Goal: Task Accomplishment & Management: Manage account settings

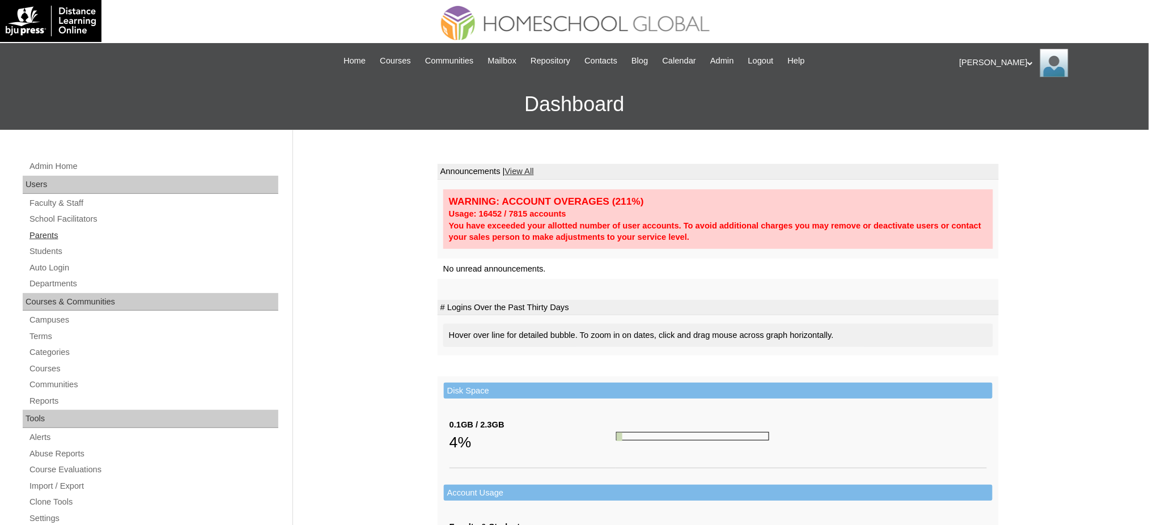
click at [47, 231] on link "Parents" at bounding box center [153, 236] width 250 height 14
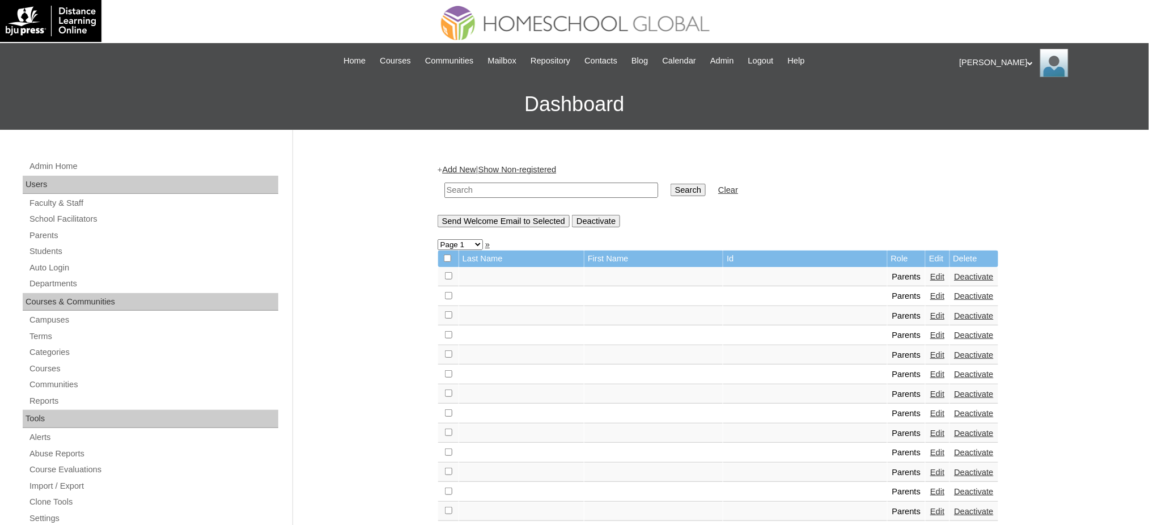
click at [509, 188] on input "text" at bounding box center [552, 190] width 214 height 15
paste input "MHP0055-TECHPH2020"
type input "MHP0055-TECHPH2020"
click at [671, 188] on input "Search" at bounding box center [688, 190] width 35 height 12
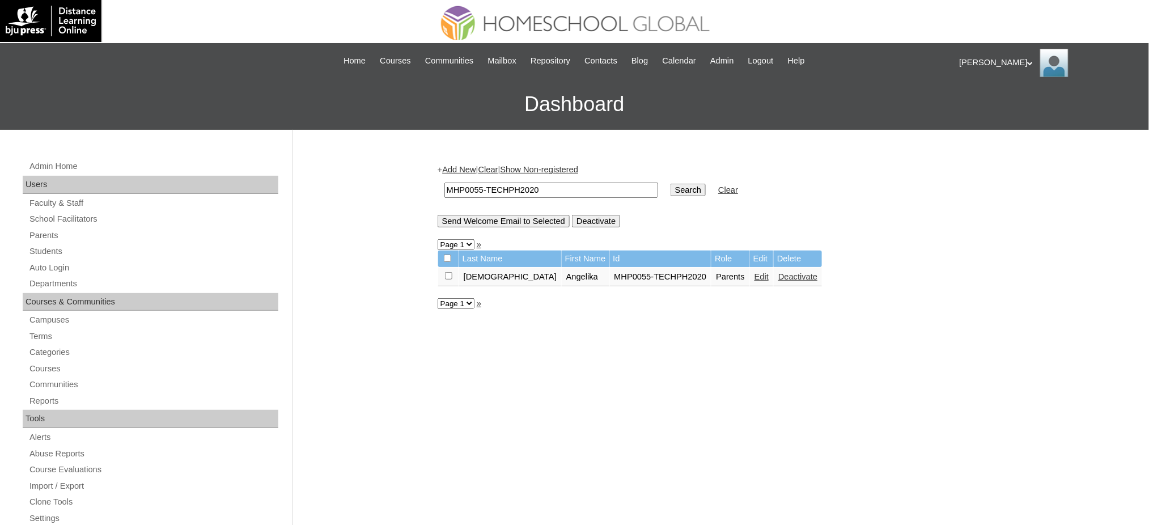
click at [755, 273] on link "Edit" at bounding box center [762, 276] width 14 height 9
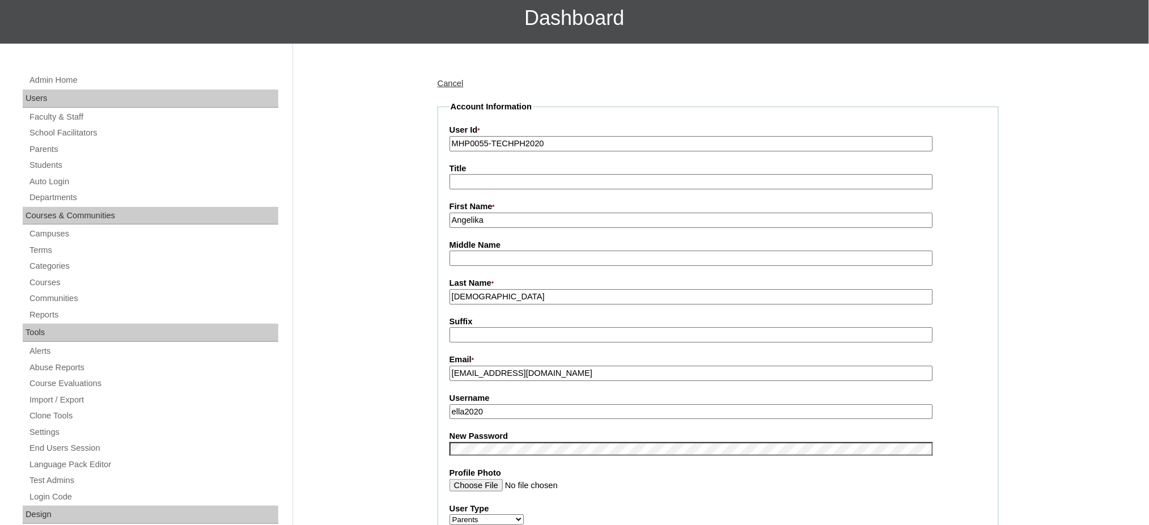
scroll to position [151, 0]
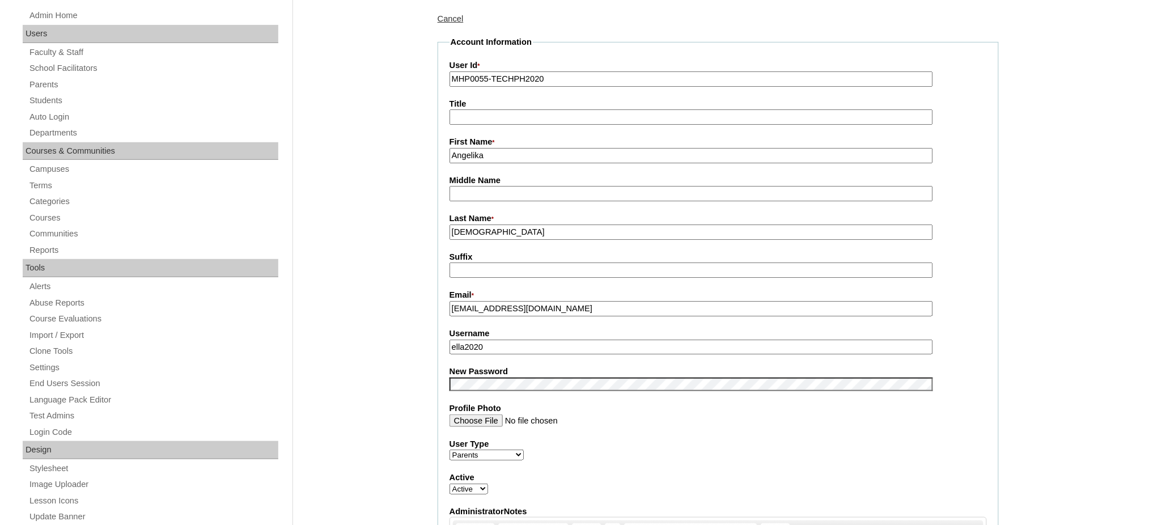
click at [538, 343] on input "ella2020" at bounding box center [692, 347] width 484 height 15
click at [539, 343] on input "ella2020" at bounding box center [692, 347] width 484 height 15
click at [463, 387] on fieldset "Account Information User Id * MHP0055-TECHPH2020 Title First Name * Angelika Mi…" at bounding box center [718, 375] width 561 height 678
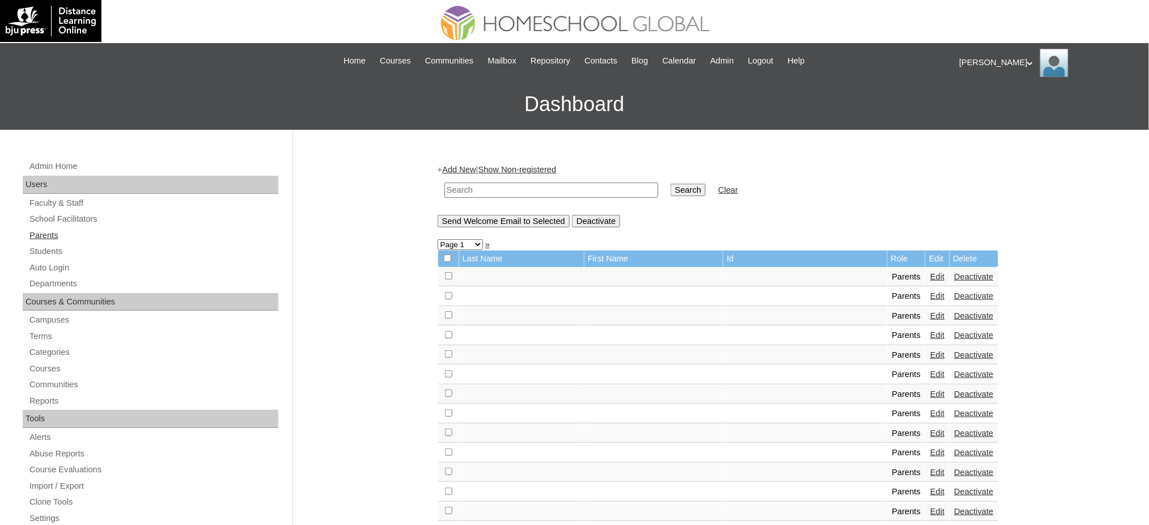
drag, startPoint x: 49, startPoint y: 246, endPoint x: 117, endPoint y: 231, distance: 69.1
click at [49, 246] on link "Students" at bounding box center [153, 251] width 250 height 14
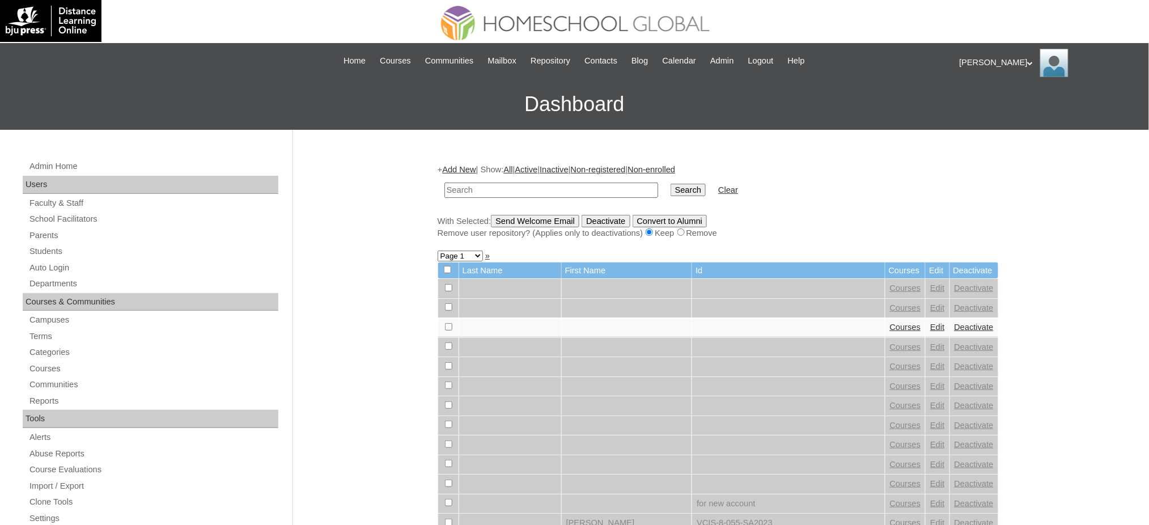
paste input "MHS0068-TECHPH2020"
type input "MHS0068-TECHPH2020"
click at [671, 184] on input "Search" at bounding box center [688, 190] width 35 height 12
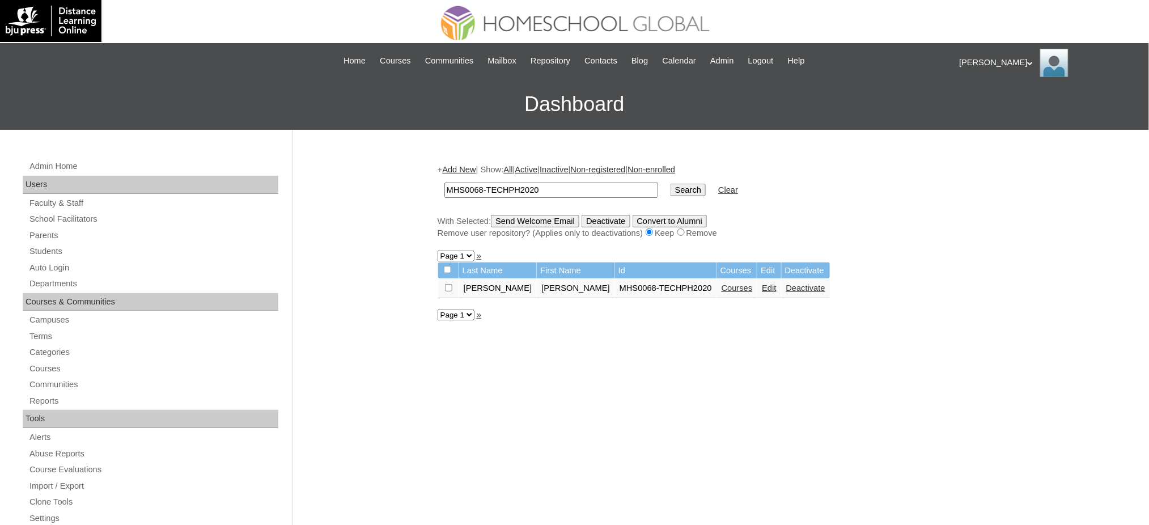
click at [762, 286] on link "Edit" at bounding box center [769, 288] width 14 height 9
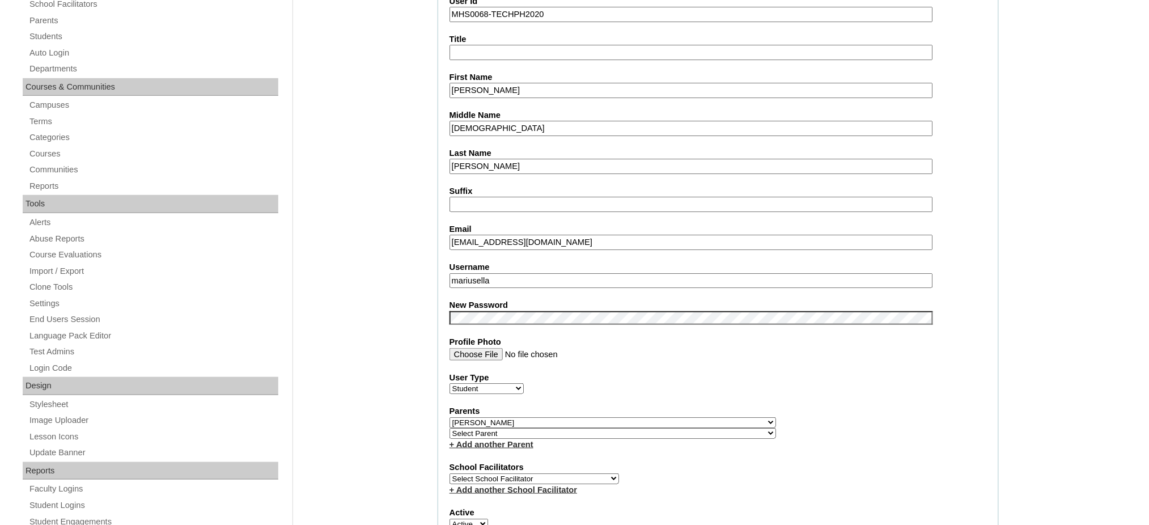
scroll to position [227, 0]
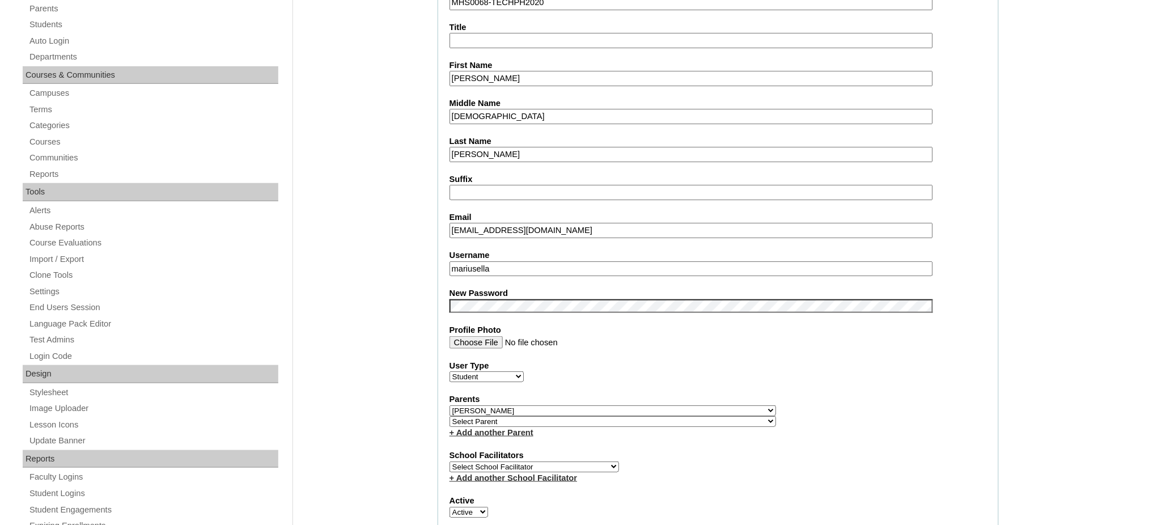
click at [507, 261] on input "mariusella" at bounding box center [692, 268] width 484 height 15
click at [507, 71] on input "Marius Alexandre" at bounding box center [692, 78] width 484 height 15
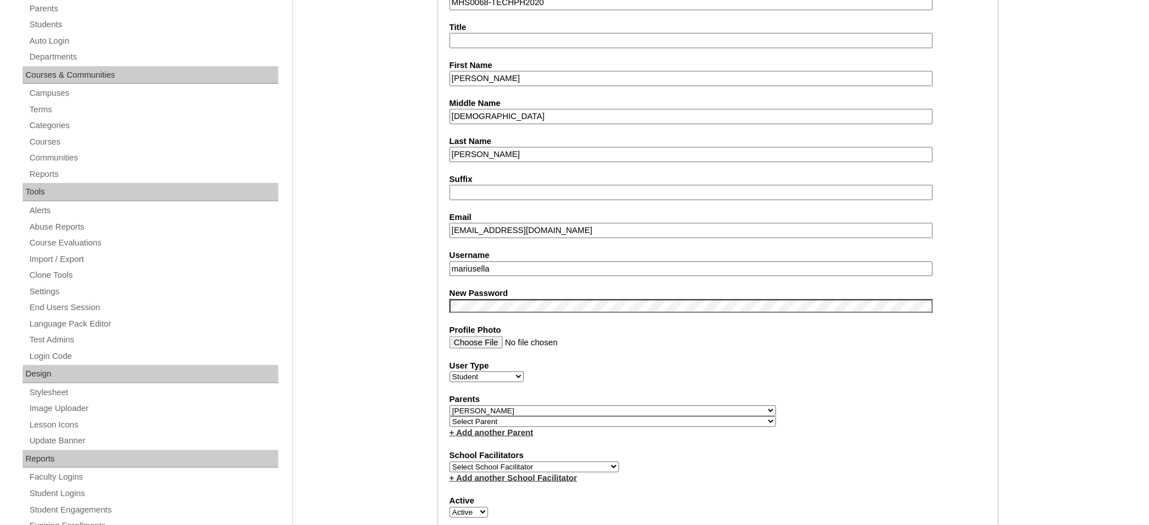
click at [507, 71] on input "Marius Alexandre" at bounding box center [692, 78] width 484 height 15
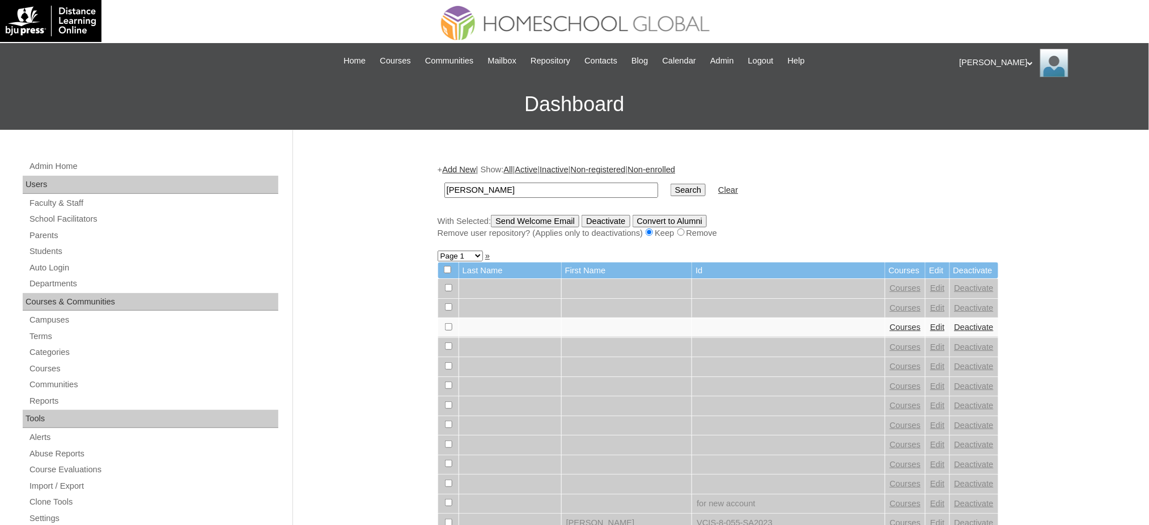
type input "[PERSON_NAME]"
click at [671, 191] on input "Search" at bounding box center [688, 190] width 35 height 12
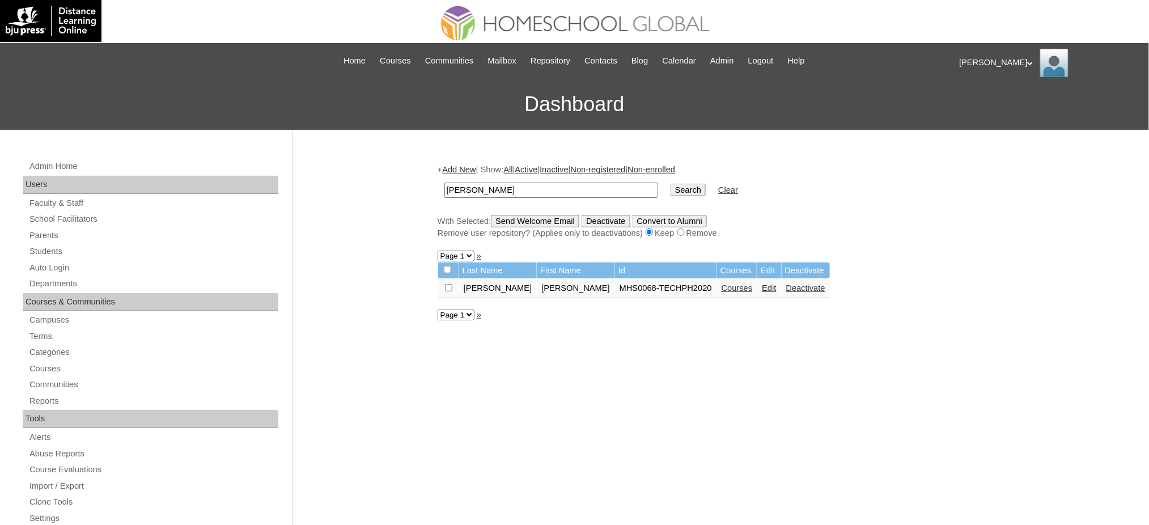
click at [722, 284] on link "Courses" at bounding box center [737, 288] width 31 height 9
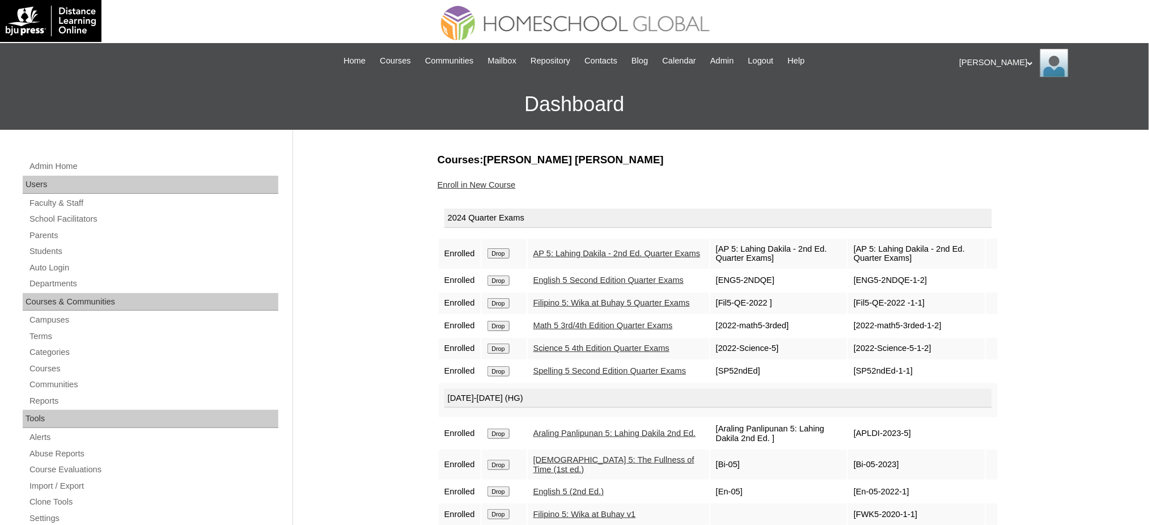
click at [503, 249] on input "Drop" at bounding box center [499, 253] width 22 height 10
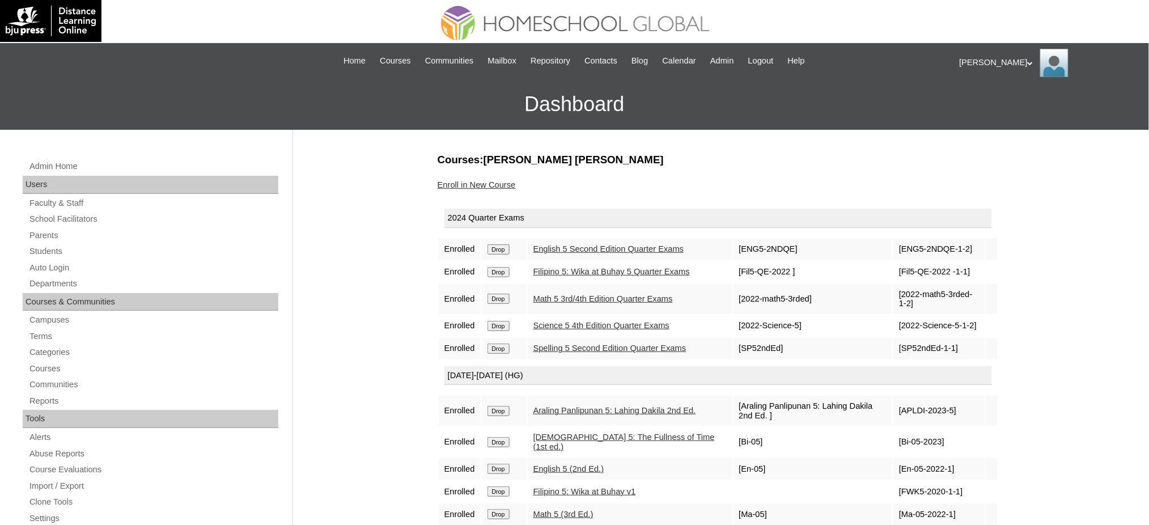
click at [502, 249] on input "Drop" at bounding box center [499, 249] width 22 height 10
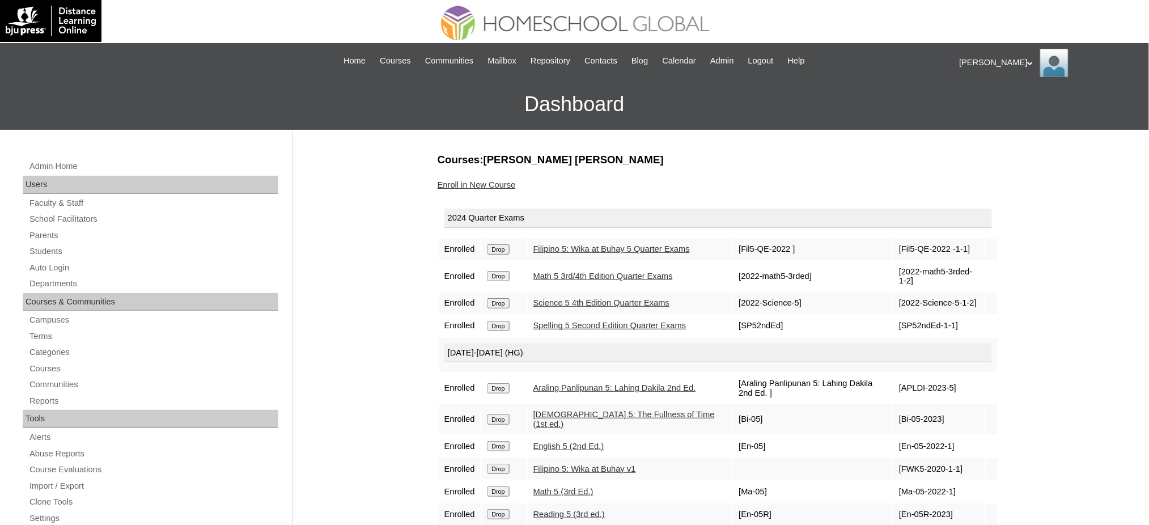
click at [499, 254] on input "Drop" at bounding box center [499, 249] width 22 height 10
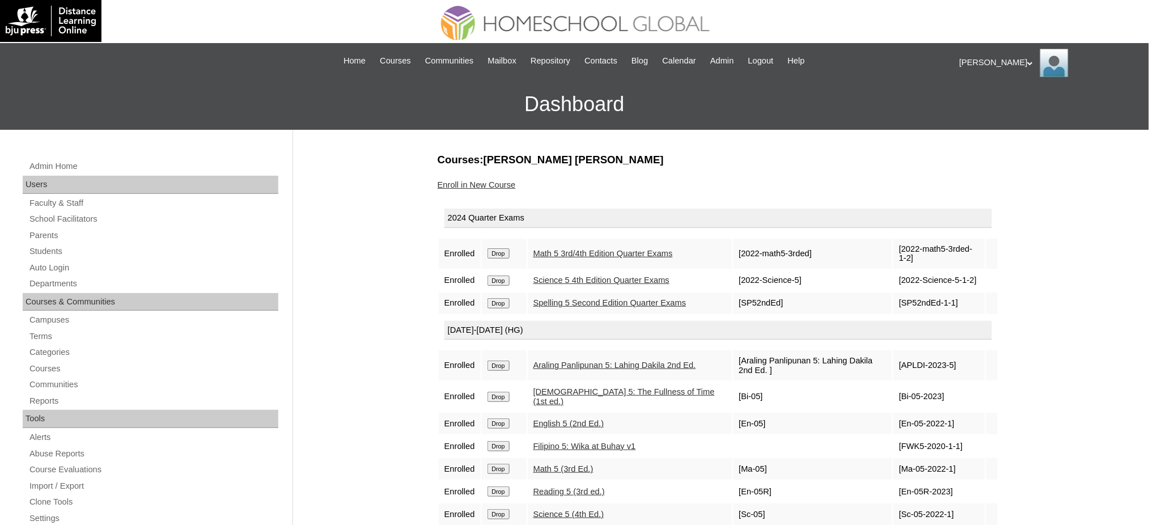
click at [497, 255] on input "Drop" at bounding box center [499, 253] width 22 height 10
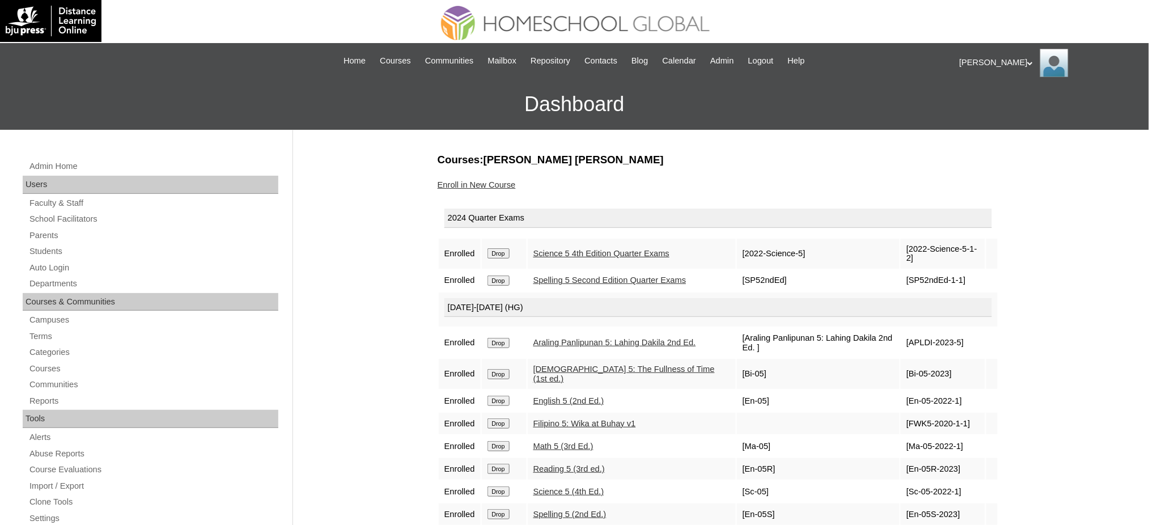
click at [484, 255] on td "Drop" at bounding box center [504, 254] width 45 height 30
click at [493, 252] on input "Drop" at bounding box center [499, 253] width 22 height 10
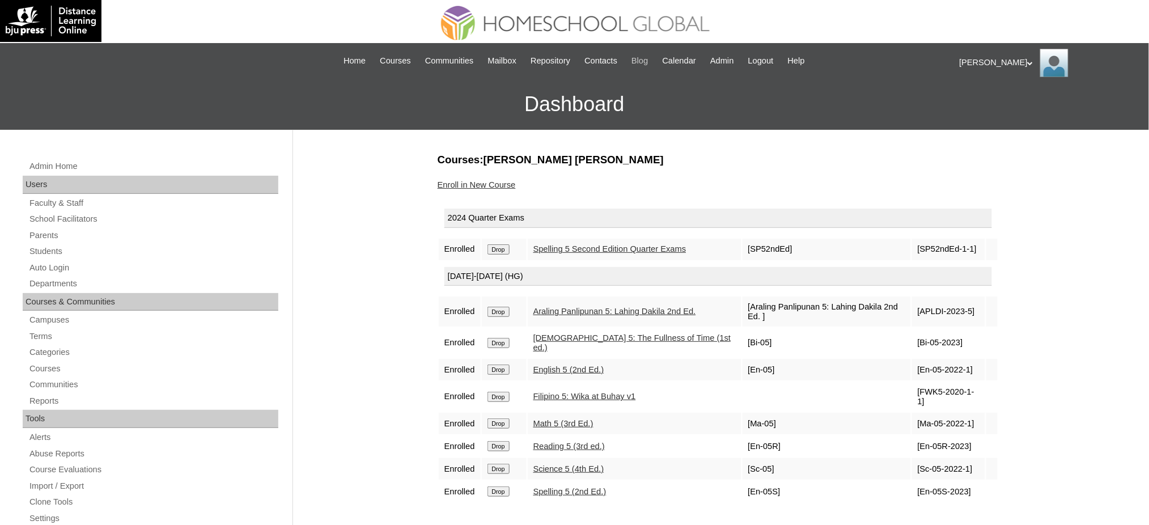
drag, startPoint x: 505, startPoint y: 243, endPoint x: 646, endPoint y: 58, distance: 232.2
click at [506, 244] on input "Drop" at bounding box center [499, 249] width 22 height 10
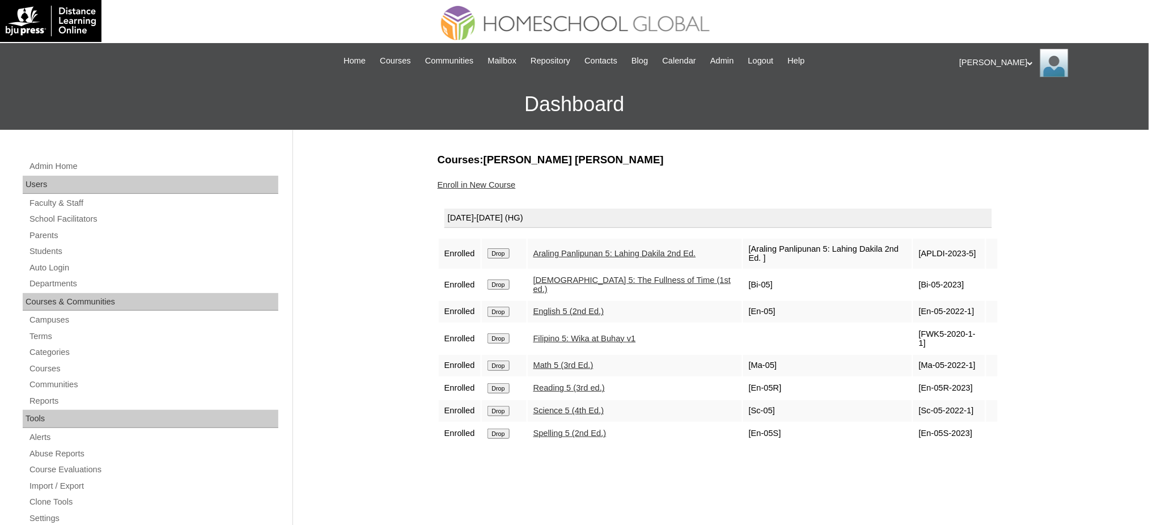
click at [496, 251] on input "Drop" at bounding box center [499, 253] width 22 height 10
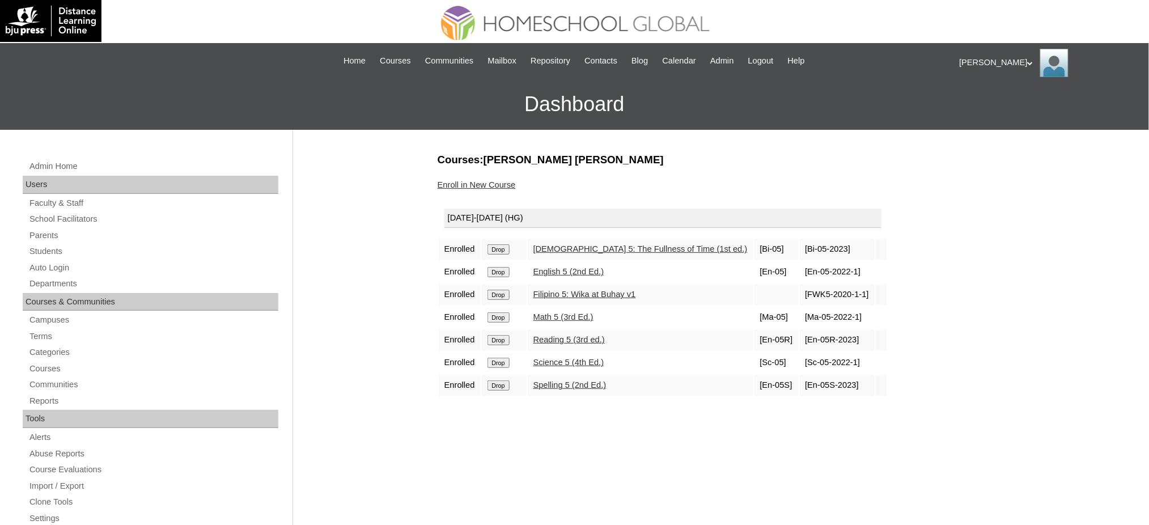
click at [496, 249] on input "Drop" at bounding box center [499, 249] width 22 height 10
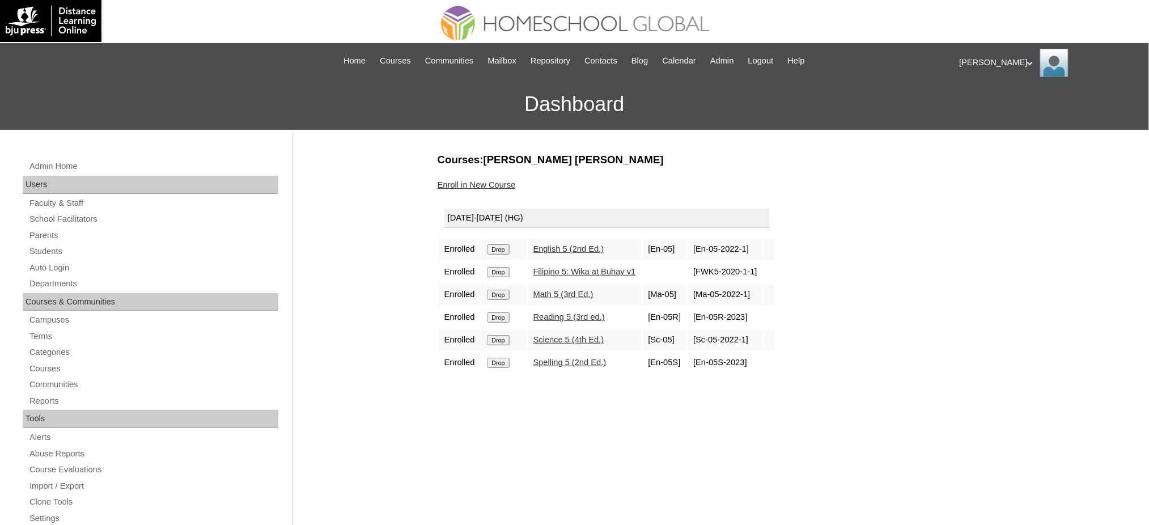
click at [501, 251] on input "Drop" at bounding box center [499, 249] width 22 height 10
click at [506, 249] on input "Drop" at bounding box center [499, 249] width 22 height 10
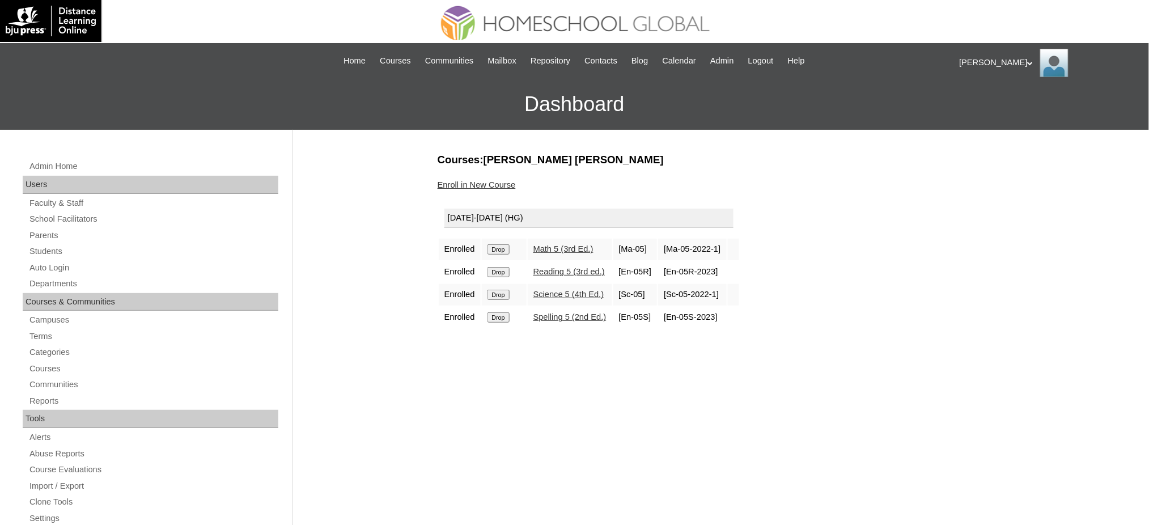
click at [506, 246] on input "Drop" at bounding box center [499, 249] width 22 height 10
click at [502, 248] on input "Drop" at bounding box center [499, 249] width 22 height 10
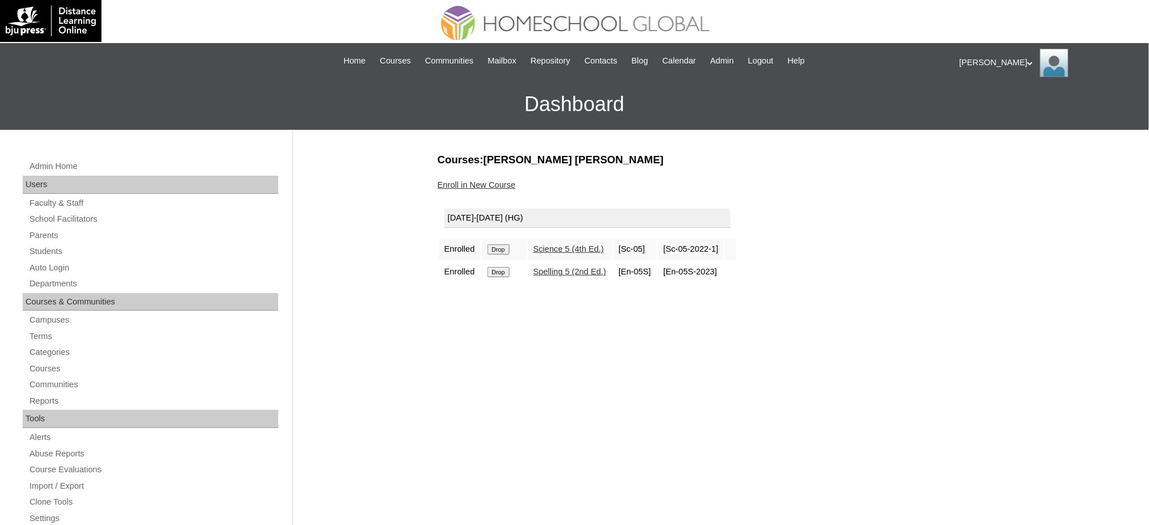
click at [510, 250] on input "Drop" at bounding box center [499, 249] width 22 height 10
click at [505, 246] on input "Drop" at bounding box center [499, 249] width 22 height 10
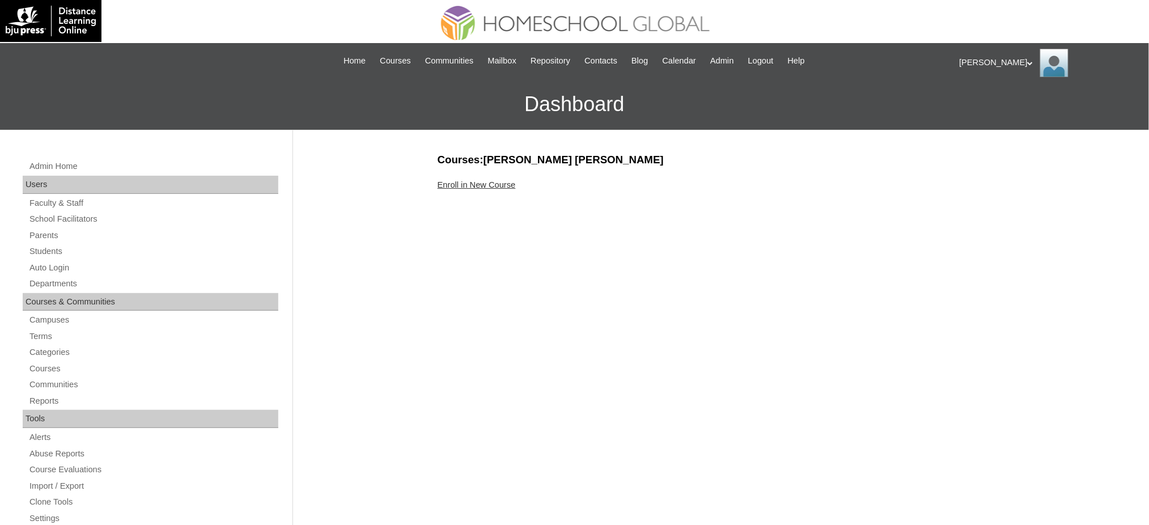
click at [488, 187] on link "Enroll in New Course" at bounding box center [477, 184] width 78 height 9
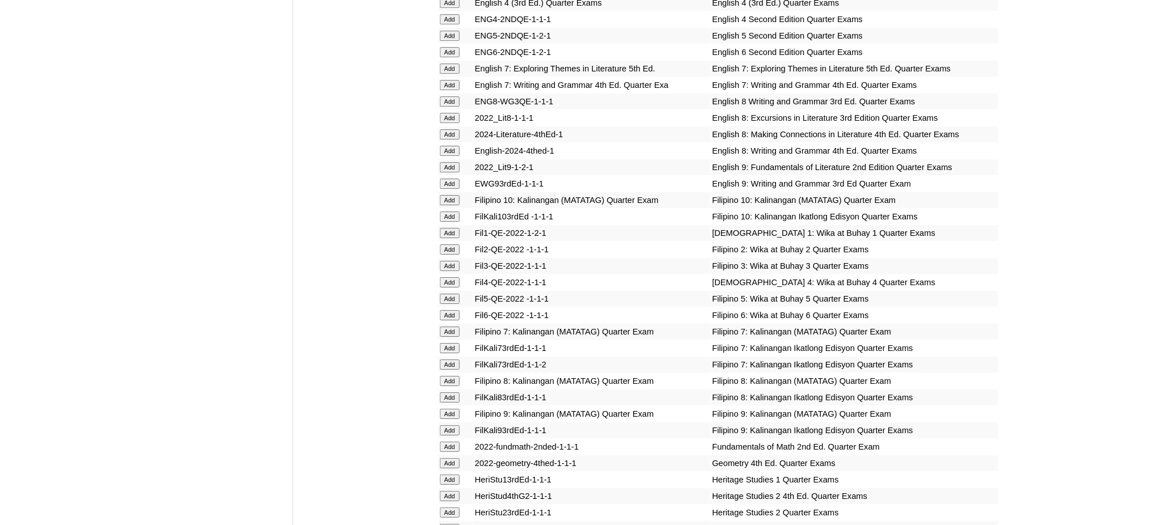
scroll to position [1285, 0]
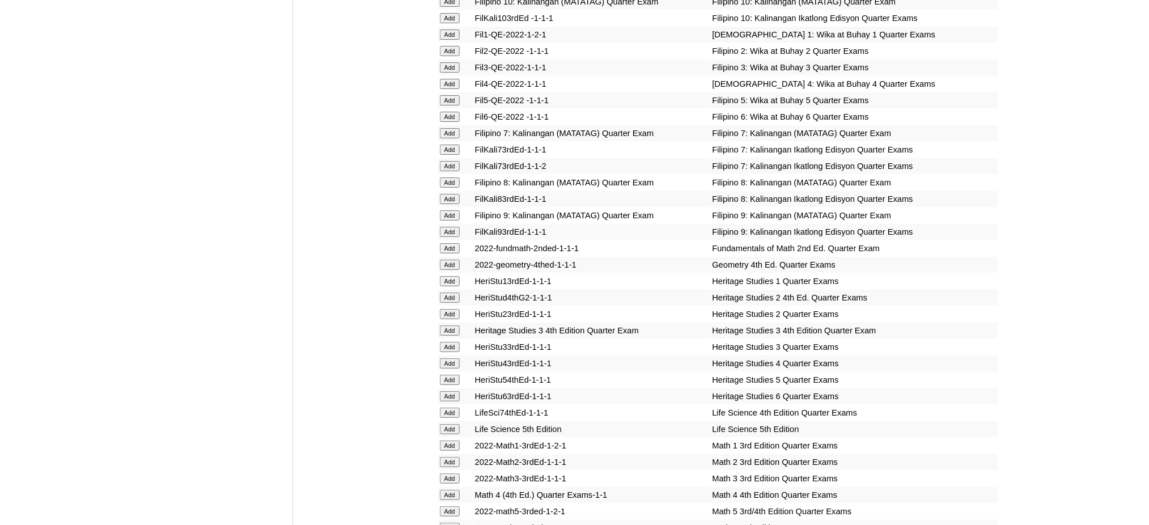
scroll to position [1588, 0]
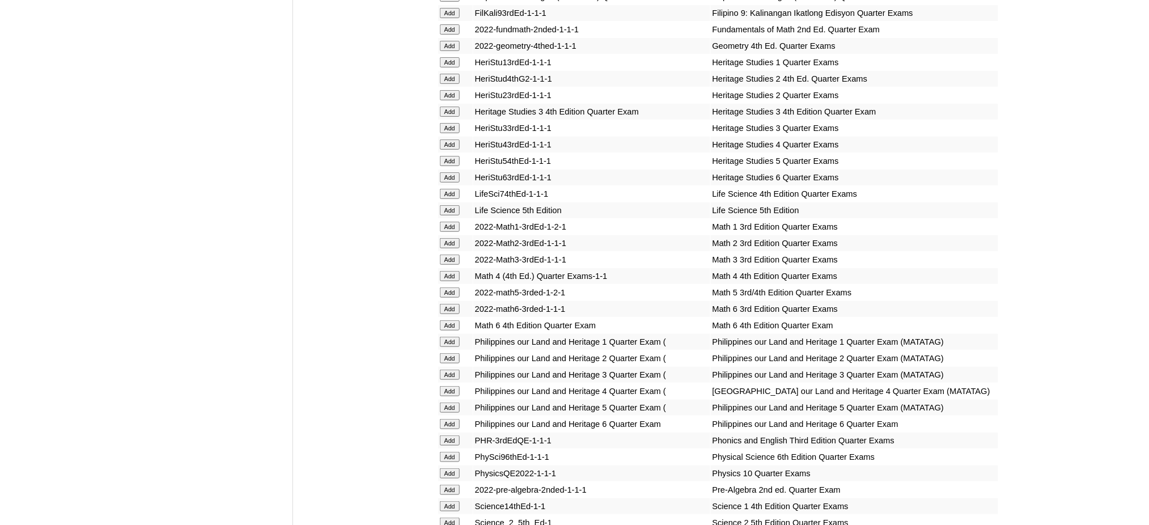
scroll to position [1739, 0]
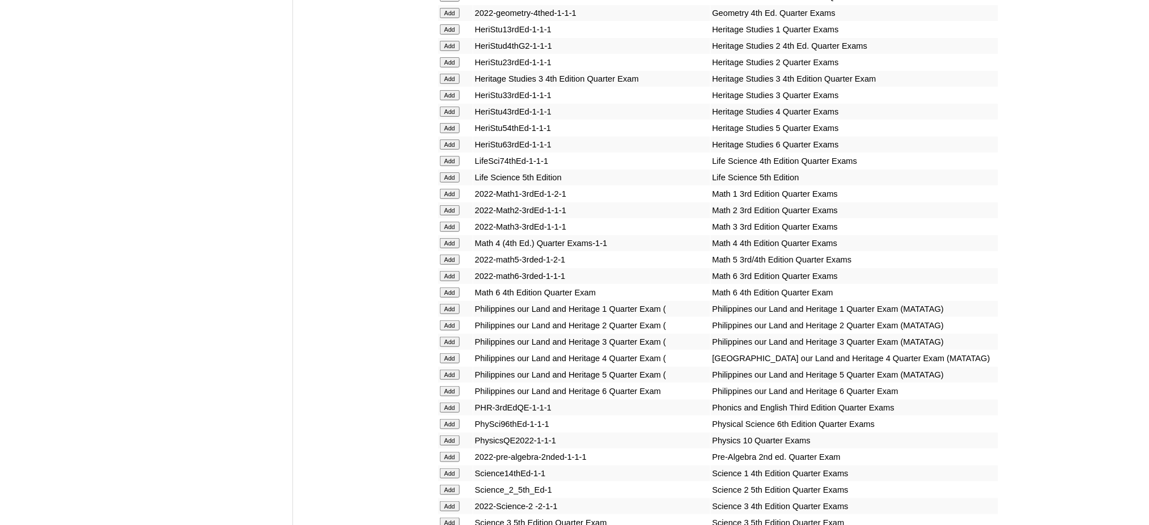
click at [441, 391] on td "Add" at bounding box center [455, 391] width 35 height 16
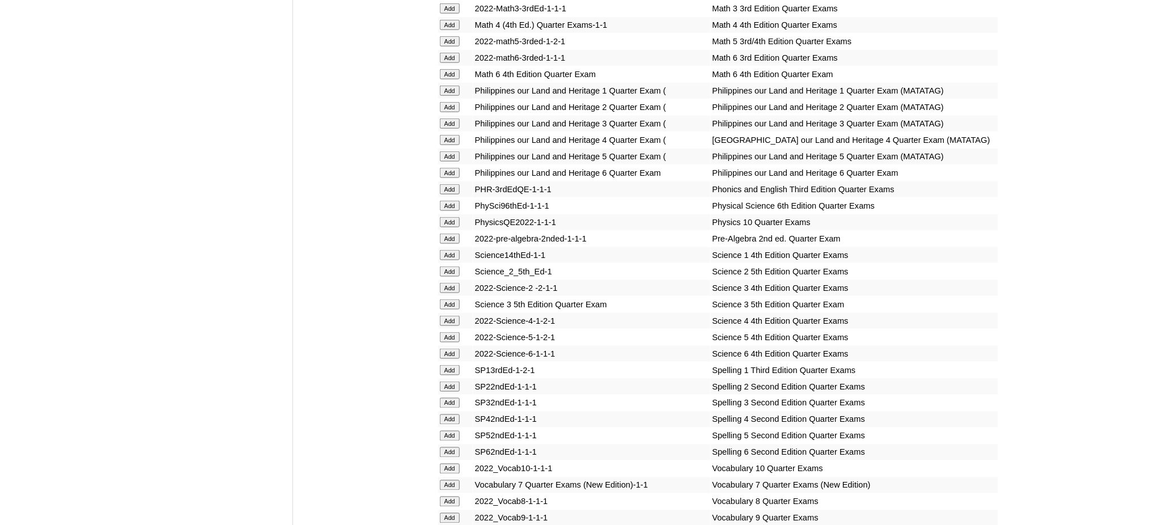
scroll to position [1965, 0]
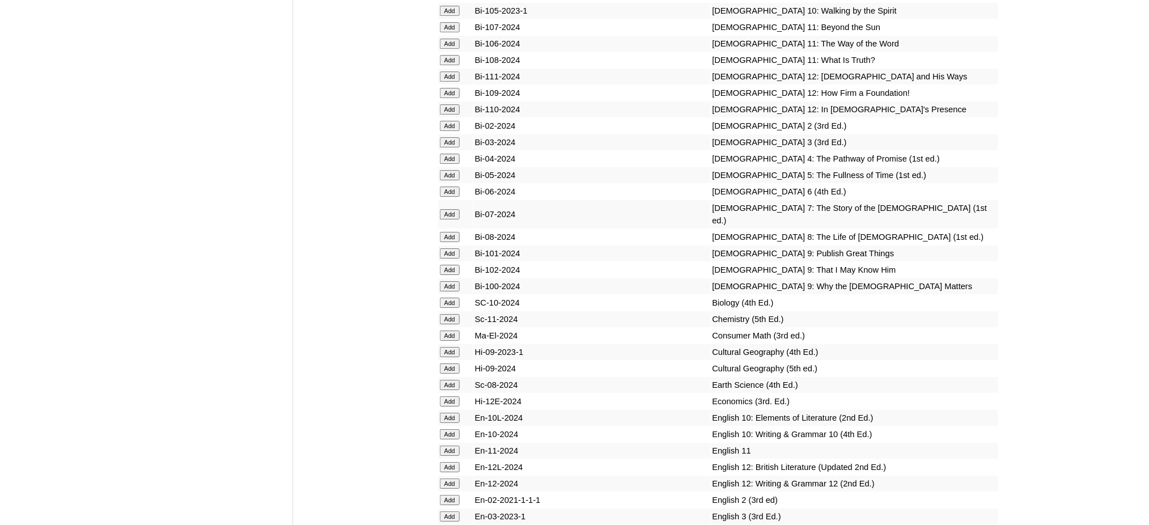
scroll to position [2873, 0]
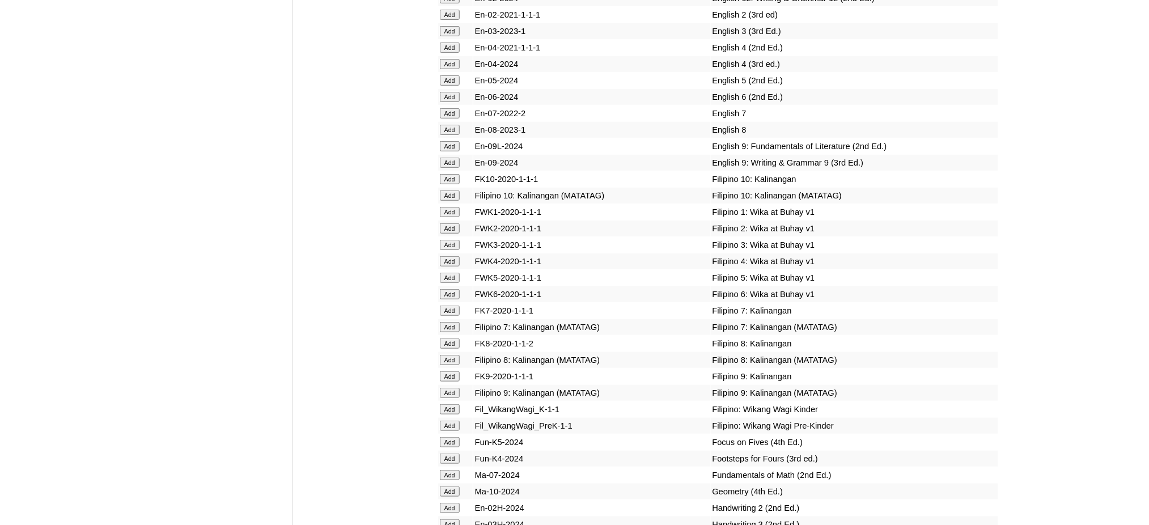
scroll to position [3326, 0]
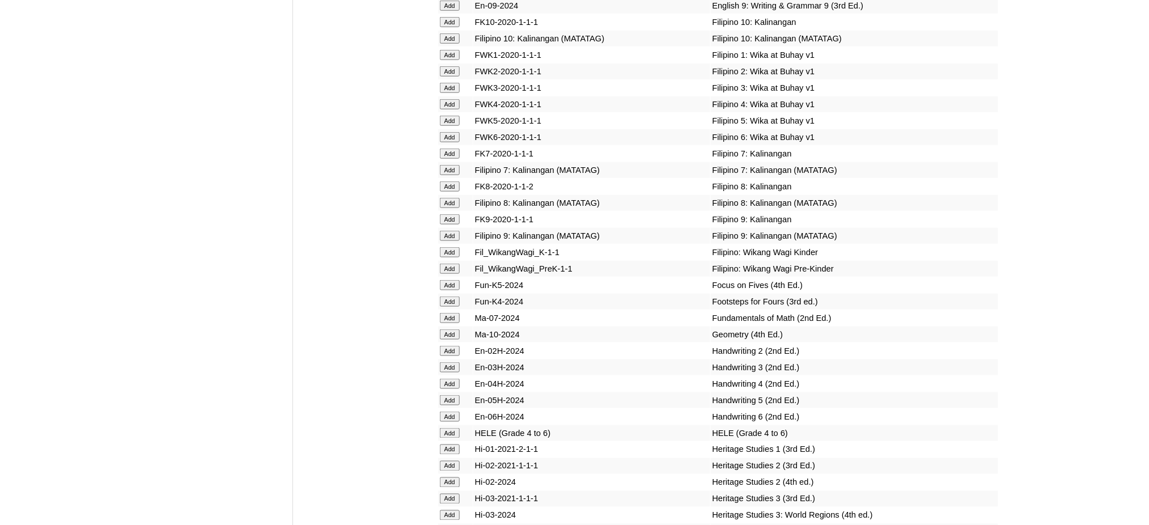
scroll to position [3553, 0]
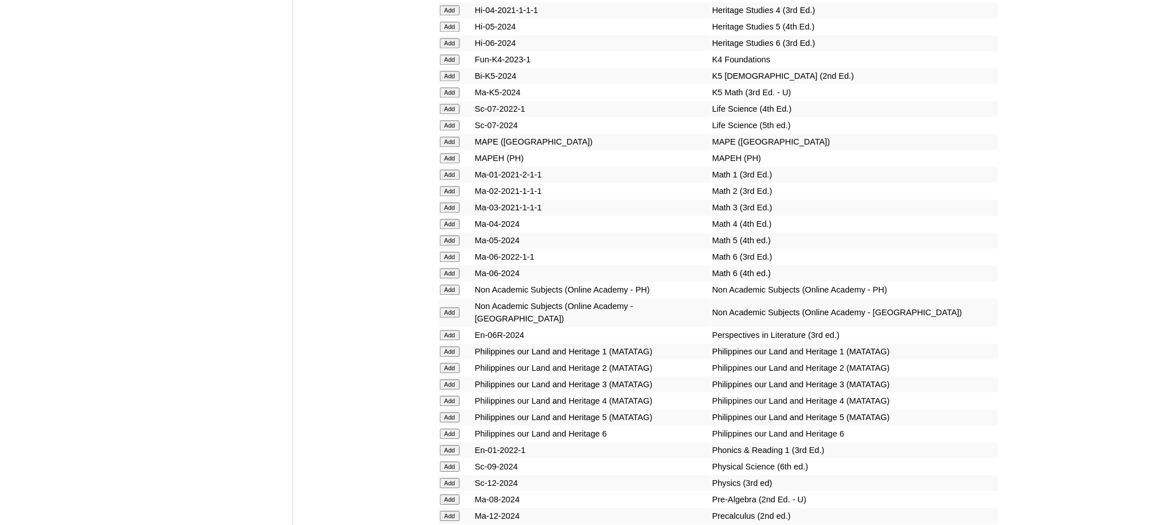
scroll to position [4007, 0]
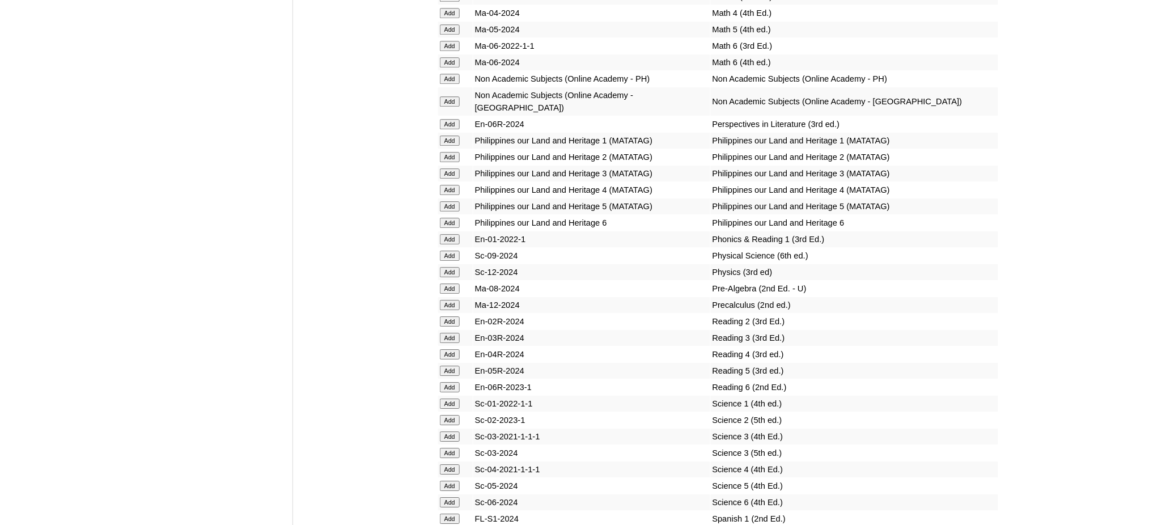
scroll to position [4234, 0]
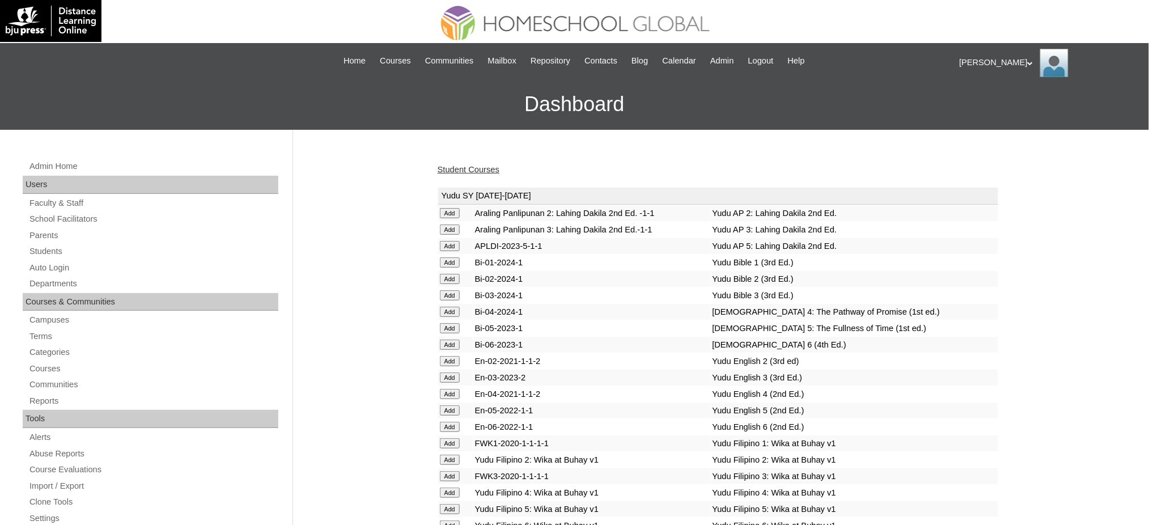
click at [442, 170] on link "Student Courses" at bounding box center [469, 169] width 62 height 9
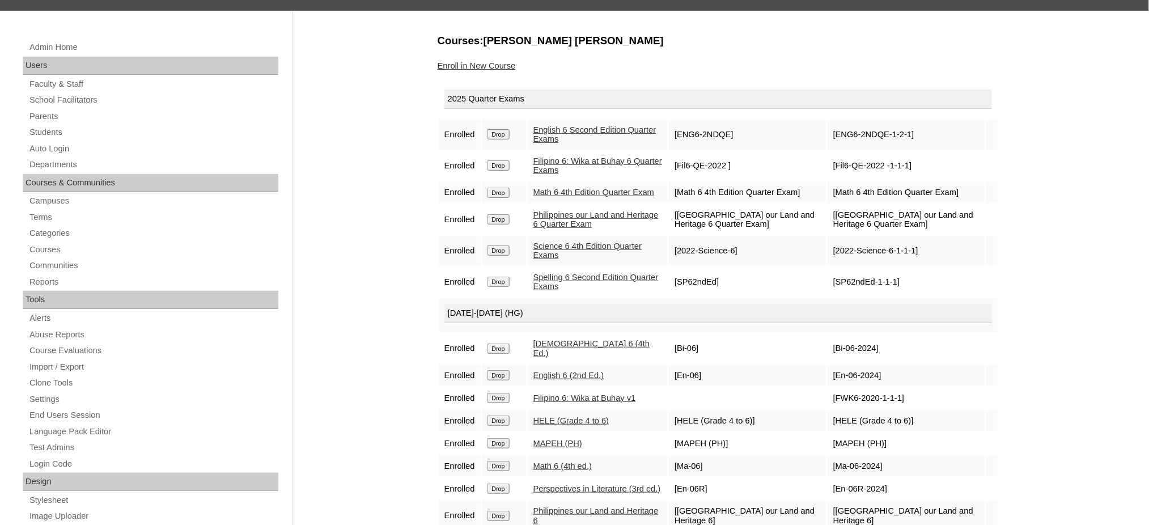
scroll to position [75, 0]
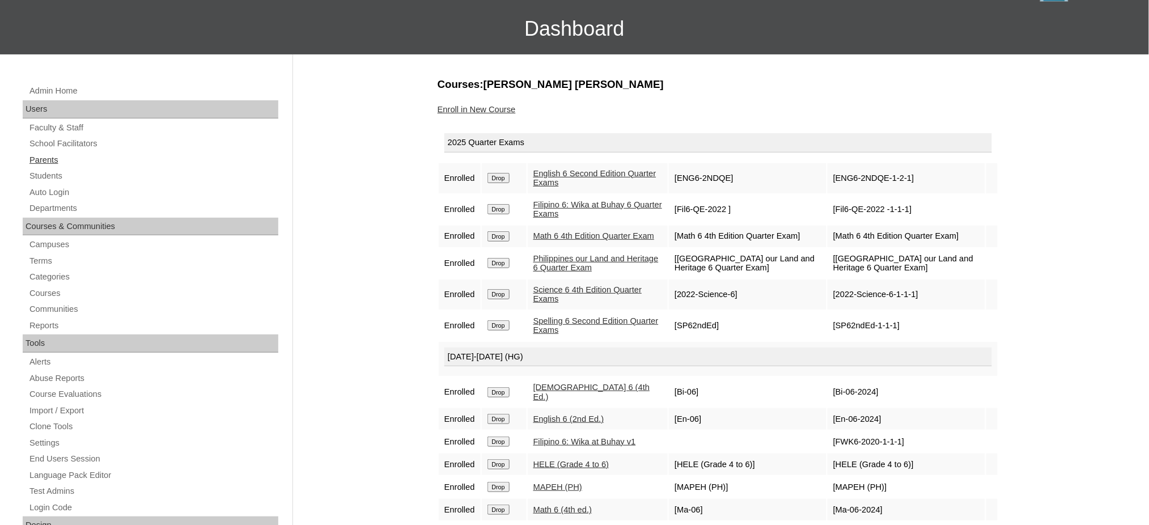
click at [56, 159] on link "Parents" at bounding box center [153, 160] width 250 height 14
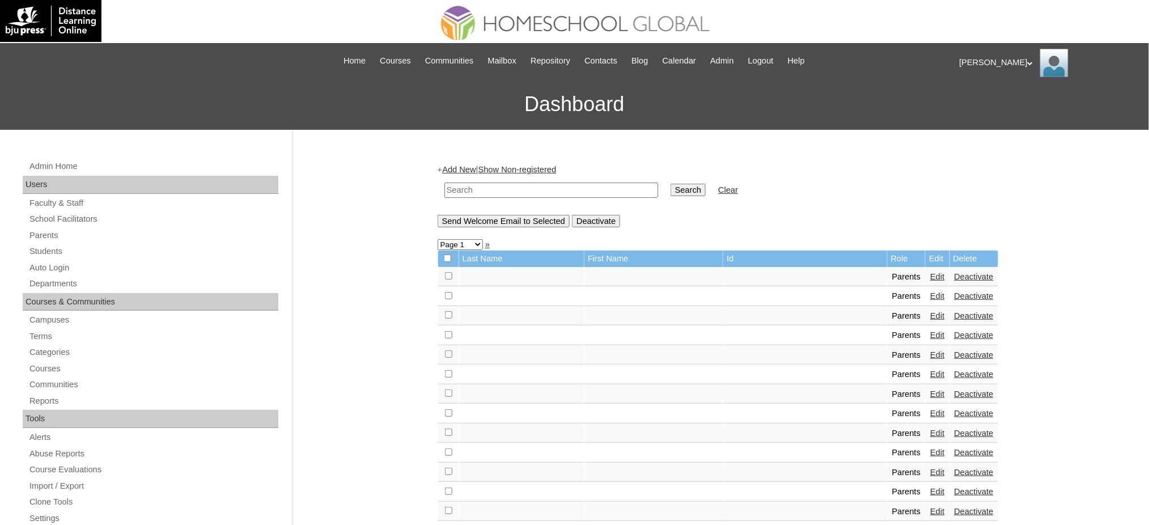
click at [587, 196] on td at bounding box center [551, 190] width 225 height 27
click at [593, 194] on input "text" at bounding box center [552, 190] width 214 height 15
paste input "MHP00958-TECHPH2020"
type input "MHP00958-TECHPH2020"
click at [671, 192] on input "Search" at bounding box center [688, 190] width 35 height 12
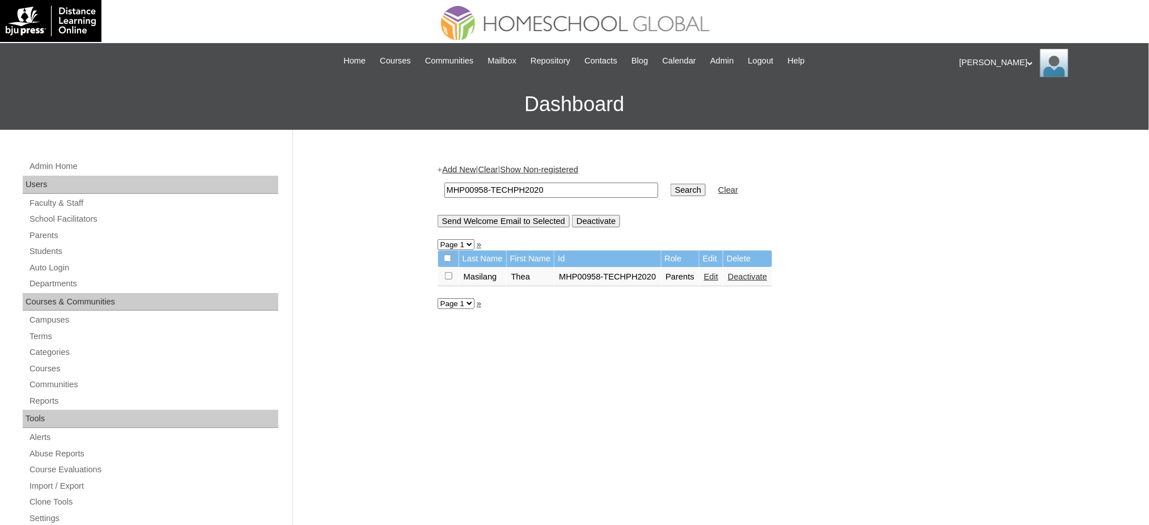
click at [707, 273] on link "Edit" at bounding box center [711, 276] width 14 height 9
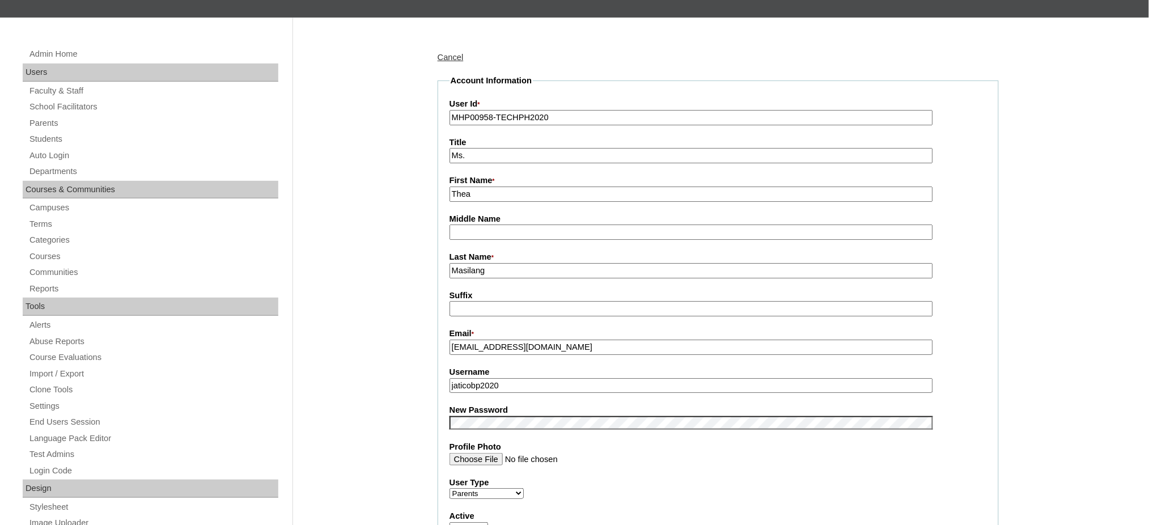
scroll to position [151, 0]
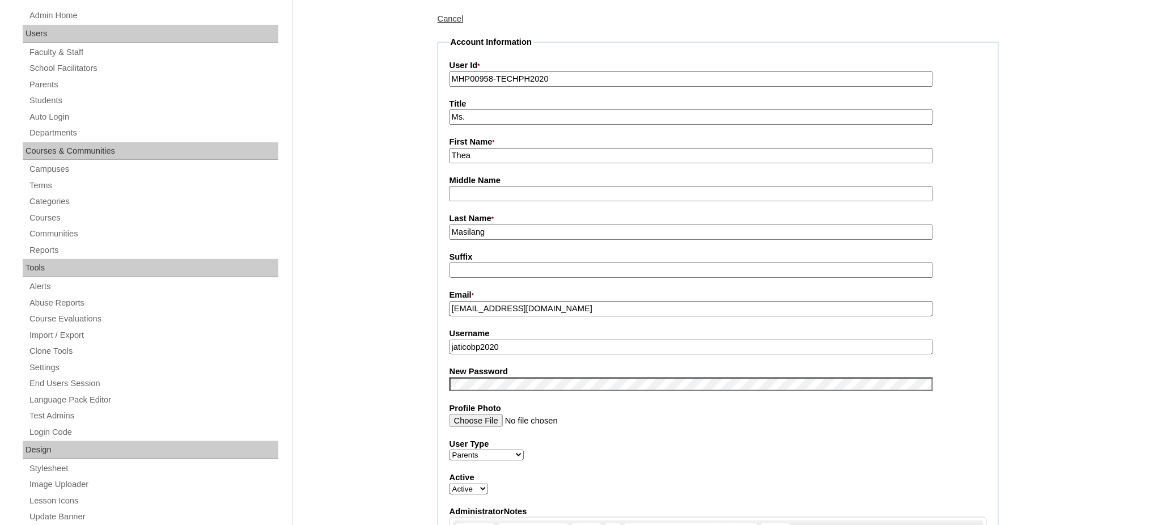
click at [536, 301] on input "[EMAIL_ADDRESS][DOMAIN_NAME]" at bounding box center [692, 308] width 484 height 15
paste input "[EMAIL_ADDRESS]"
type input "[EMAIL_ADDRESS][DOMAIN_NAME]"
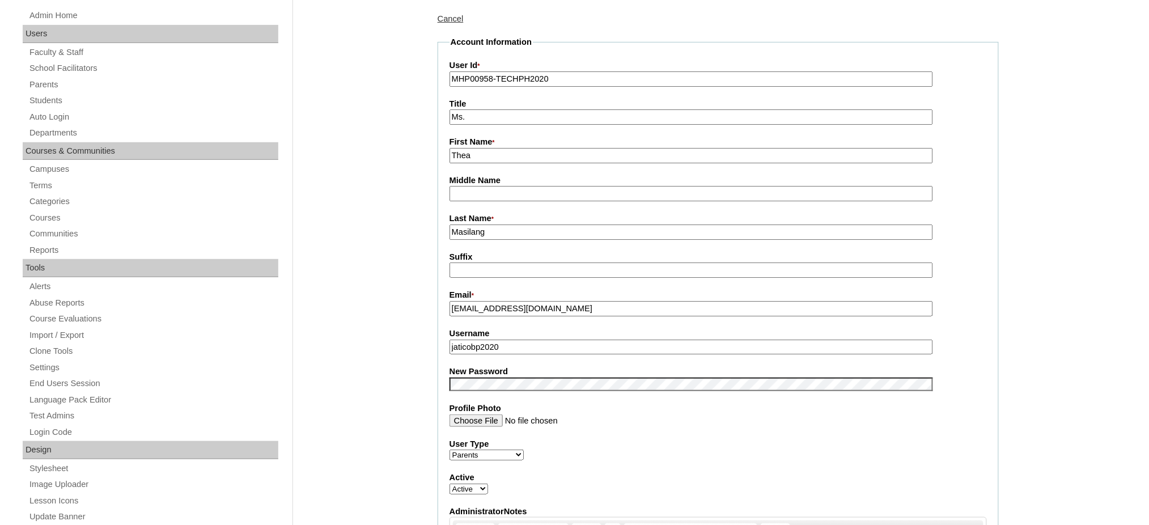
click at [551, 340] on input "jaticobp2020" at bounding box center [692, 347] width 484 height 15
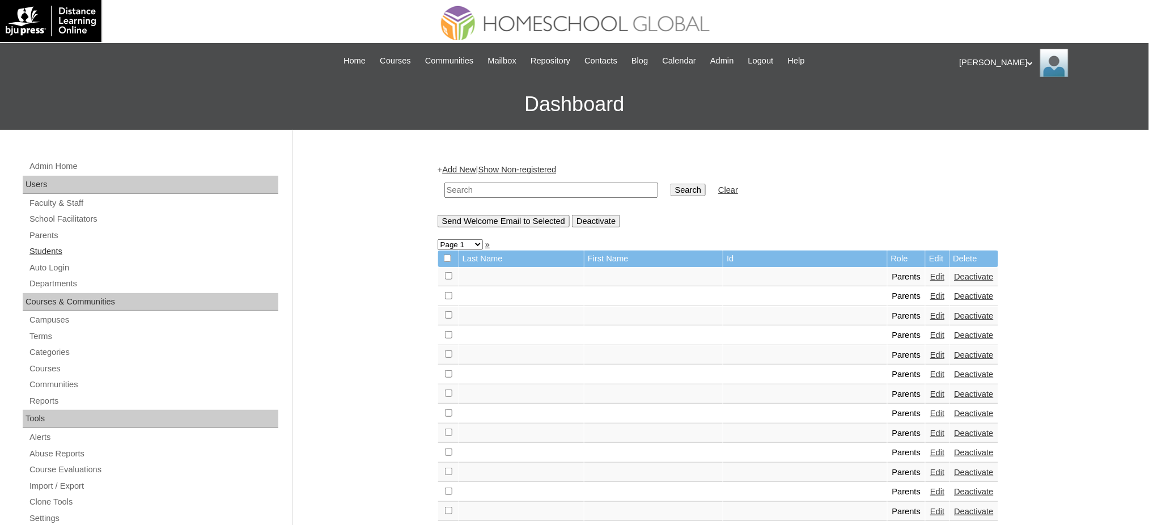
click at [31, 251] on link "Students" at bounding box center [153, 251] width 250 height 14
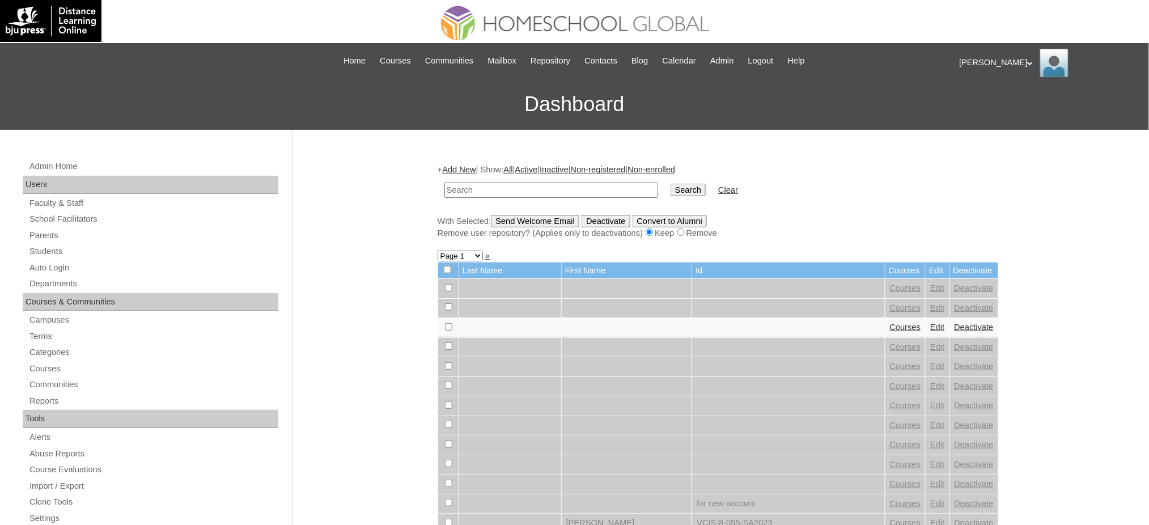
paste input "MHS008892-TECHPH2020"
type input "MHS008892-TECHPH2020"
click at [671, 191] on input "Search" at bounding box center [688, 190] width 35 height 12
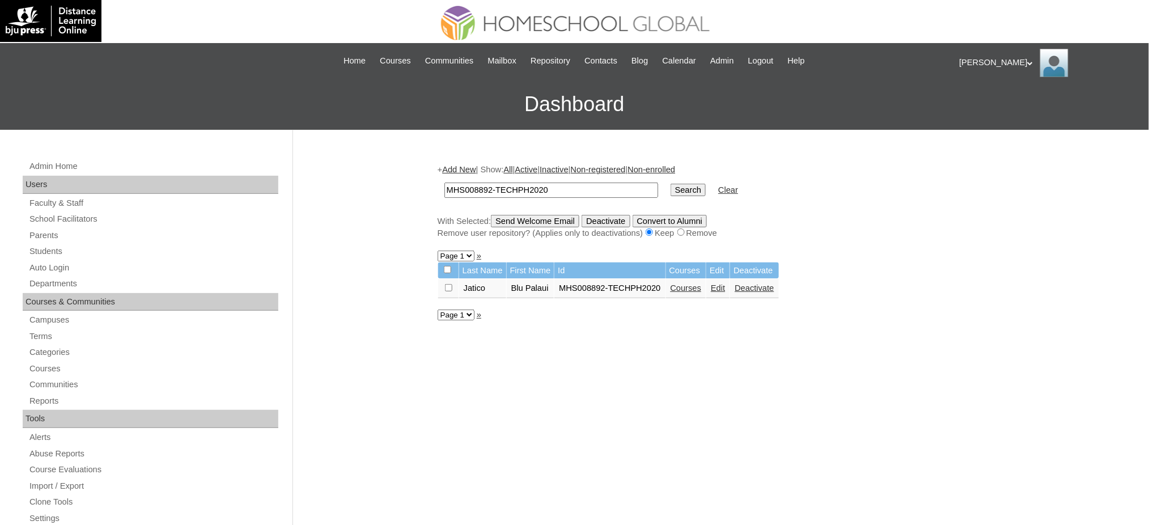
click at [695, 285] on link "Courses" at bounding box center [686, 288] width 31 height 9
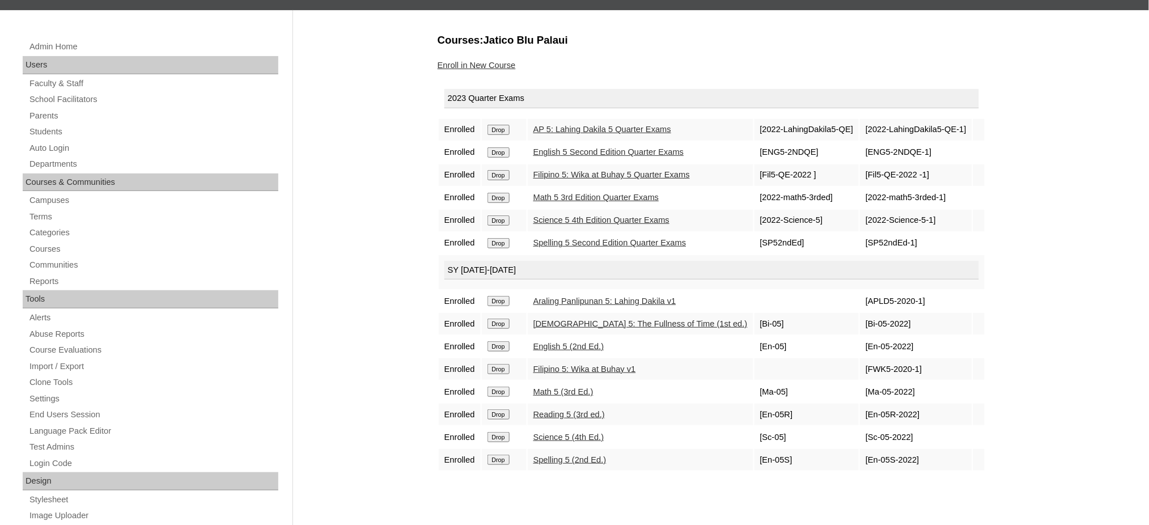
scroll to position [151, 0]
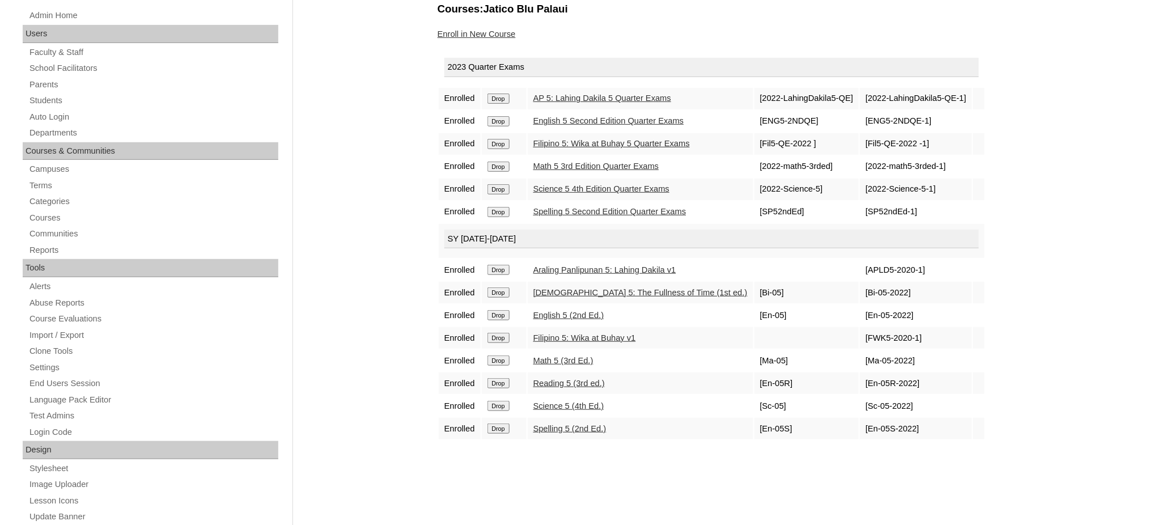
click at [501, 96] on input "Drop" at bounding box center [499, 99] width 22 height 10
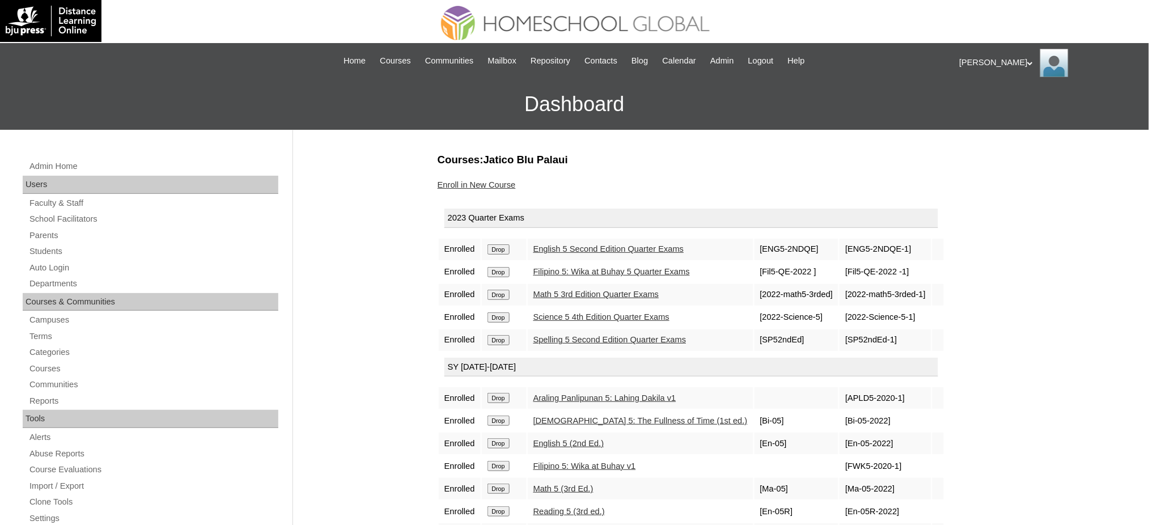
click at [502, 248] on input "Drop" at bounding box center [499, 249] width 22 height 10
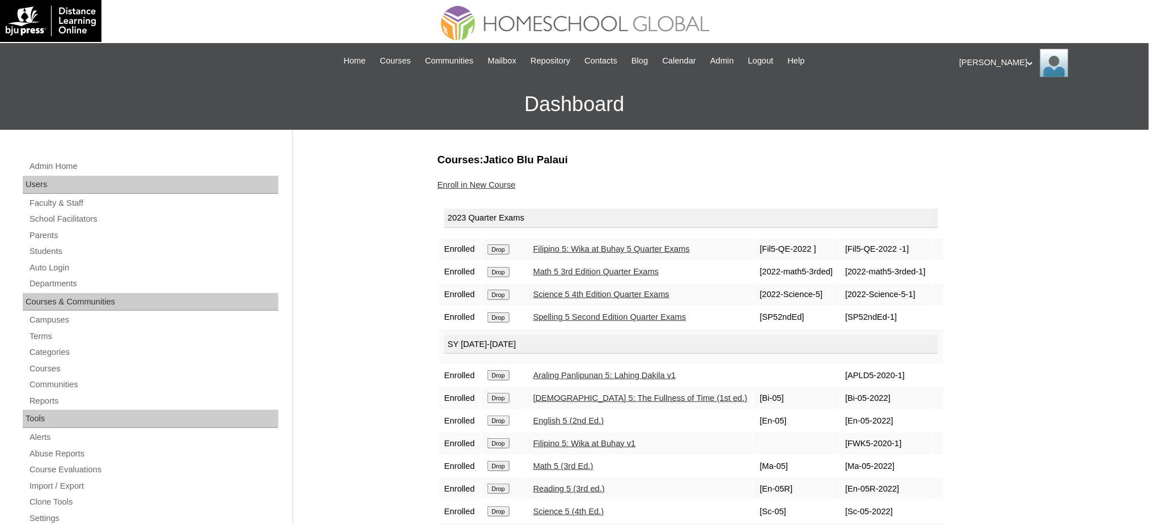
click at [495, 246] on input "Drop" at bounding box center [499, 249] width 22 height 10
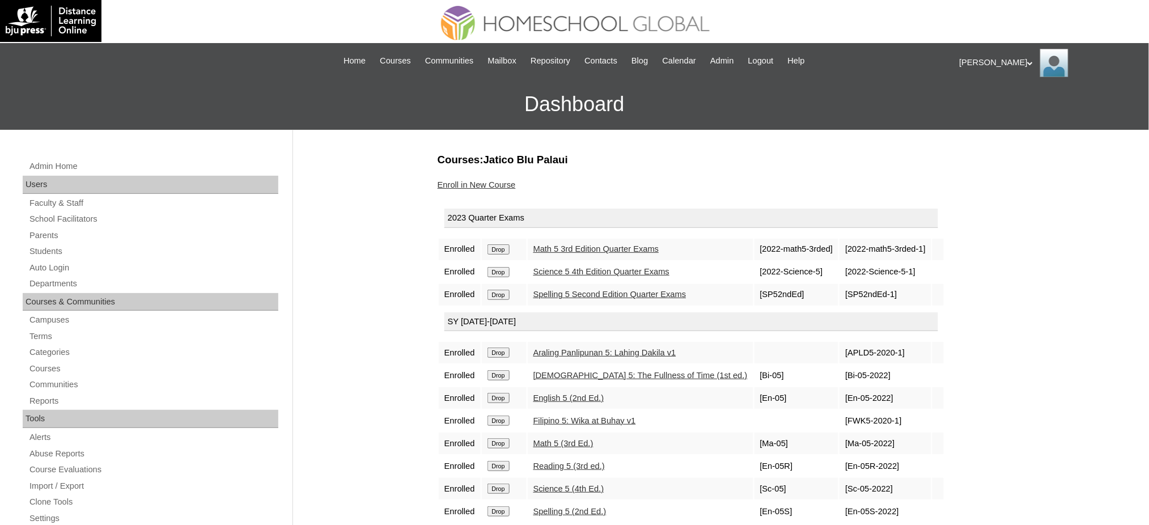
click at [507, 249] on input "Drop" at bounding box center [499, 249] width 22 height 10
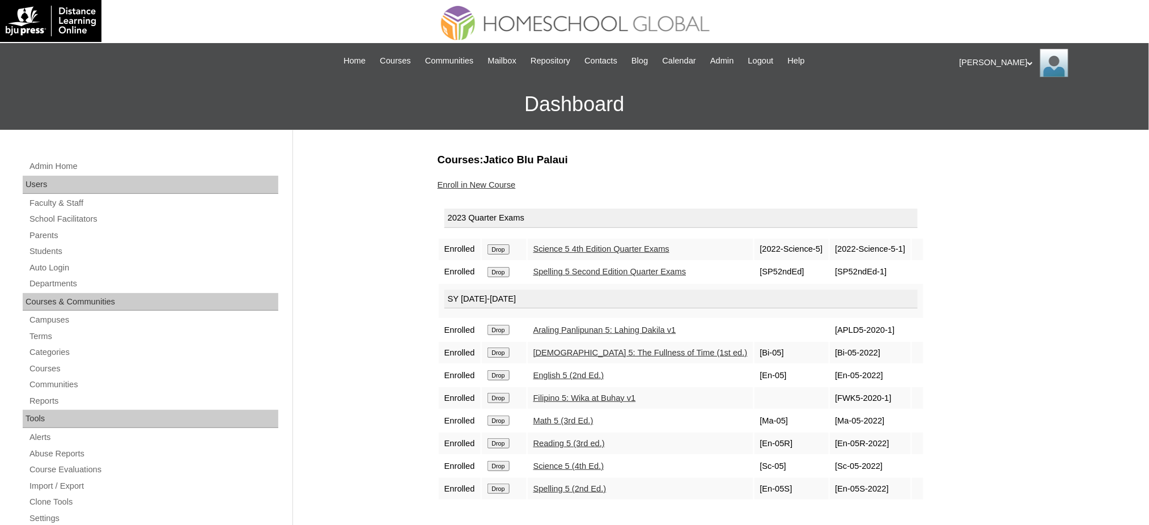
click at [505, 247] on input "Drop" at bounding box center [499, 249] width 22 height 10
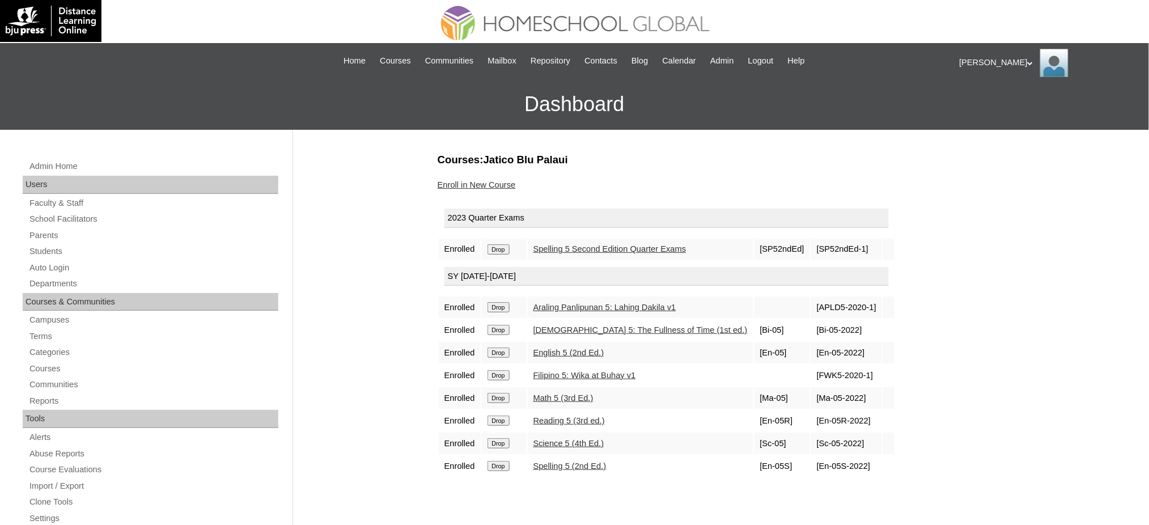
click at [506, 250] on input "Drop" at bounding box center [499, 249] width 22 height 10
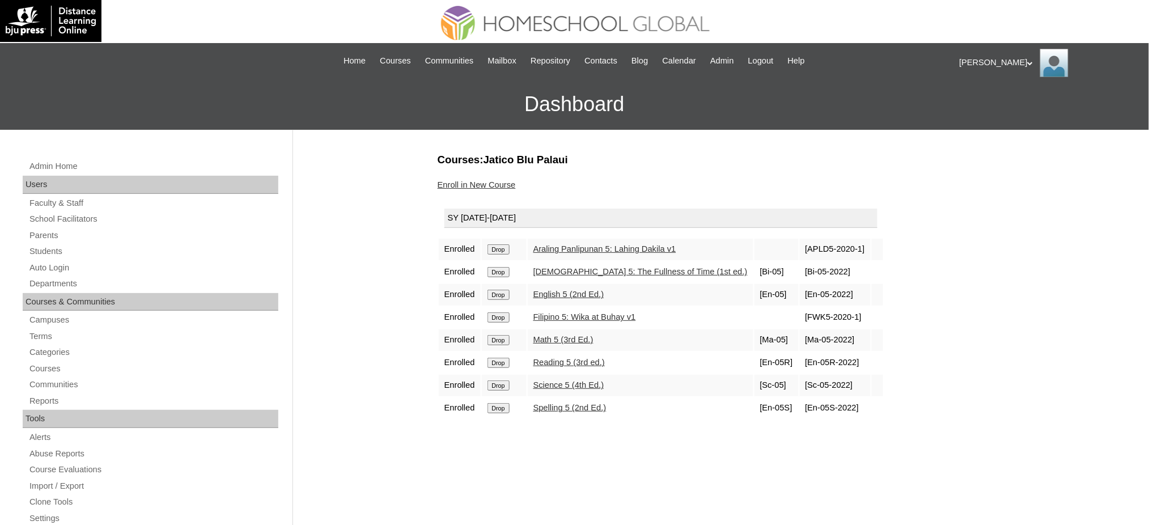
click at [508, 250] on input "Drop" at bounding box center [499, 249] width 22 height 10
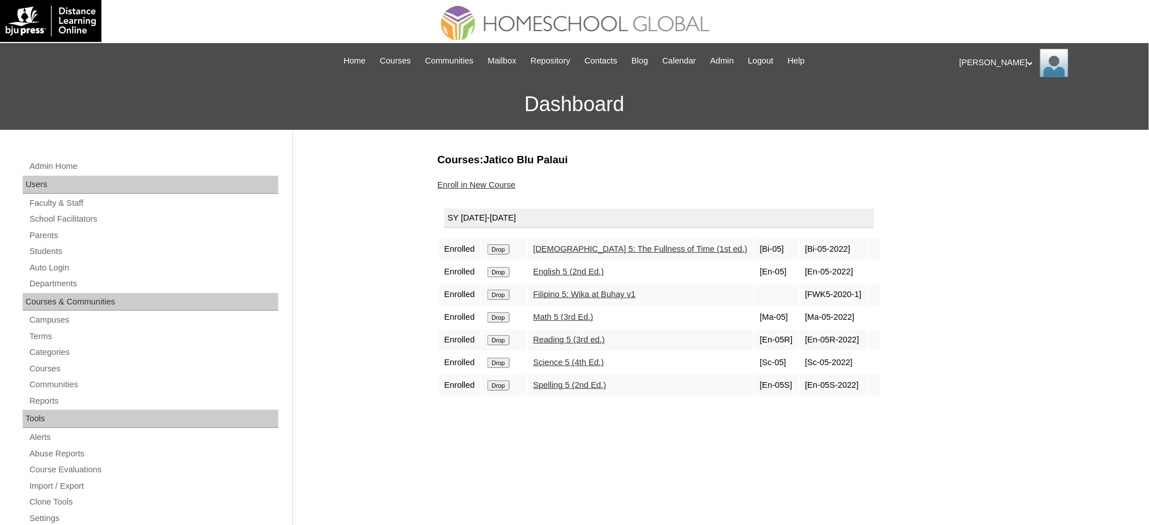
click at [510, 245] on input "Drop" at bounding box center [499, 249] width 22 height 10
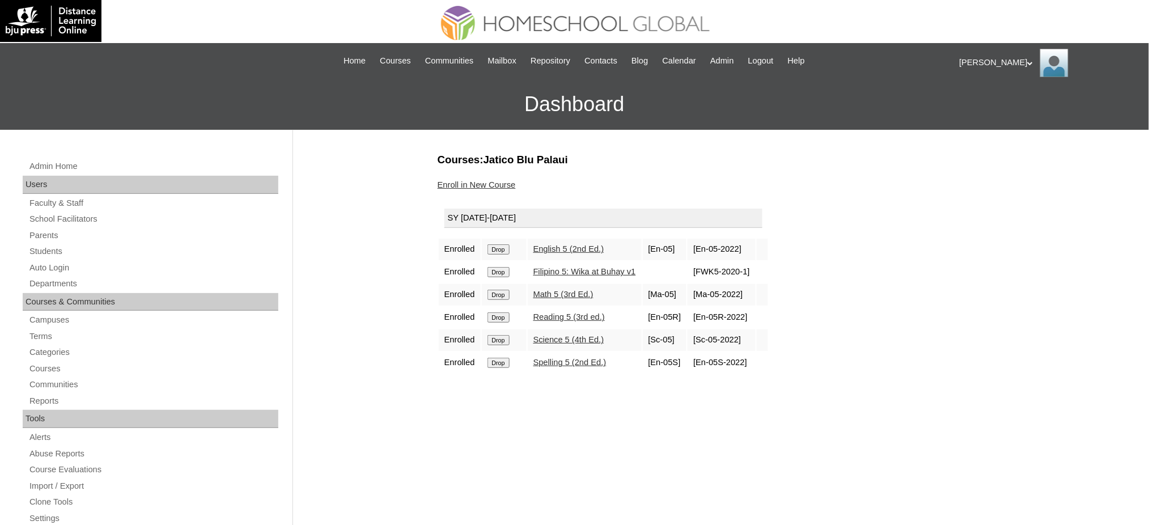
click at [500, 248] on input "Drop" at bounding box center [499, 249] width 22 height 10
click at [503, 244] on input "Drop" at bounding box center [499, 249] width 22 height 10
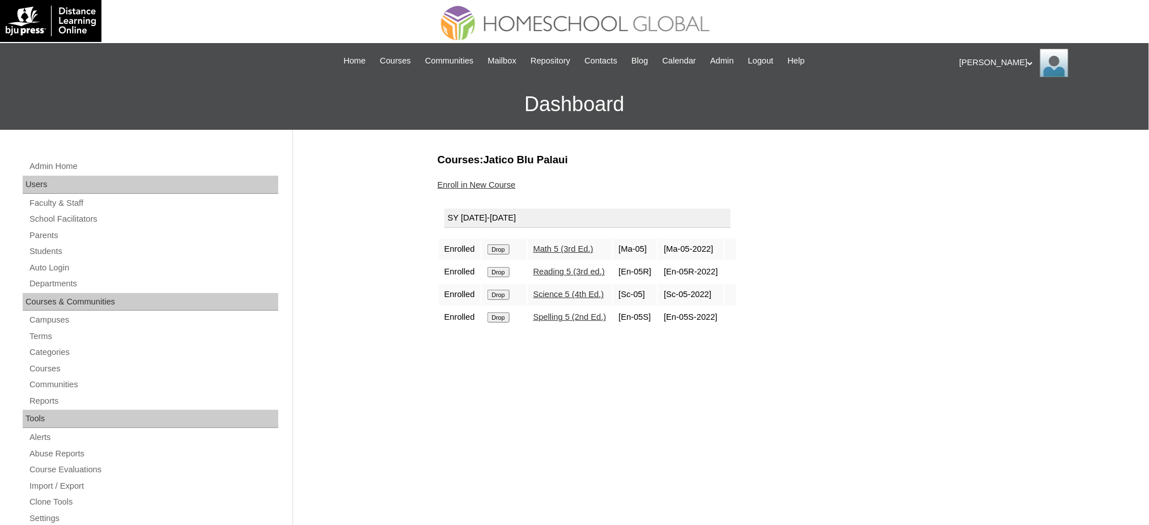
click at [501, 247] on input "Drop" at bounding box center [499, 249] width 22 height 10
click at [510, 244] on input "Drop" at bounding box center [499, 249] width 22 height 10
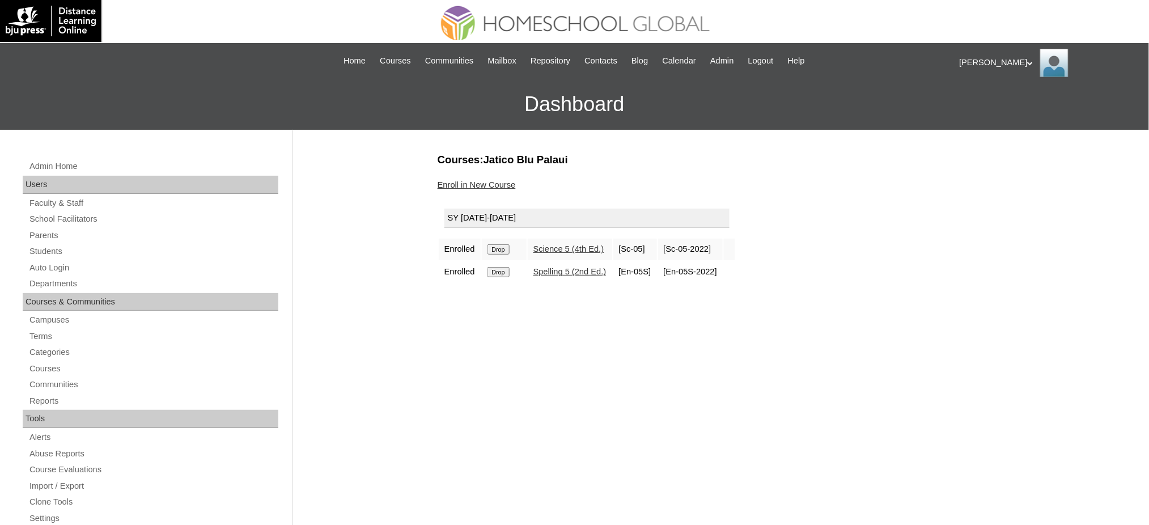
click at [491, 246] on input "Drop" at bounding box center [499, 249] width 22 height 10
click at [501, 252] on td "Drop" at bounding box center [504, 250] width 45 height 22
click at [506, 248] on input "Drop" at bounding box center [499, 249] width 22 height 10
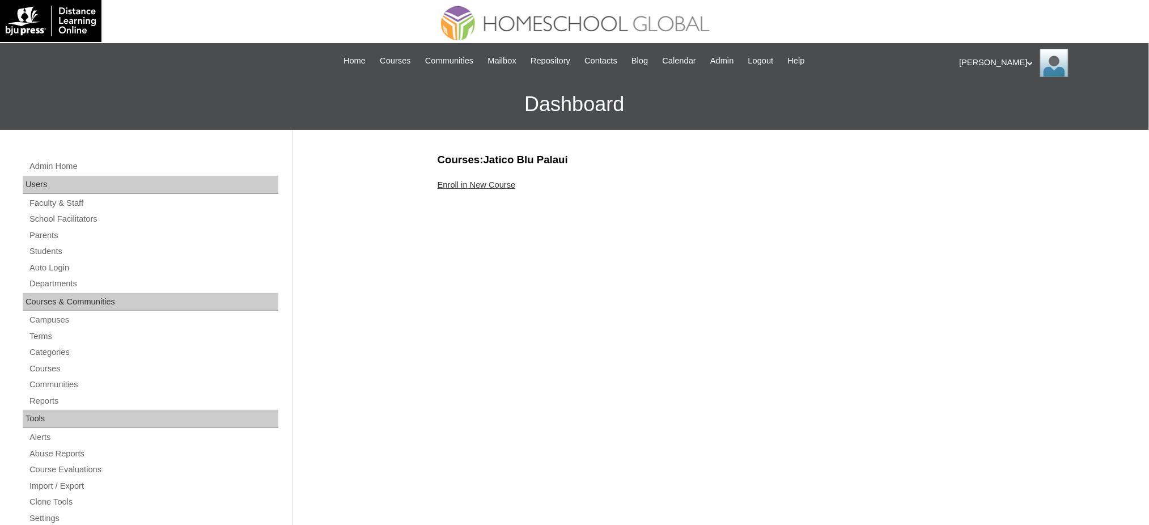
click at [506, 180] on link "Enroll in New Course" at bounding box center [477, 184] width 78 height 9
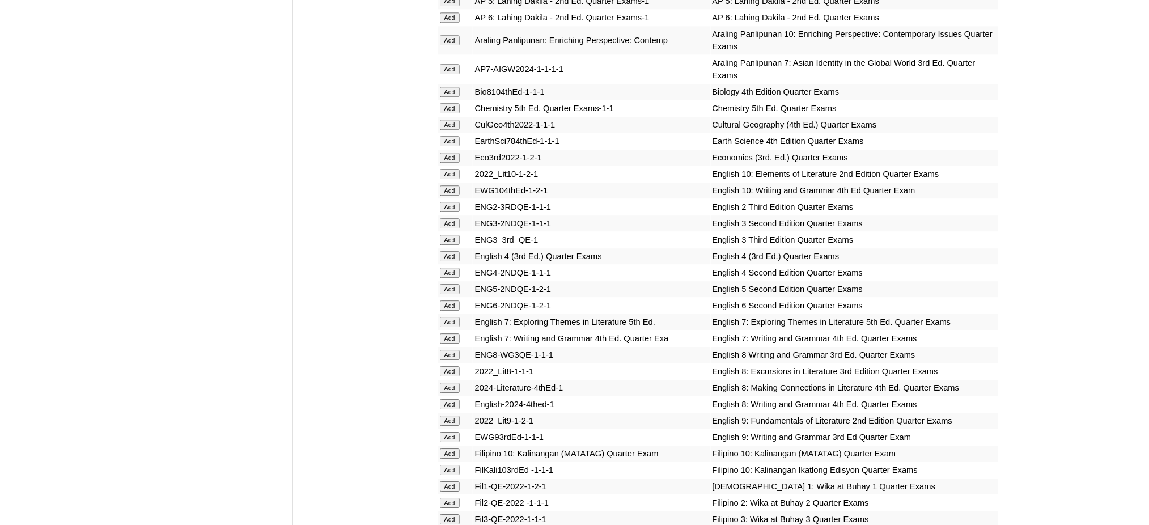
scroll to position [1058, 0]
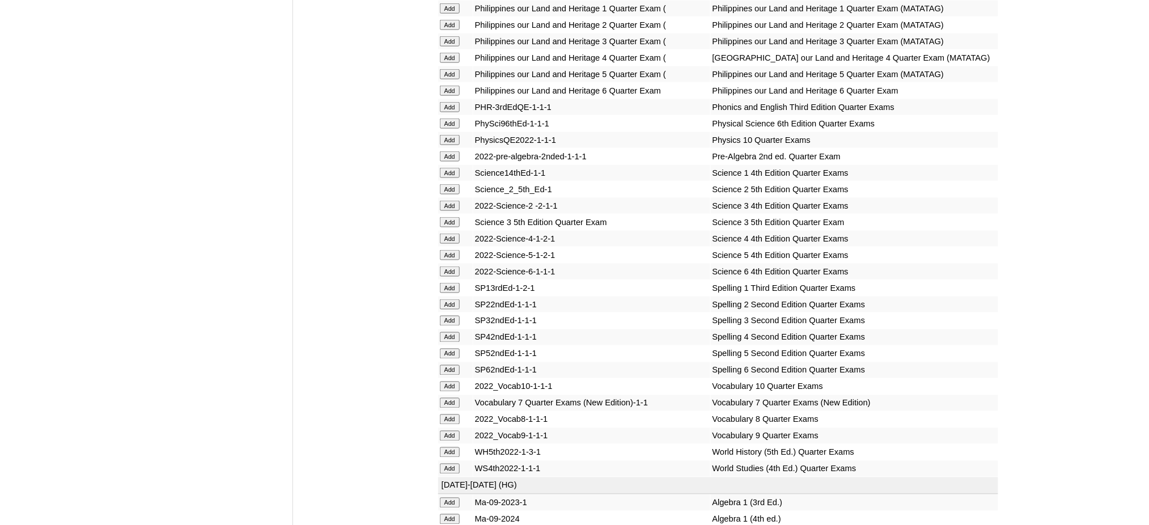
scroll to position [2041, 0]
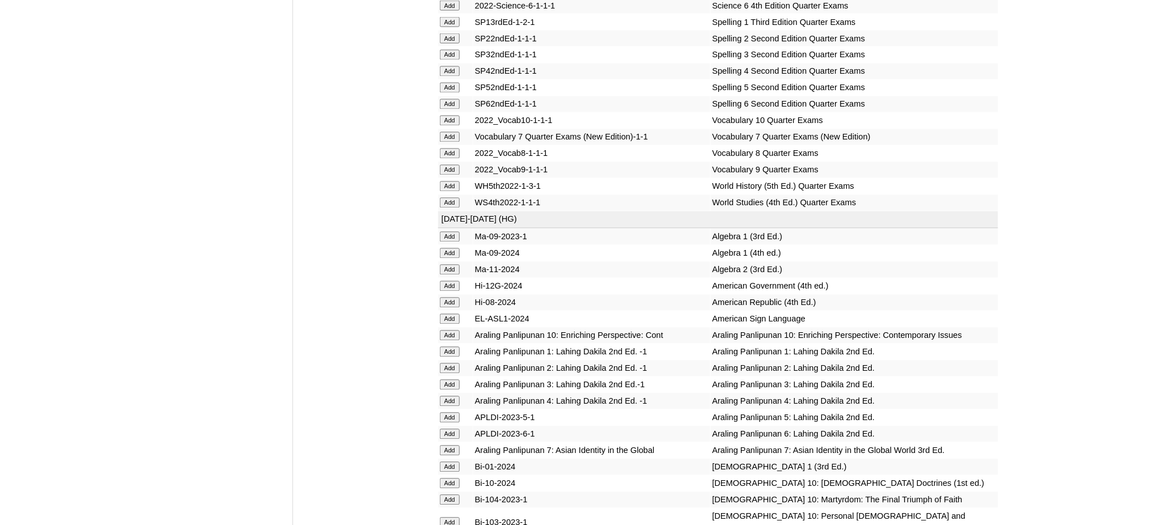
scroll to position [2344, 0]
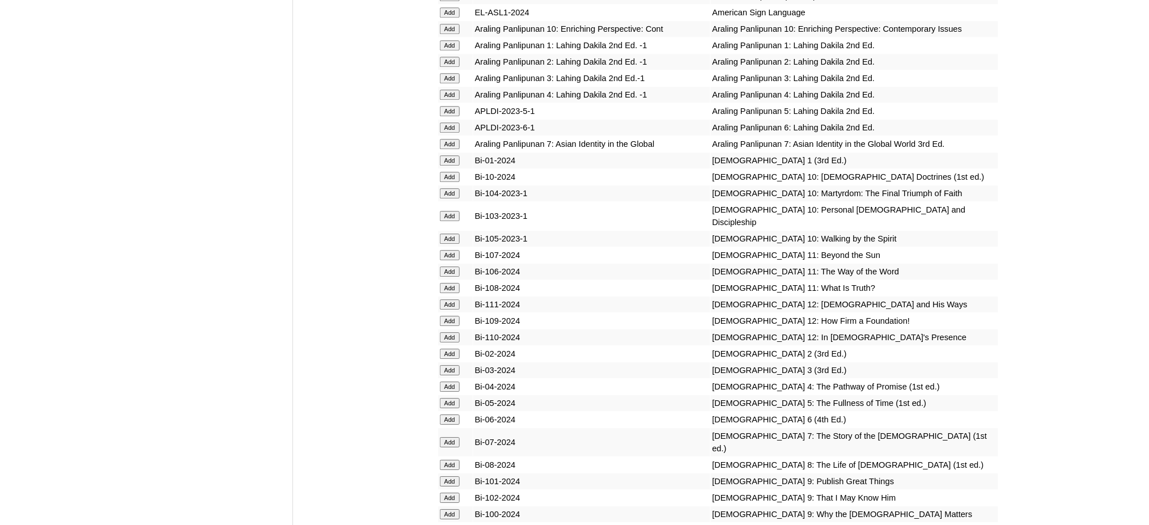
scroll to position [2646, 0]
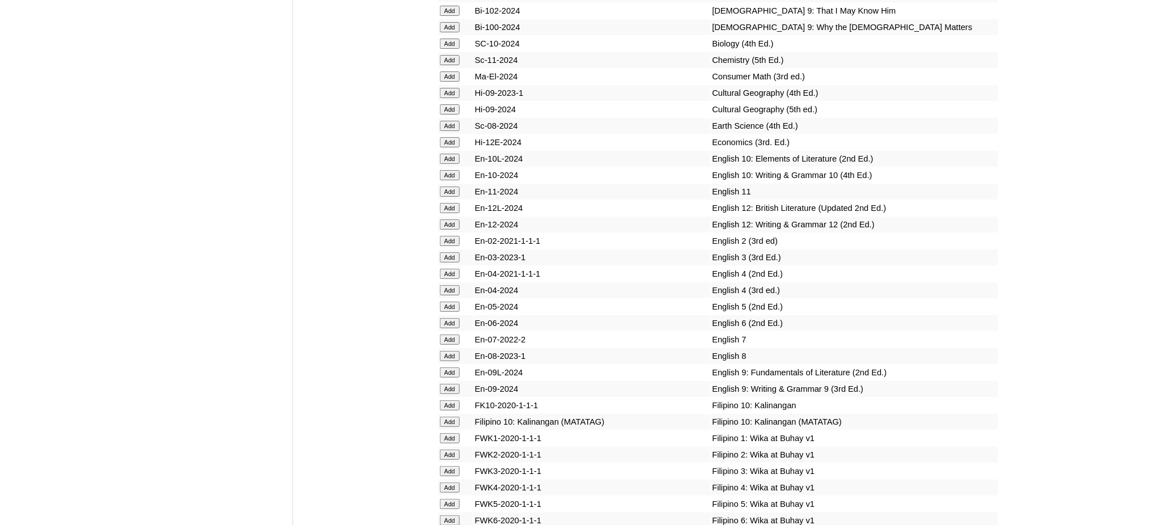
scroll to position [3100, 0]
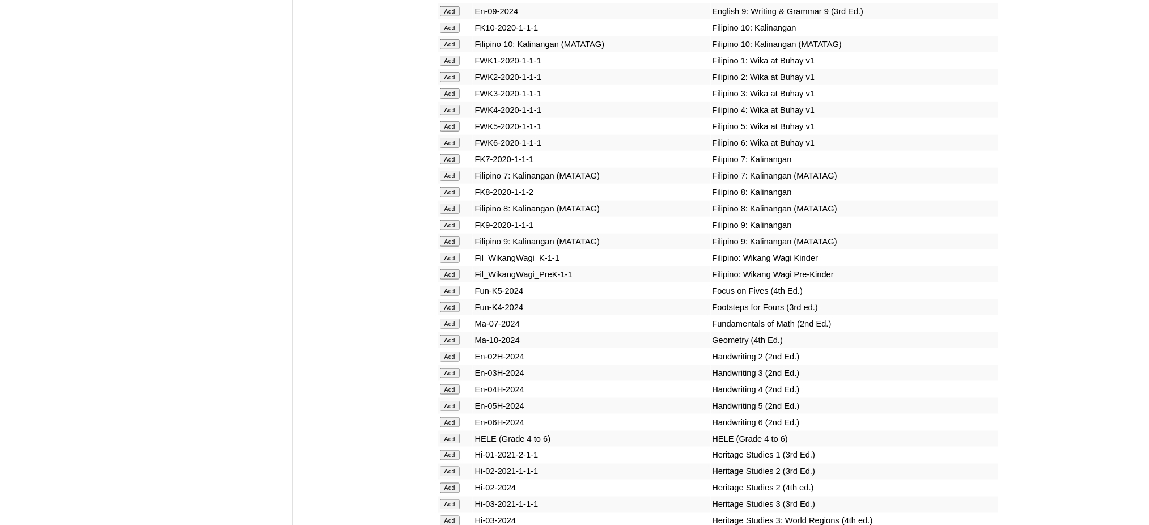
scroll to position [3478, 0]
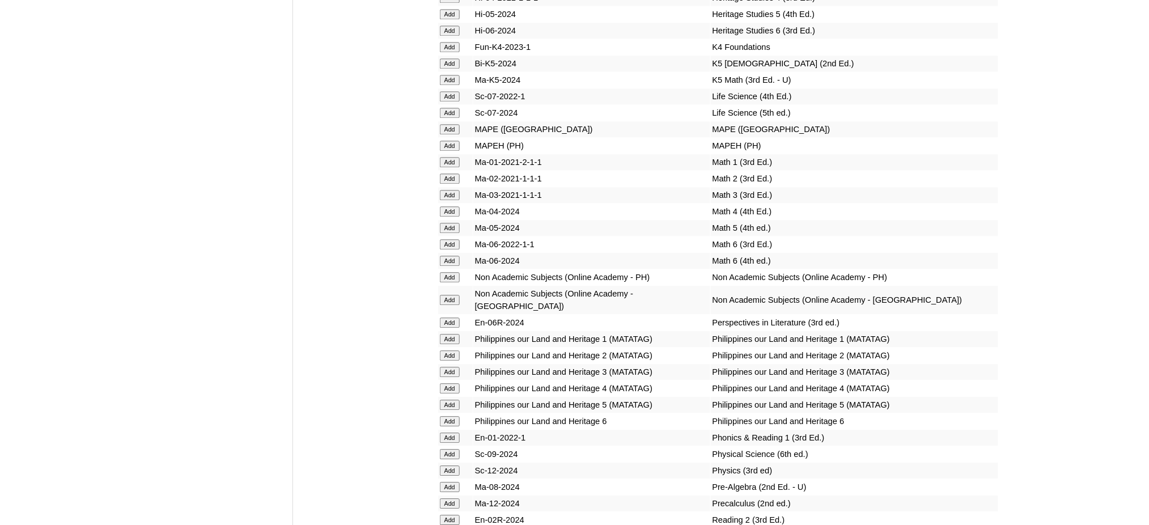
scroll to position [4007, 0]
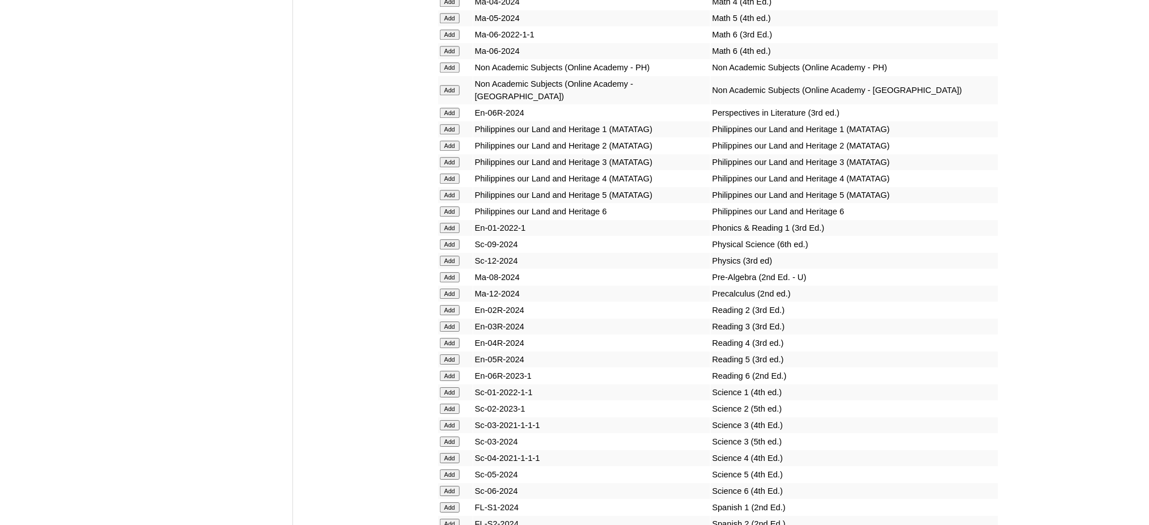
scroll to position [4234, 0]
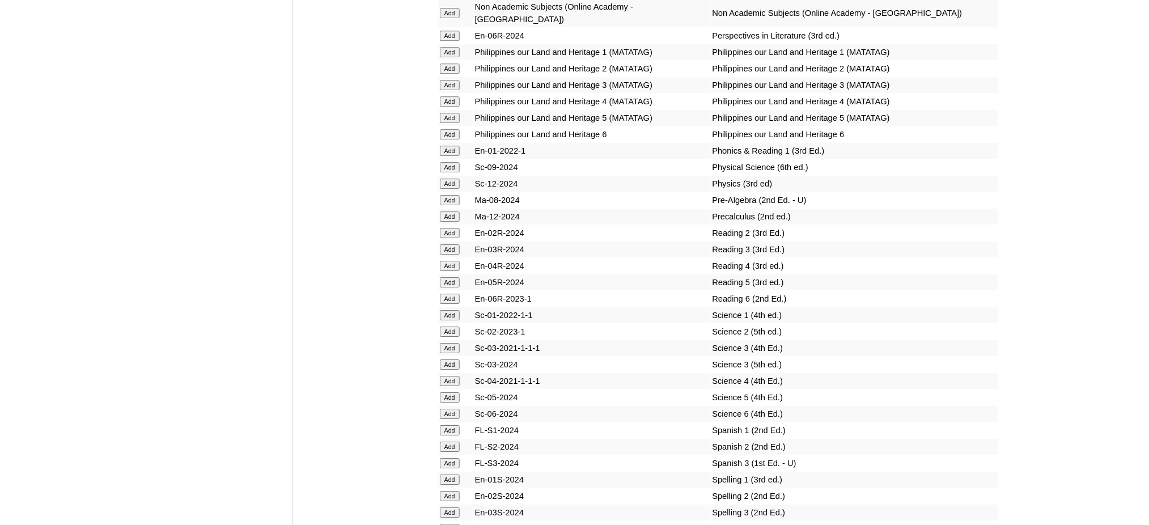
scroll to position [4310, 0]
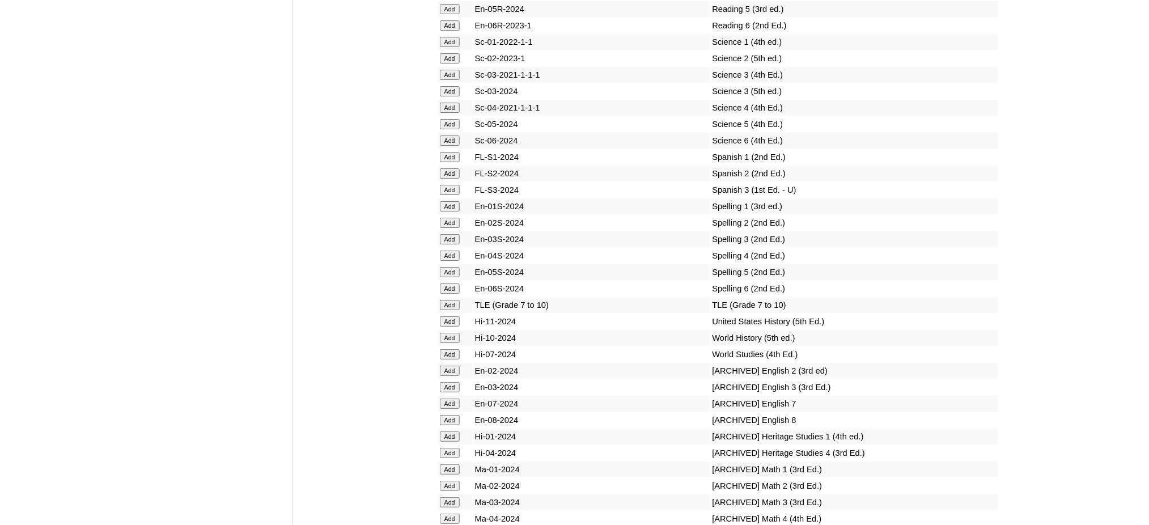
scroll to position [4612, 0]
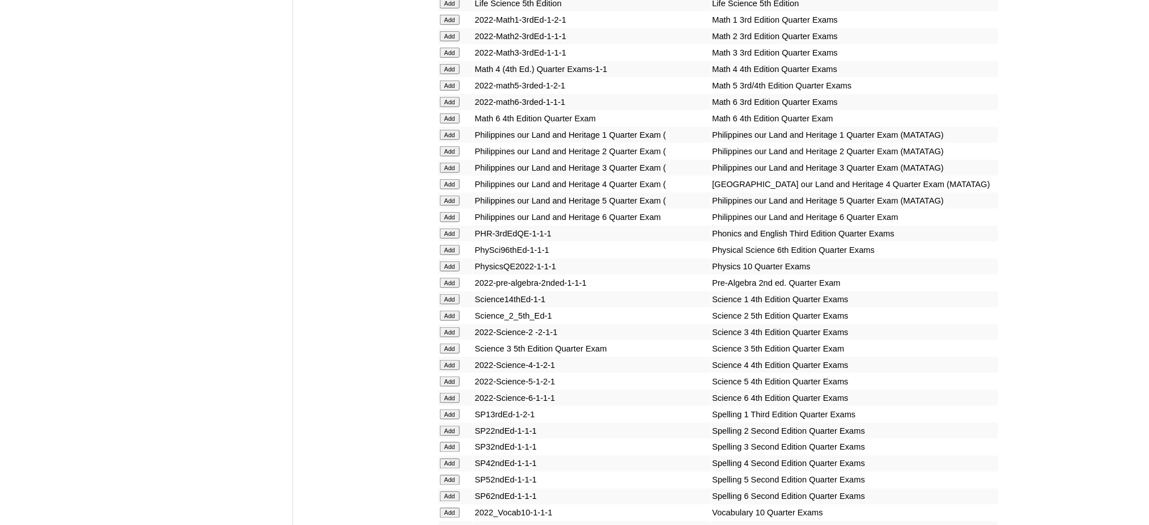
scroll to position [2041, 0]
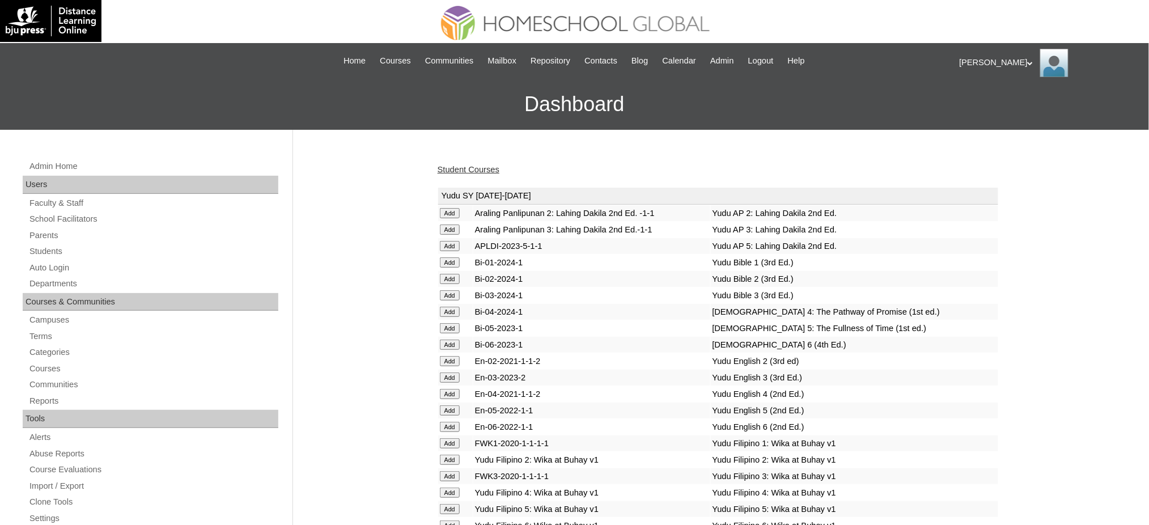
click at [447, 169] on link "Student Courses" at bounding box center [469, 169] width 62 height 9
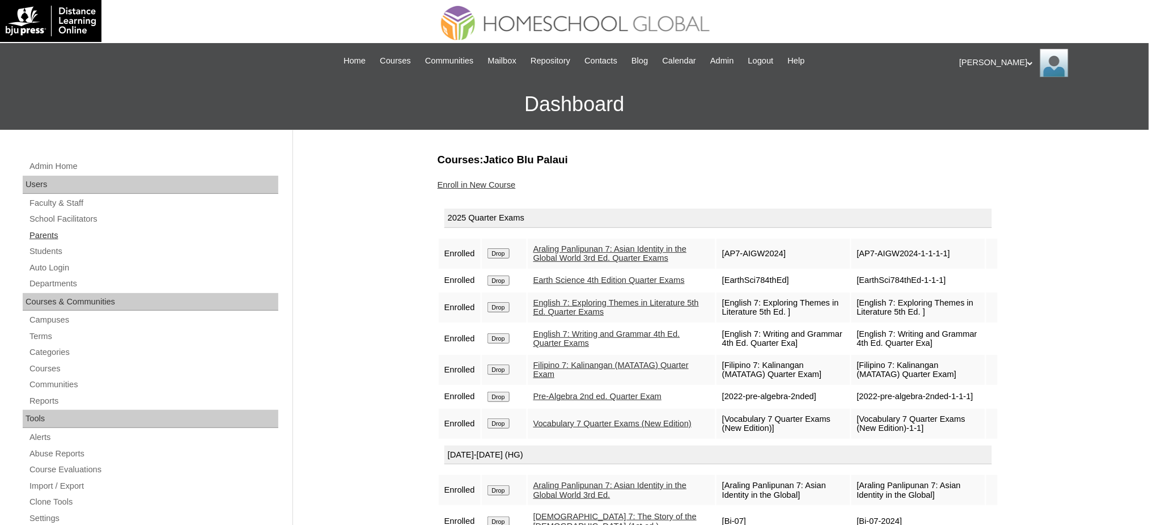
click at [50, 238] on link "Parents" at bounding box center [153, 236] width 250 height 14
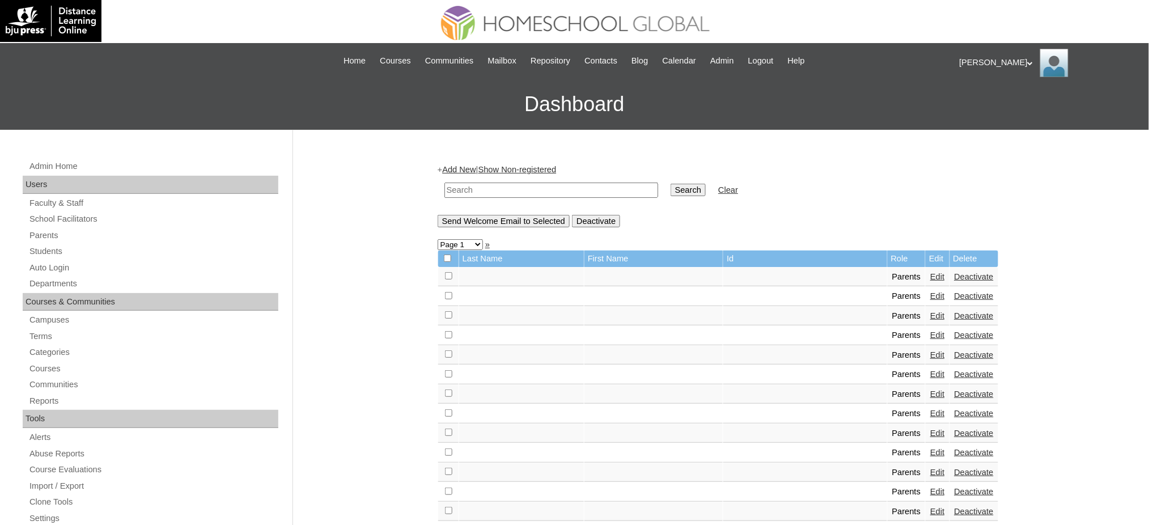
drag, startPoint x: 0, startPoint y: 0, endPoint x: 512, endPoint y: 185, distance: 543.9
click at [512, 185] on input "text" at bounding box center [552, 190] width 214 height 15
paste input "MHP00128-TECHPH2022"
type input "MHP00128-TECHPH2022"
click at [672, 183] on td "Search" at bounding box center [688, 190] width 47 height 27
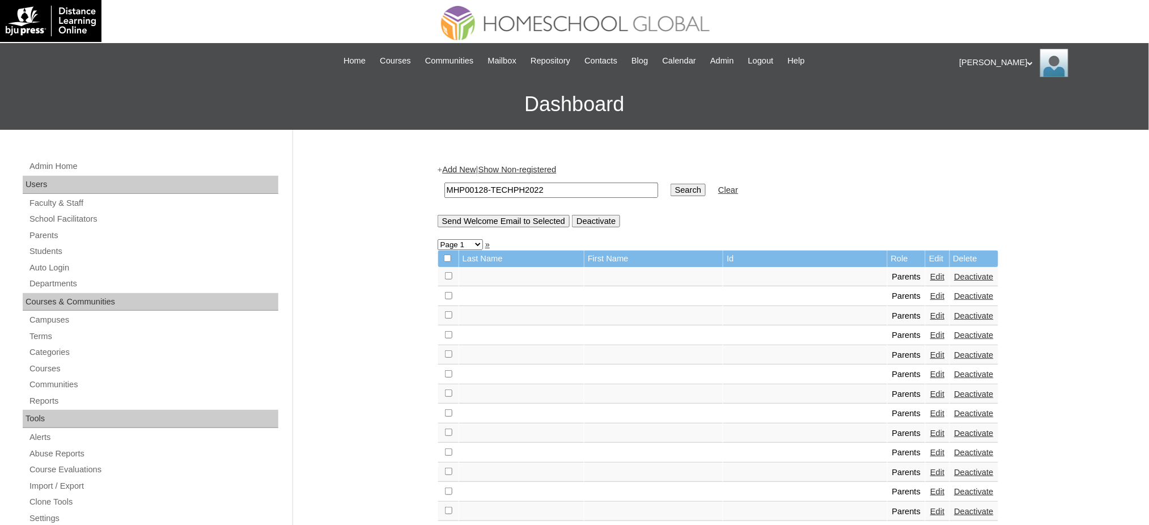
click at [671, 186] on input "Search" at bounding box center [688, 190] width 35 height 12
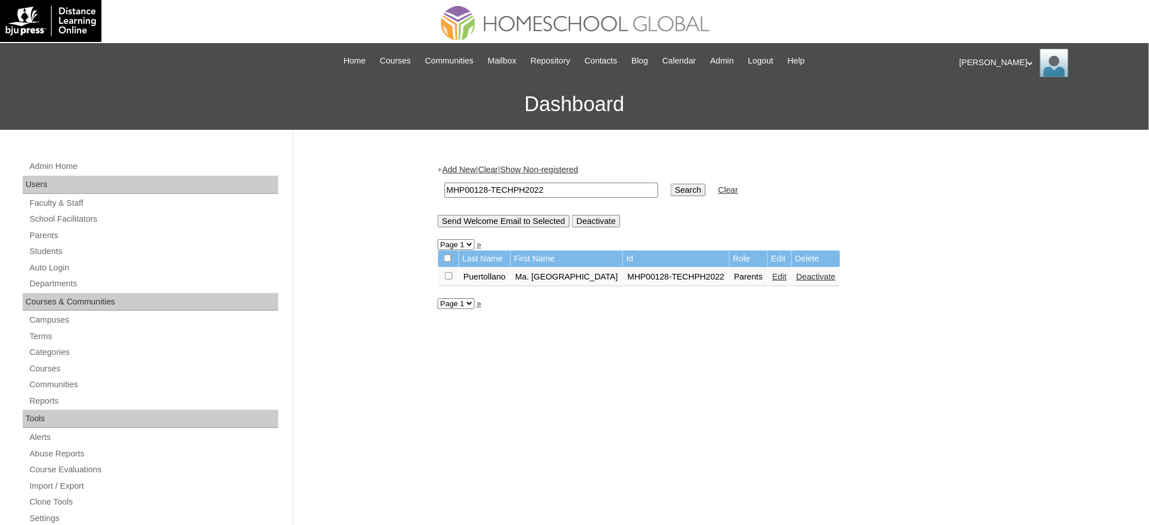
click at [773, 273] on link "Edit" at bounding box center [780, 276] width 14 height 9
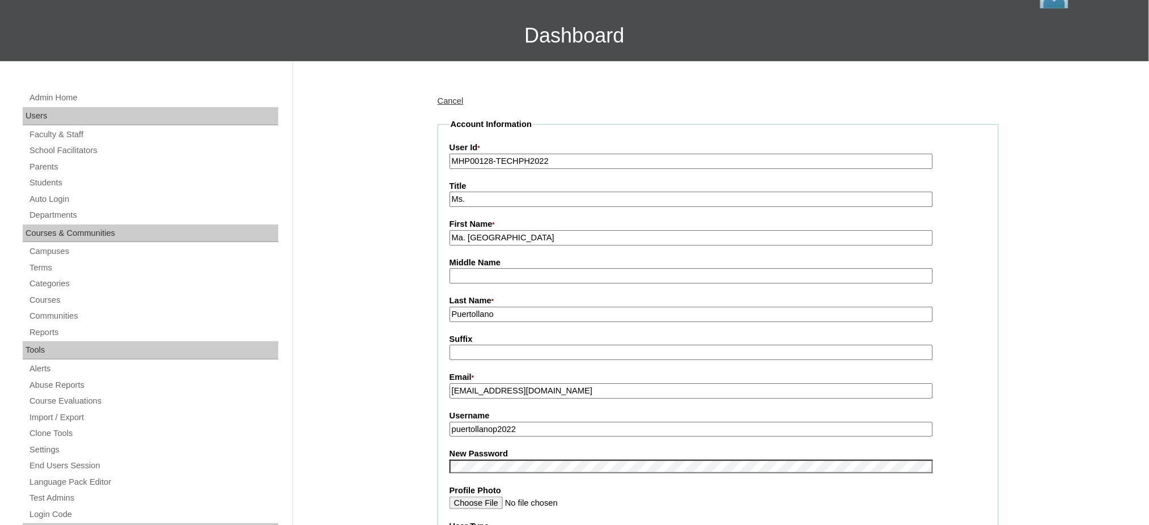
scroll to position [75, 0]
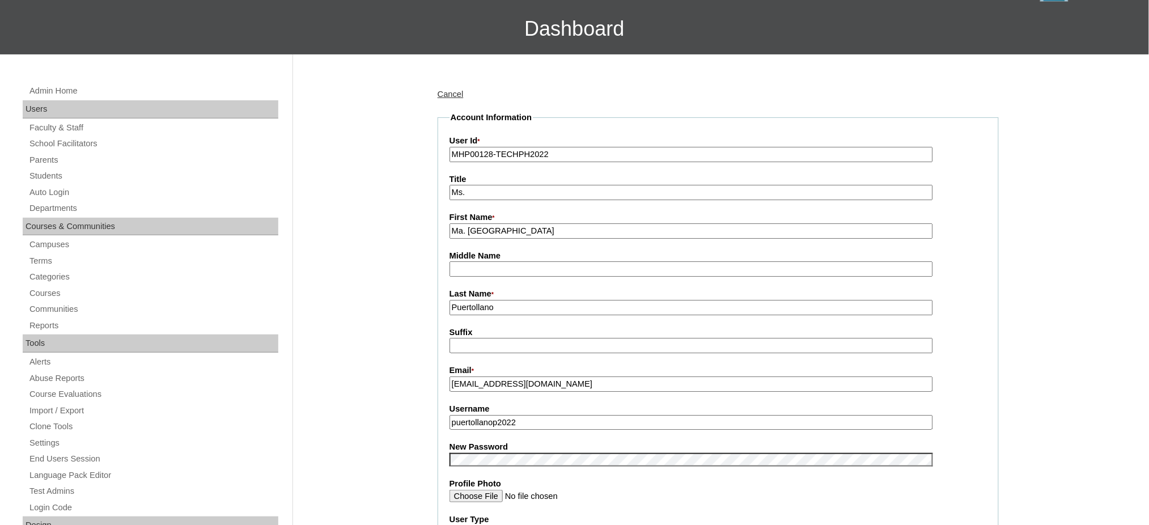
click at [490, 417] on input "puertollanop2022" at bounding box center [692, 422] width 484 height 15
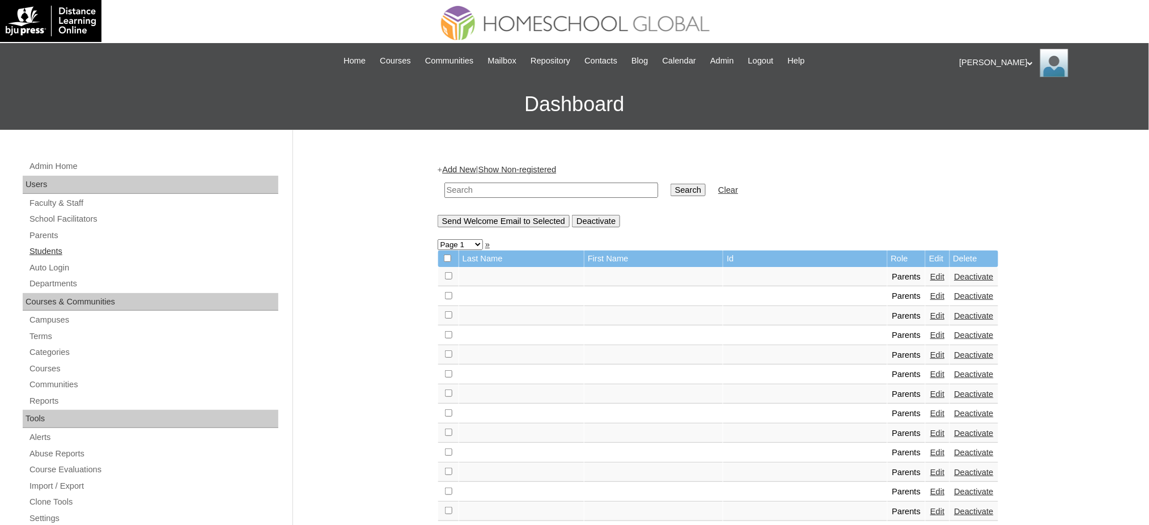
click at [48, 252] on link "Students" at bounding box center [153, 251] width 250 height 14
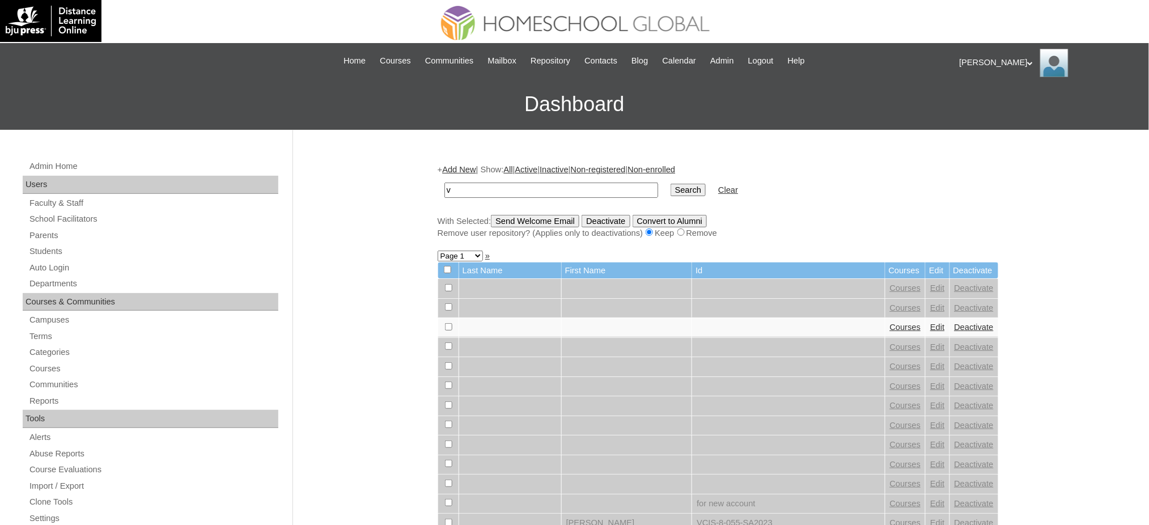
type input "v"
click at [671, 188] on input "Search" at bounding box center [688, 190] width 35 height 12
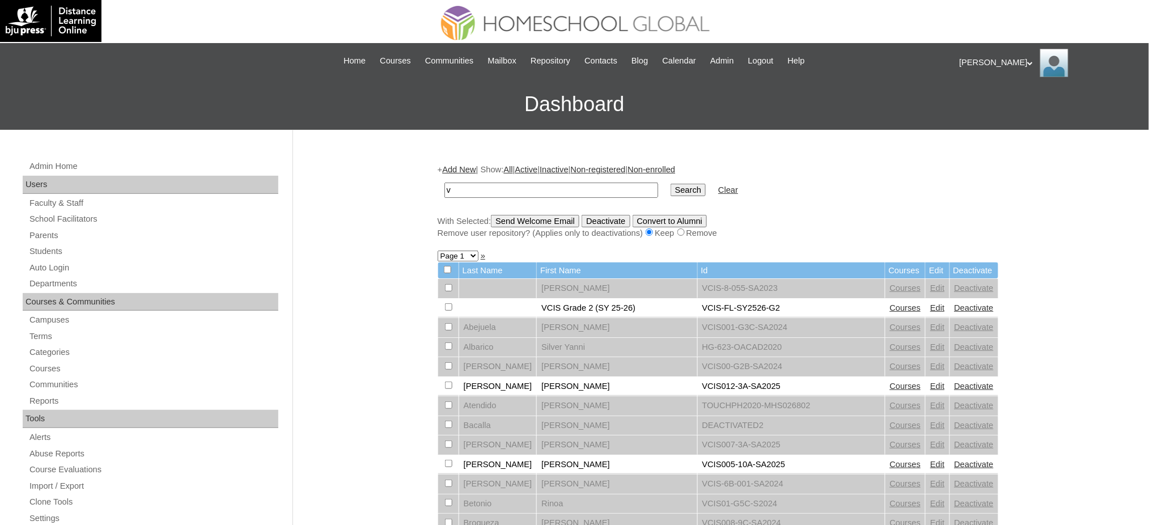
drag, startPoint x: 0, startPoint y: 0, endPoint x: 564, endPoint y: 191, distance: 595.5
click at [564, 191] on input "v" at bounding box center [552, 190] width 214 height 15
type input "MHS0174-TECHPH2022"
click at [671, 184] on input "Search" at bounding box center [688, 190] width 35 height 12
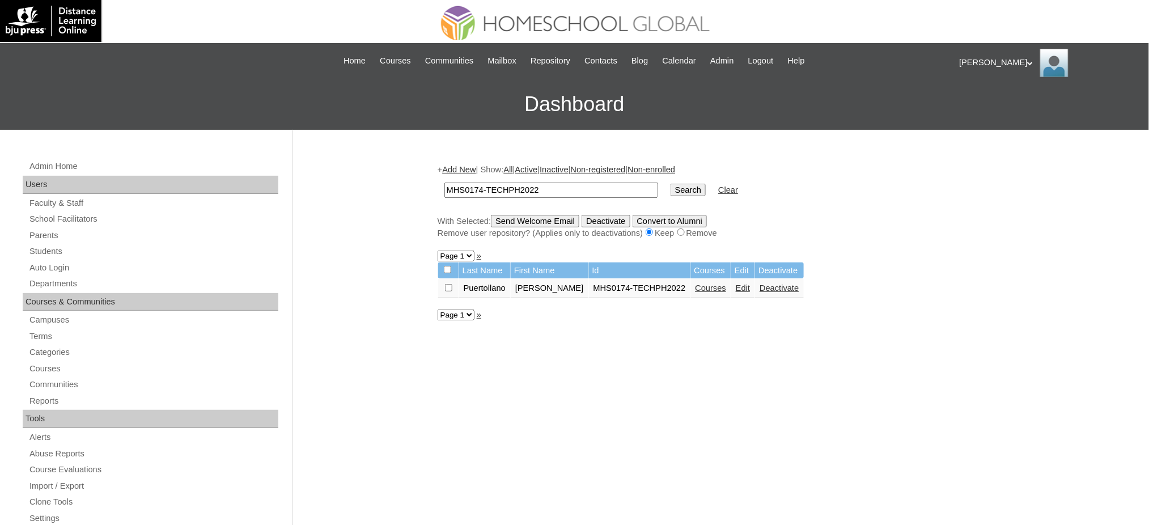
click at [736, 284] on link "Edit" at bounding box center [743, 288] width 14 height 9
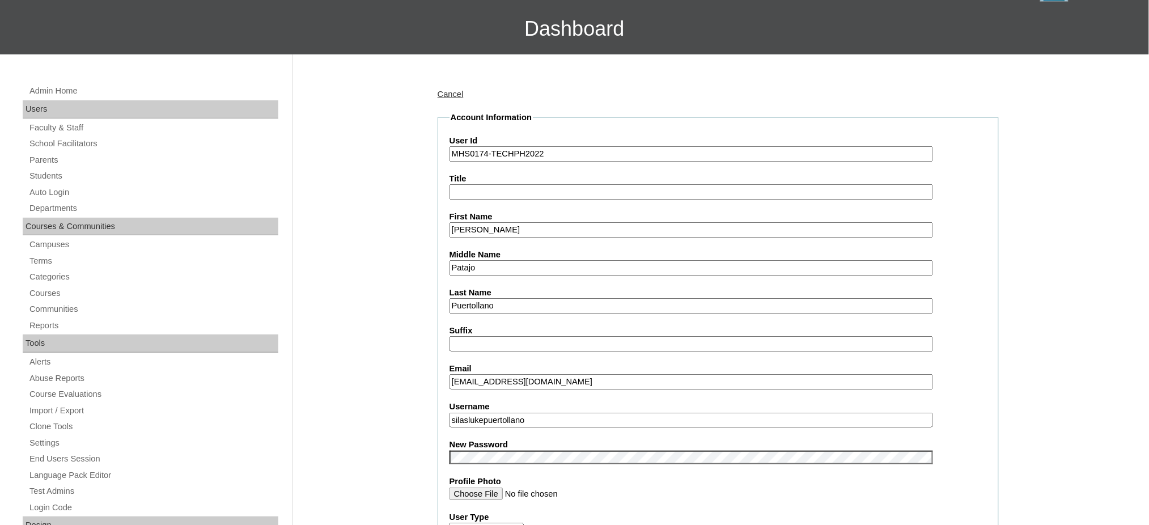
scroll to position [151, 0]
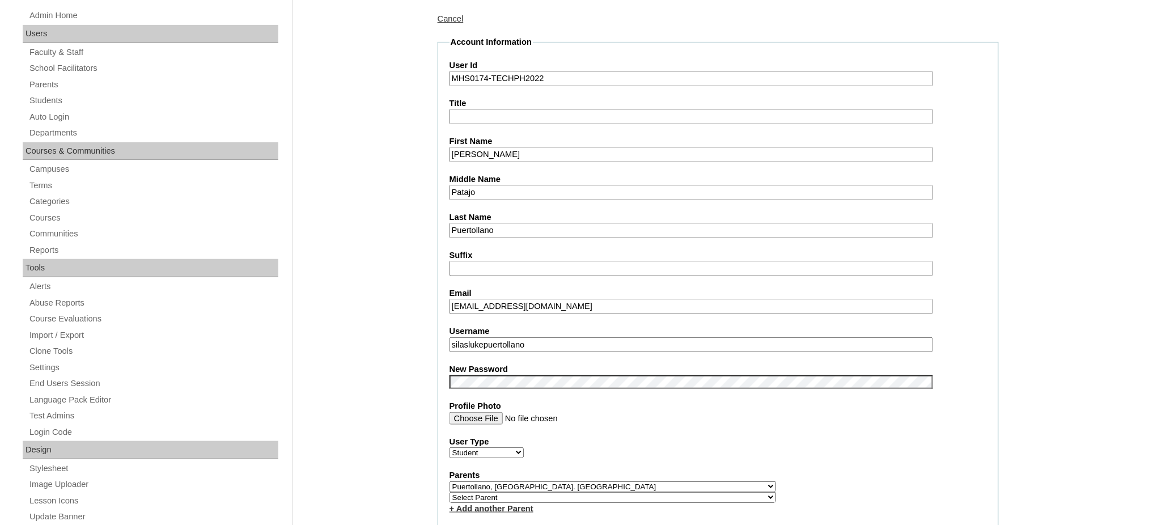
click at [530, 344] on fieldset "Account Information User Id MHS0174-TECHPH2022 Title First Name [PERSON_NAME] M…" at bounding box center [718, 495] width 561 height 918
click at [530, 338] on input "silaslukepuertollano" at bounding box center [692, 344] width 484 height 15
click at [470, 154] on input "[PERSON_NAME]" at bounding box center [692, 154] width 484 height 15
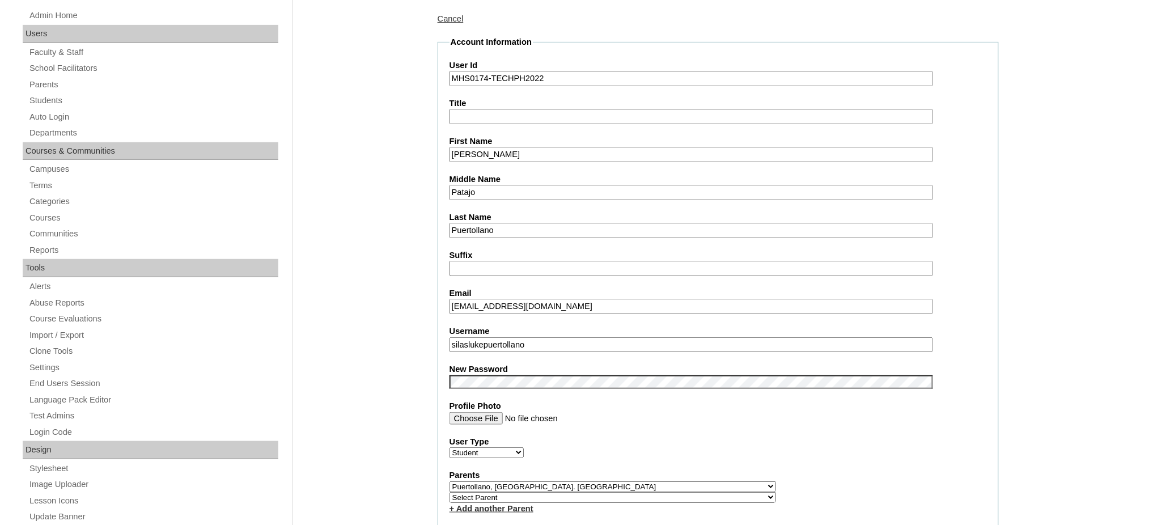
click at [470, 154] on input "[PERSON_NAME]" at bounding box center [692, 154] width 484 height 15
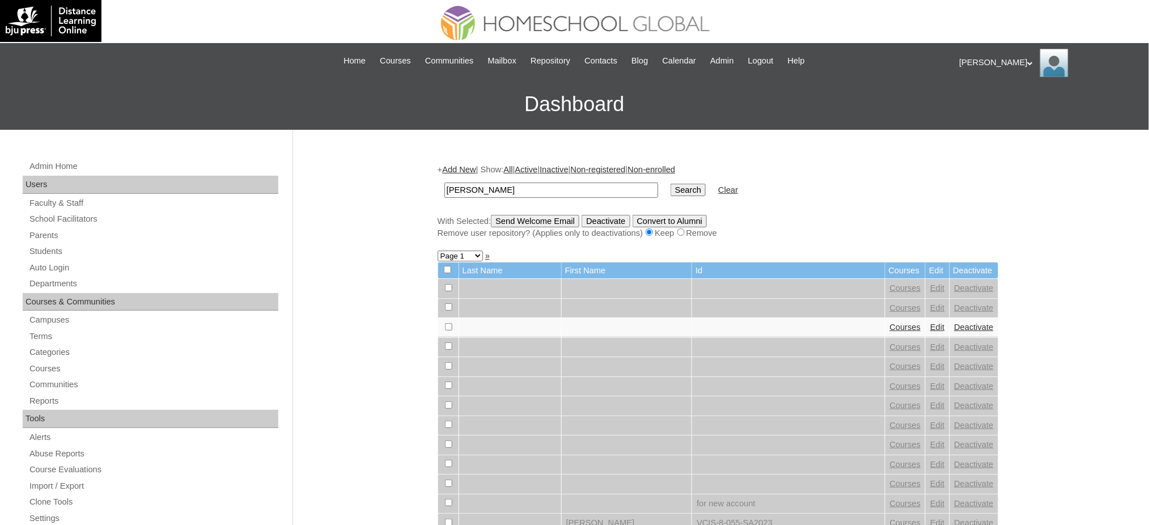
type input "[PERSON_NAME]"
click at [671, 187] on input "Search" at bounding box center [688, 190] width 35 height 12
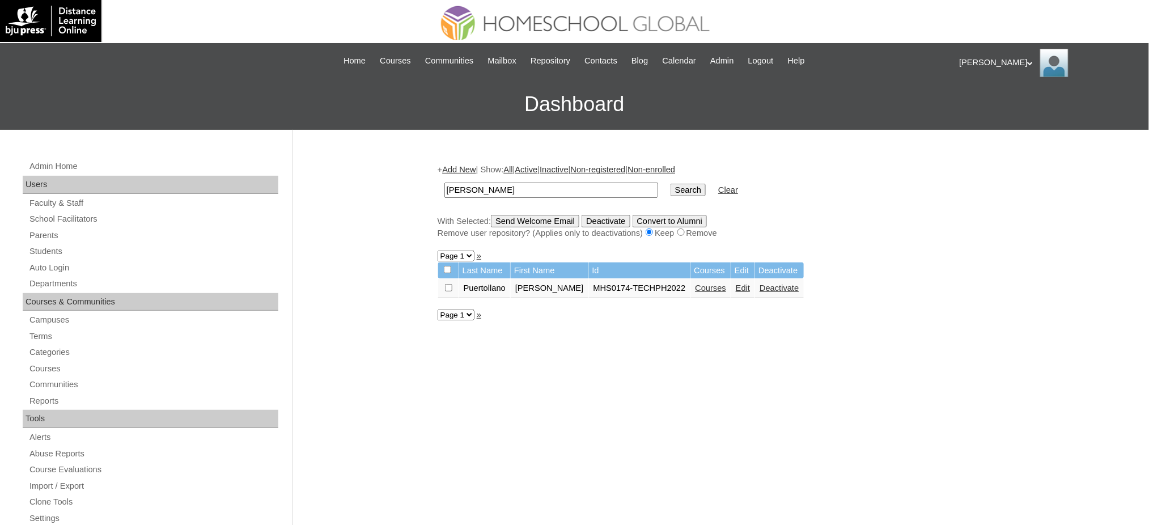
click at [696, 285] on link "Courses" at bounding box center [711, 288] width 31 height 9
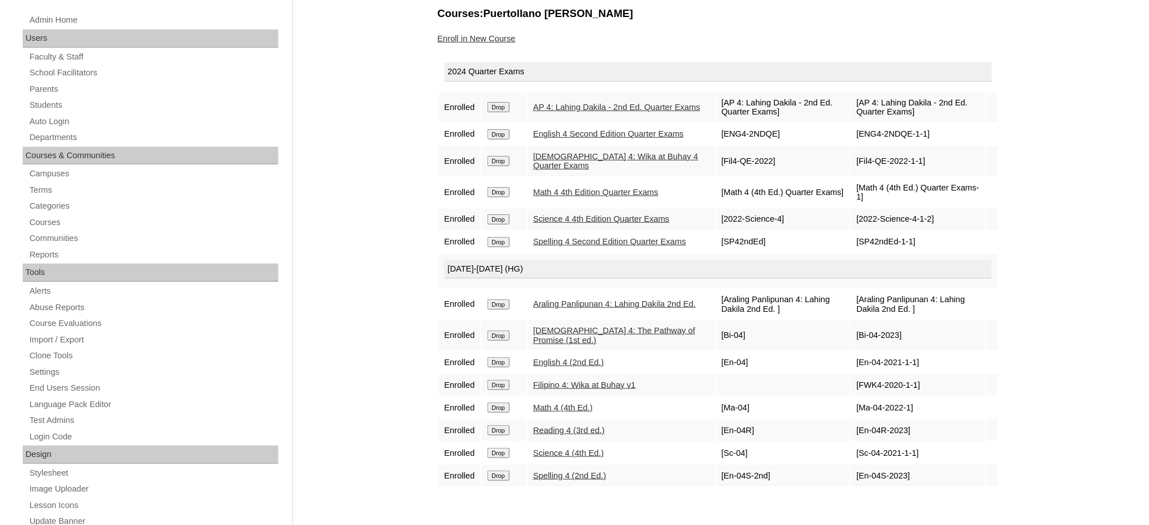
scroll to position [151, 0]
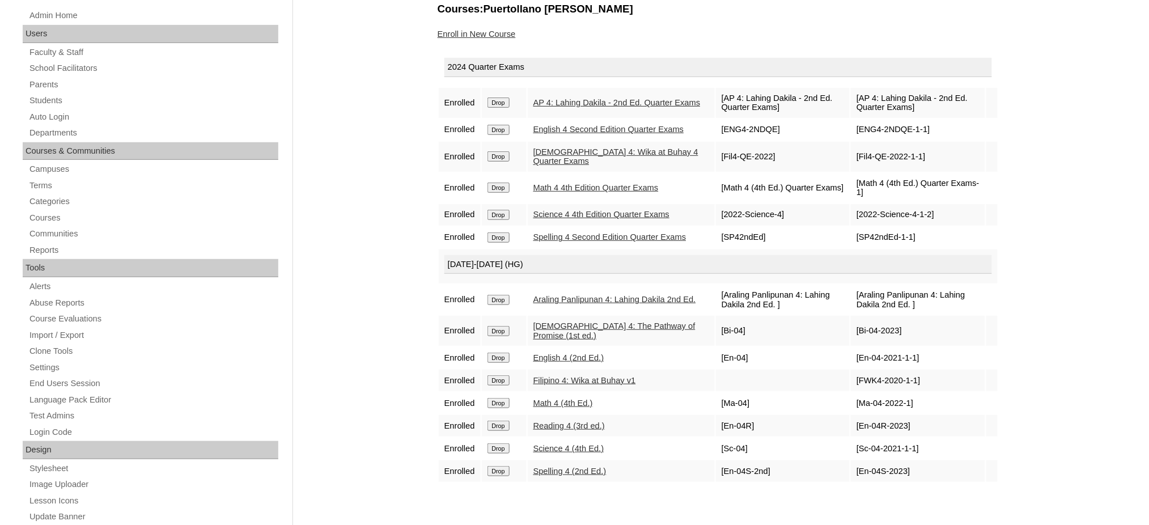
click at [493, 103] on input "Drop" at bounding box center [499, 103] width 22 height 10
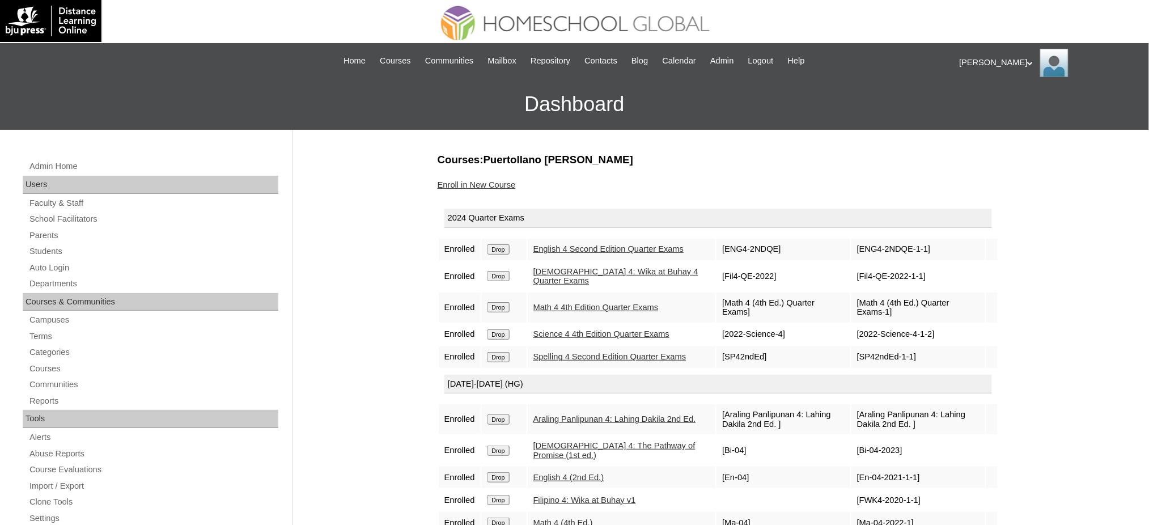
click at [509, 249] on input "Drop" at bounding box center [499, 249] width 22 height 10
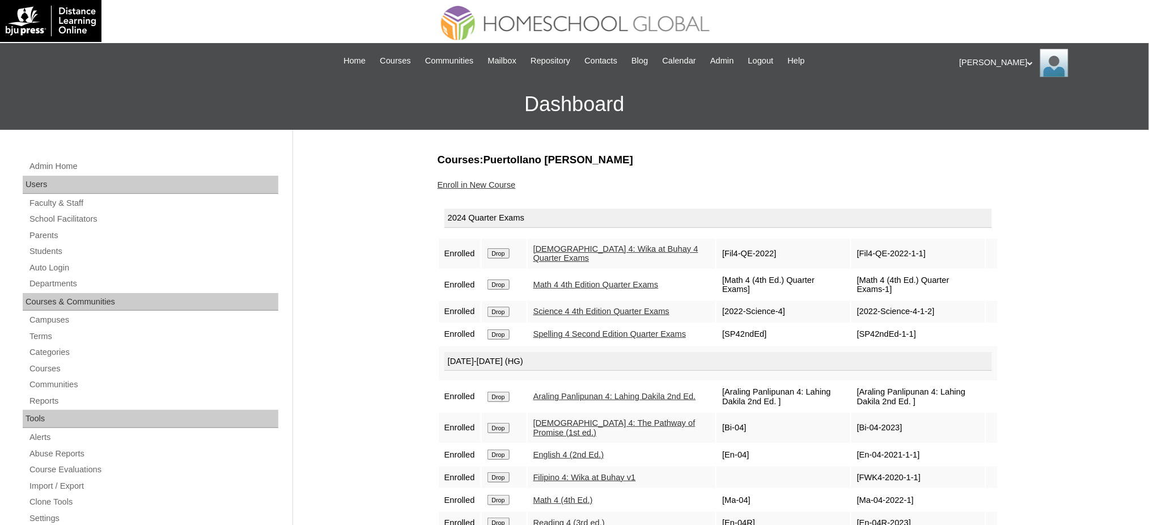
click at [507, 251] on input "Drop" at bounding box center [499, 253] width 22 height 10
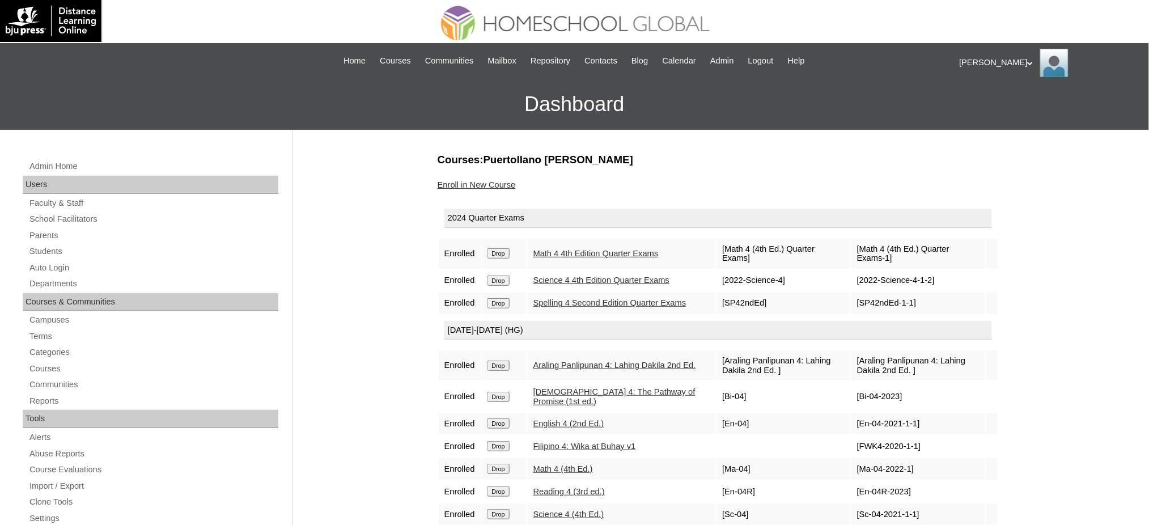
click at [498, 248] on input "Drop" at bounding box center [499, 253] width 22 height 10
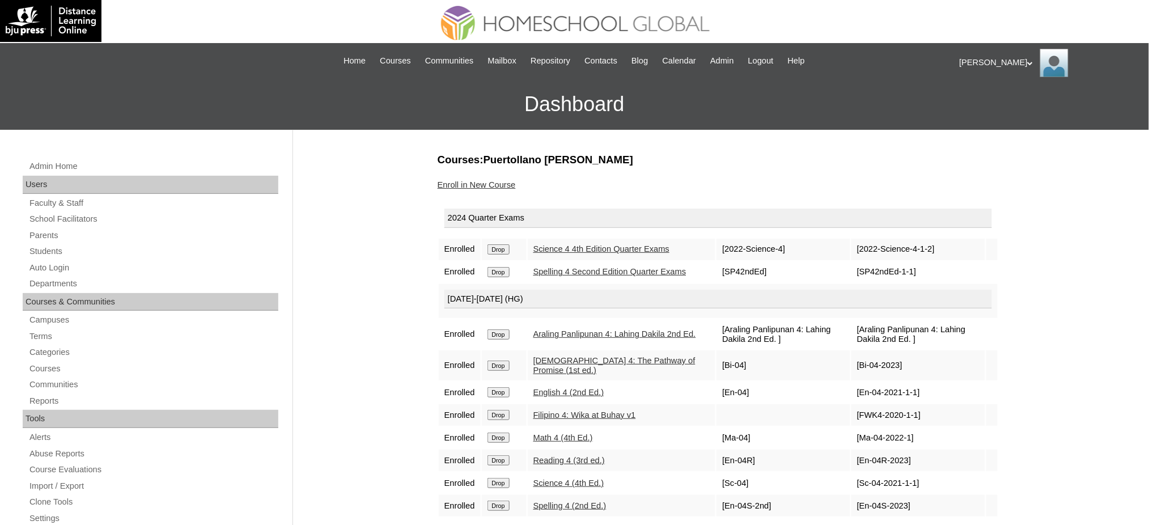
click at [508, 252] on input "Drop" at bounding box center [499, 249] width 22 height 10
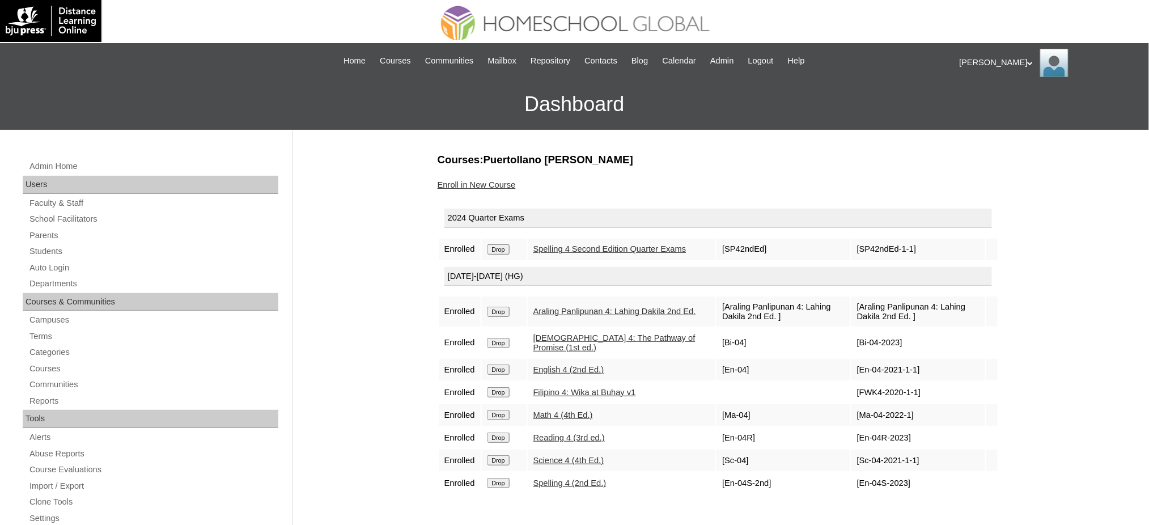
click at [497, 252] on input "Drop" at bounding box center [499, 249] width 22 height 10
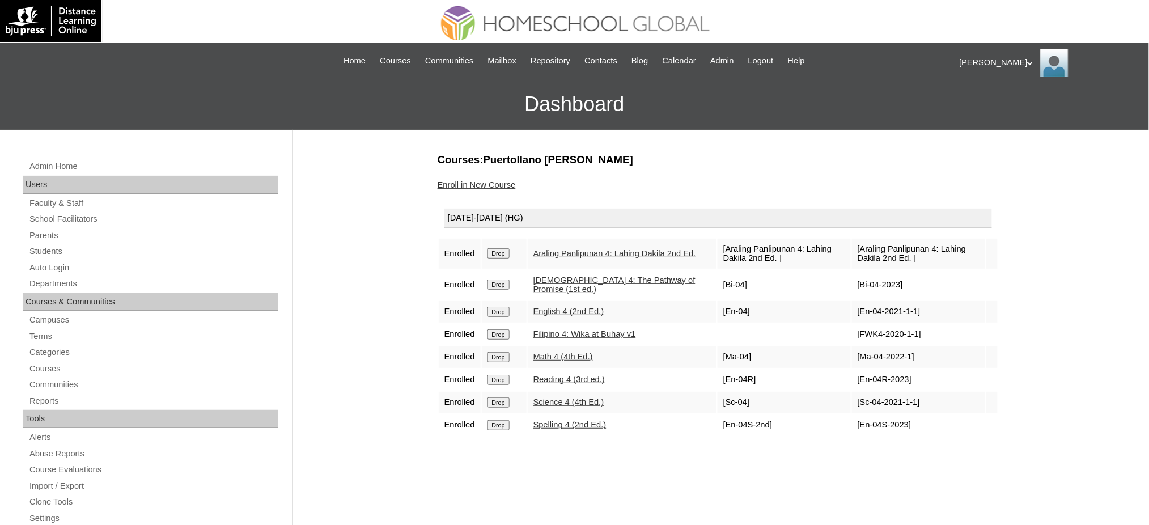
click at [506, 248] on input "Drop" at bounding box center [499, 253] width 22 height 10
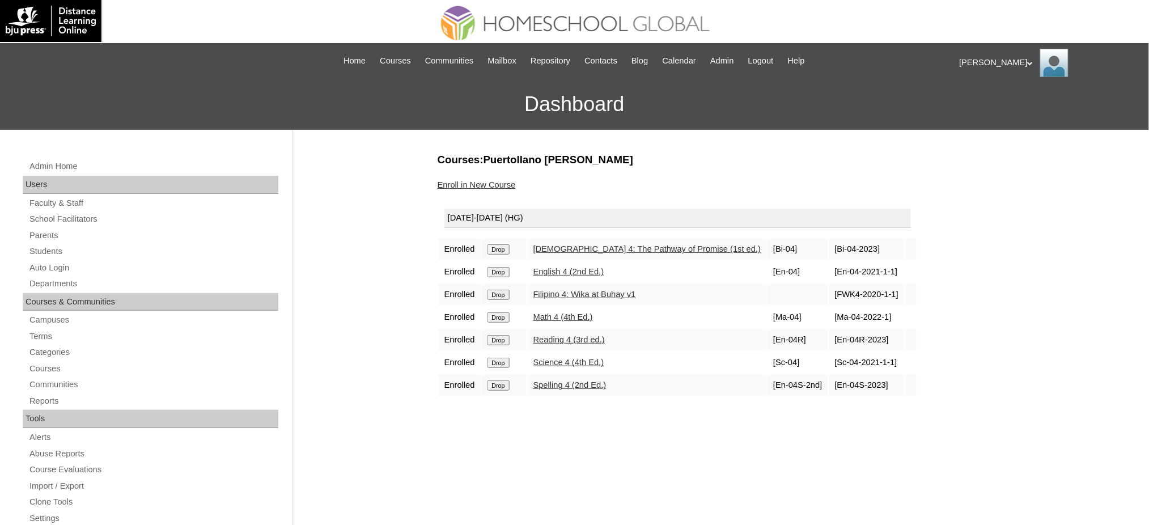
click at [493, 250] on input "Drop" at bounding box center [499, 249] width 22 height 10
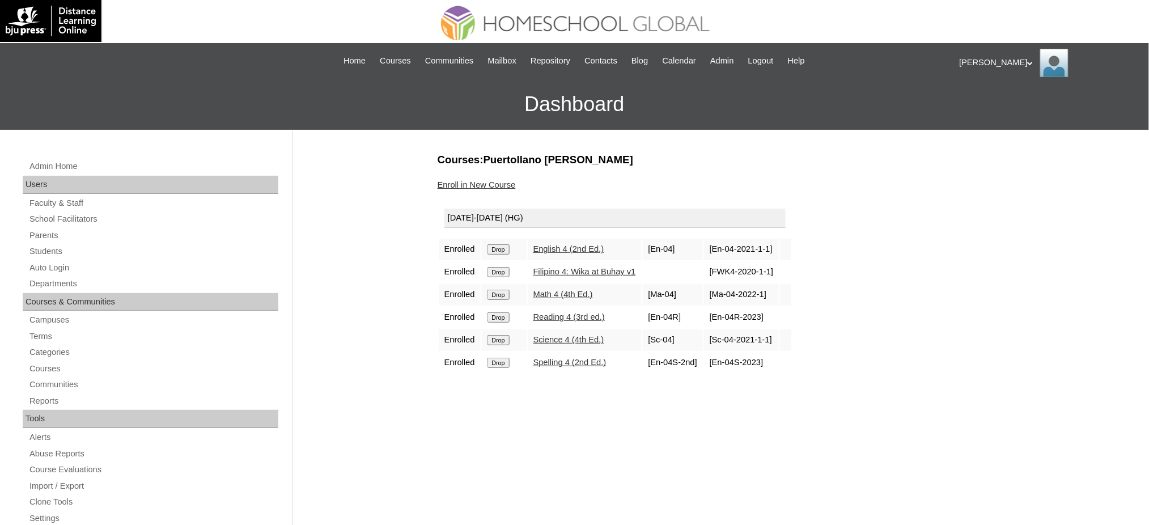
click at [507, 250] on input "Drop" at bounding box center [499, 249] width 22 height 10
click at [499, 244] on input "Drop" at bounding box center [499, 249] width 22 height 10
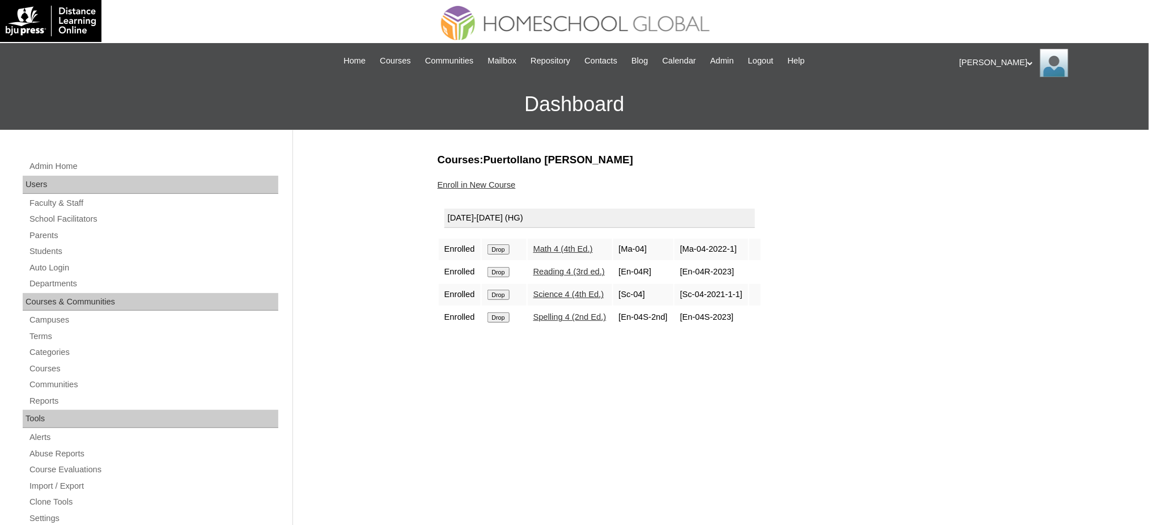
click at [504, 246] on input "Drop" at bounding box center [499, 249] width 22 height 10
click at [500, 247] on input "Drop" at bounding box center [499, 249] width 22 height 10
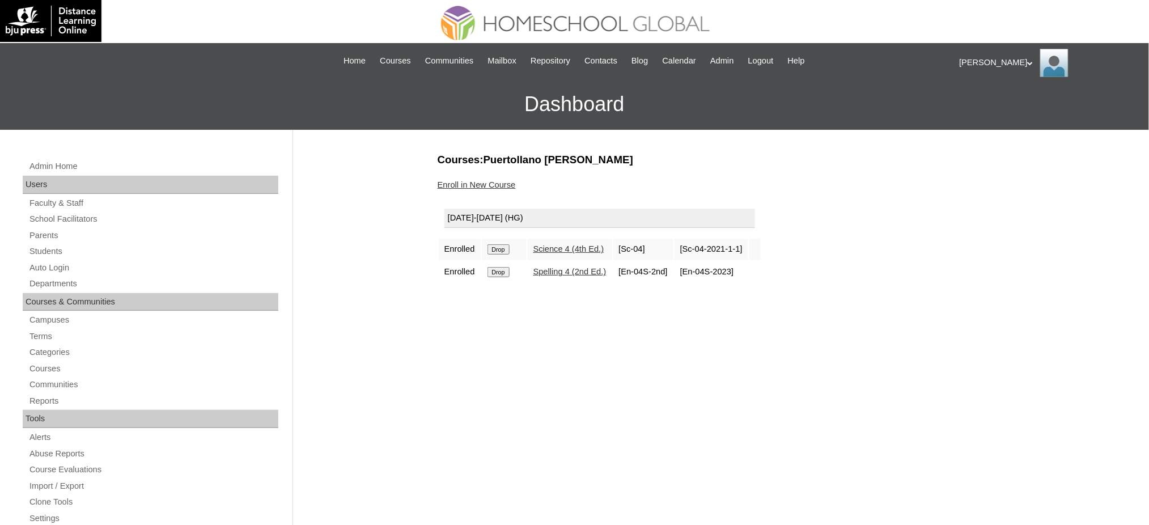
click at [502, 251] on input "Drop" at bounding box center [499, 249] width 22 height 10
click at [501, 249] on input "Drop" at bounding box center [499, 249] width 22 height 10
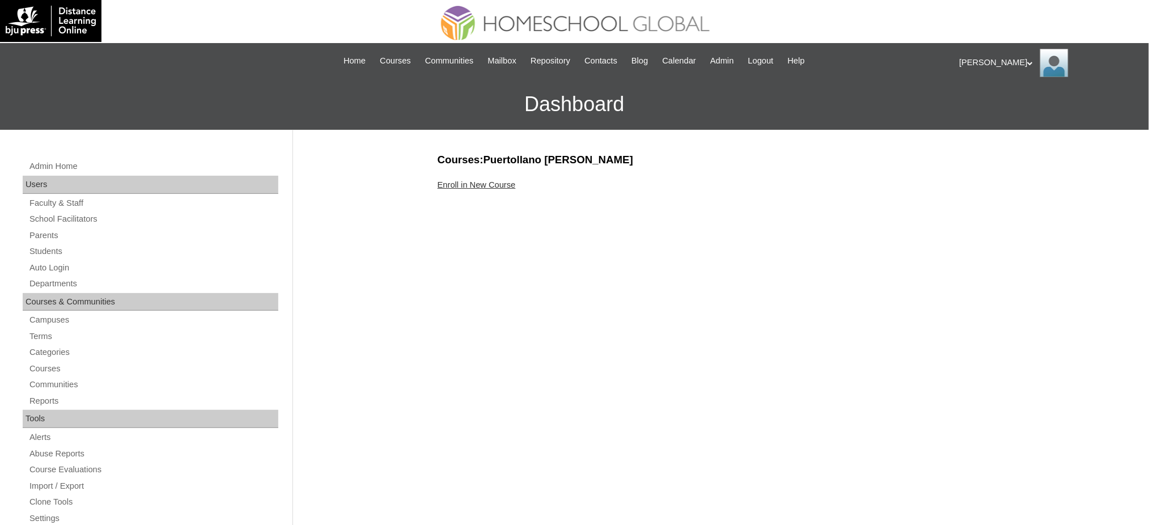
click at [443, 188] on link "Enroll in New Course" at bounding box center [477, 184] width 78 height 9
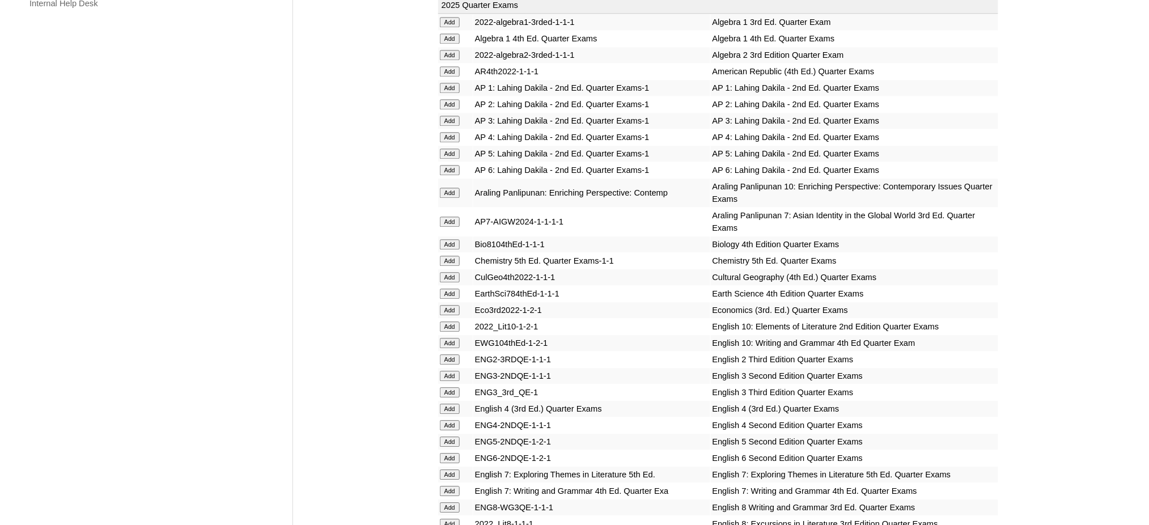
scroll to position [907, 0]
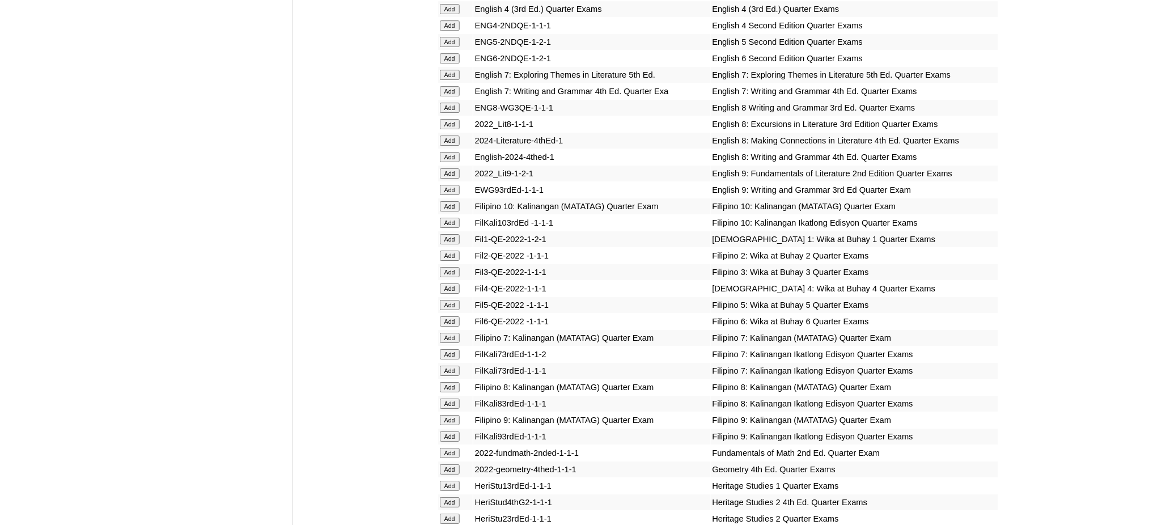
scroll to position [1285, 0]
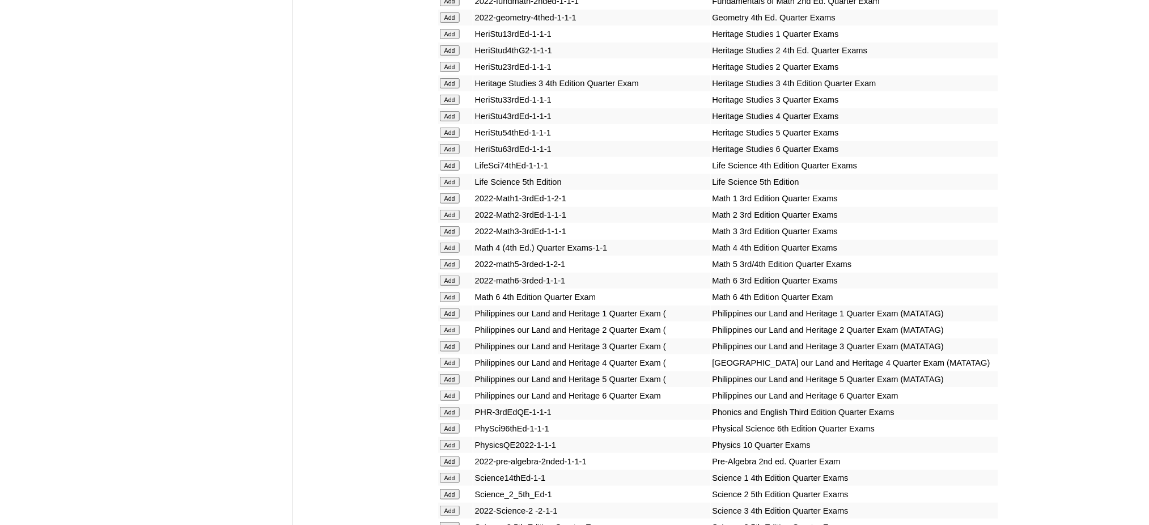
scroll to position [1739, 0]
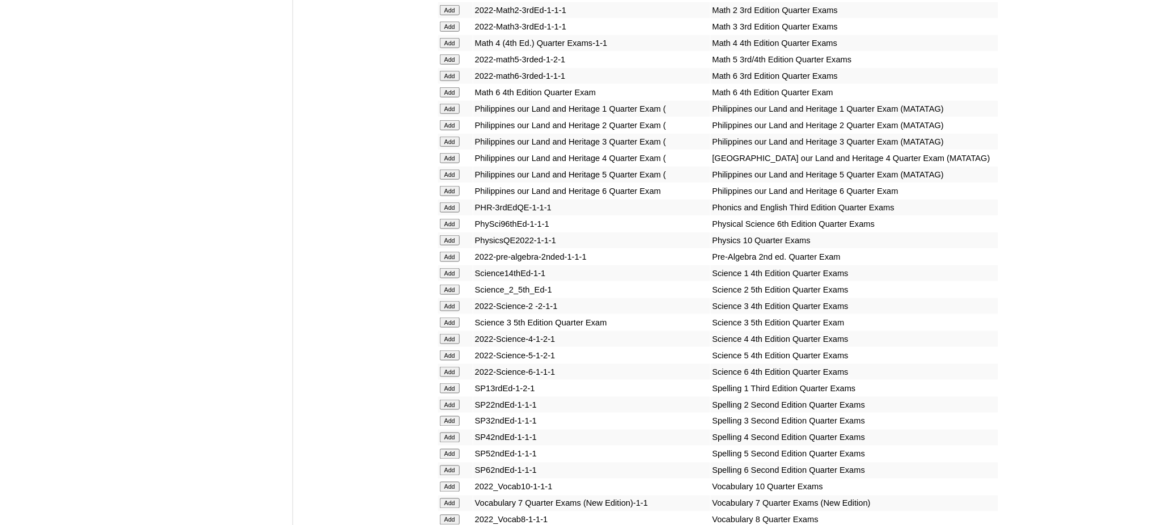
scroll to position [1965, 0]
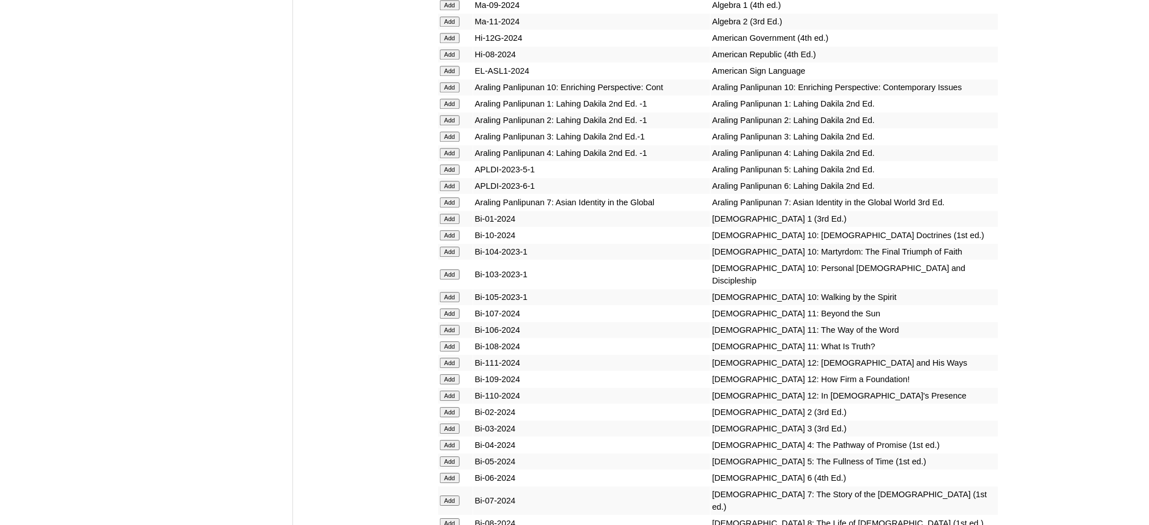
scroll to position [2571, 0]
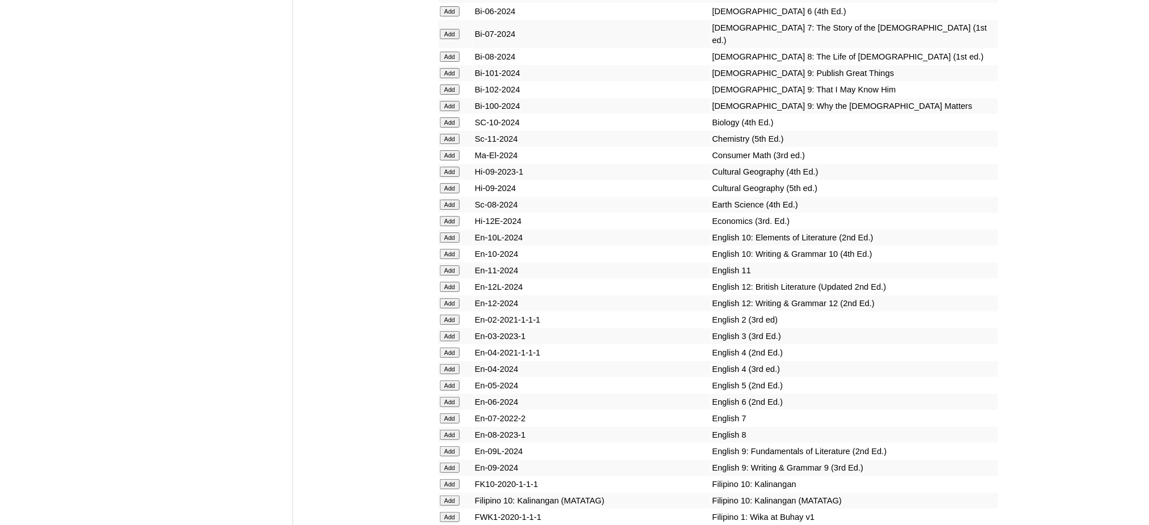
scroll to position [3024, 0]
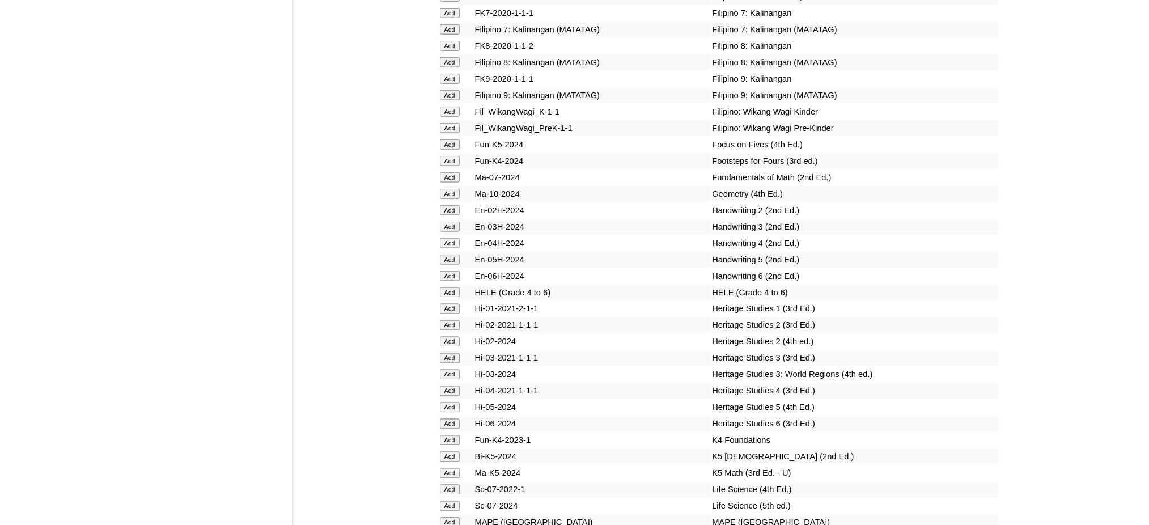
scroll to position [3629, 0]
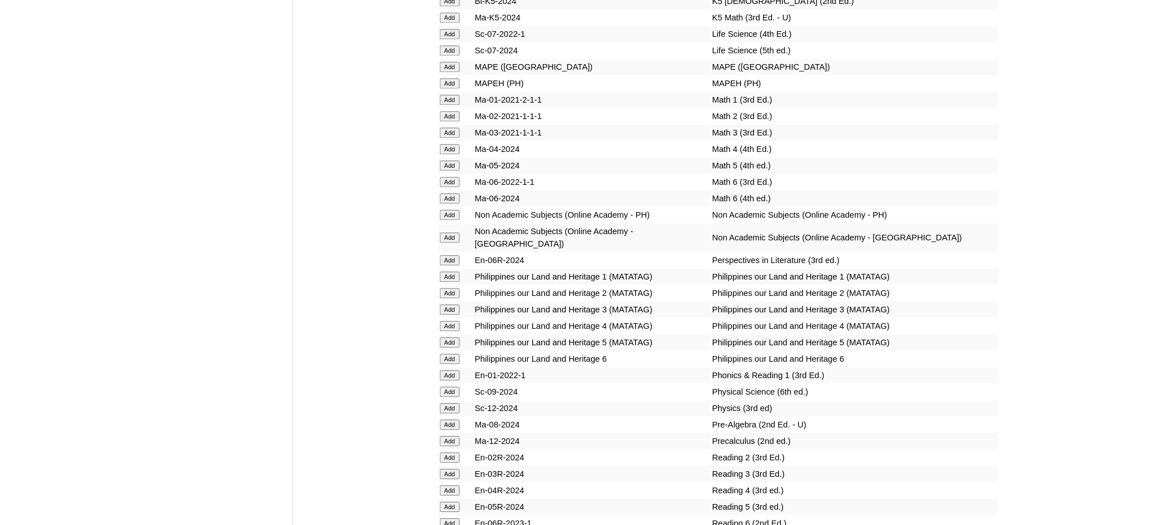
scroll to position [4083, 0]
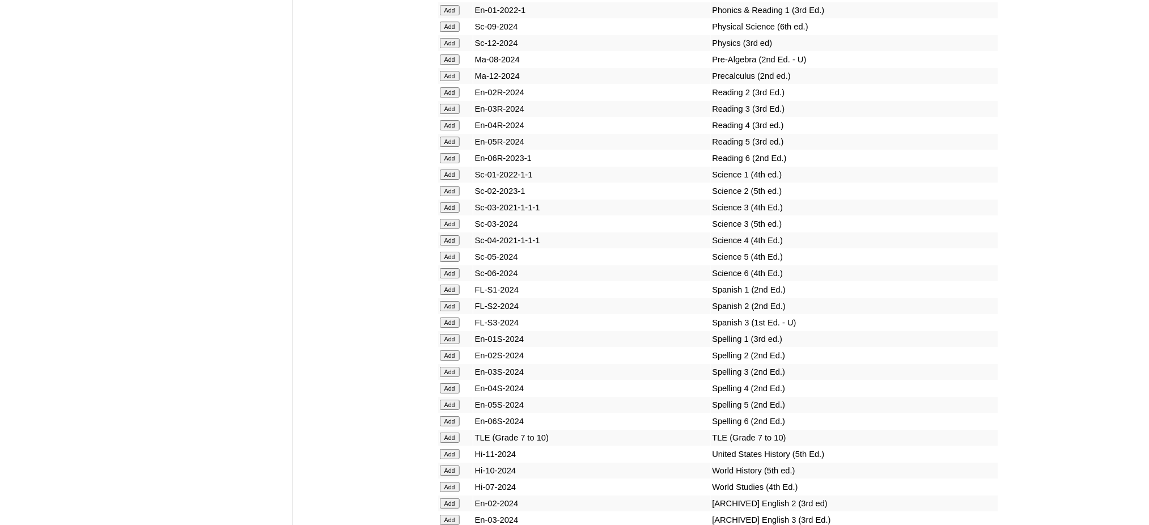
scroll to position [4461, 0]
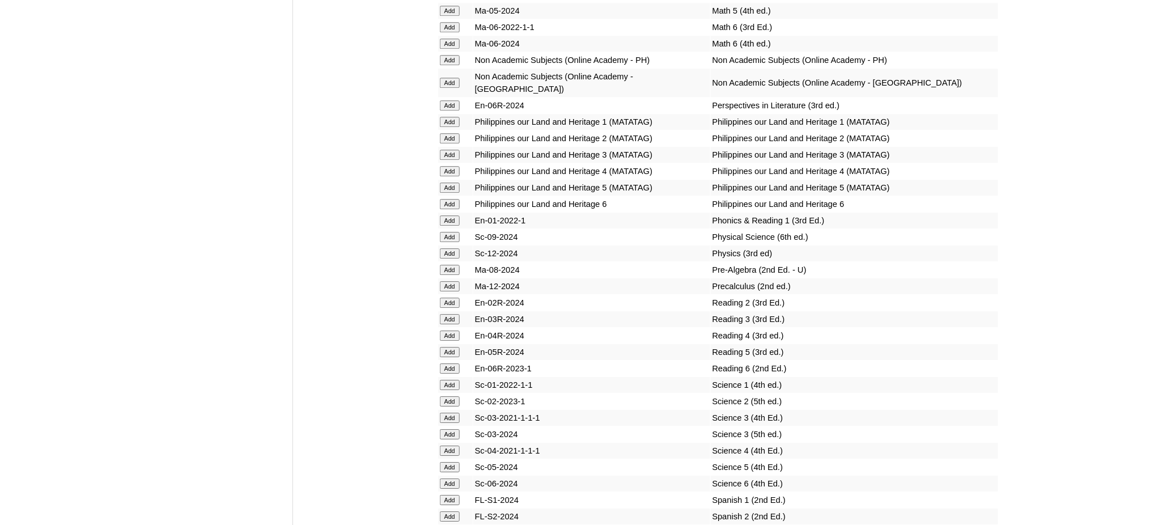
scroll to position [3932, 0]
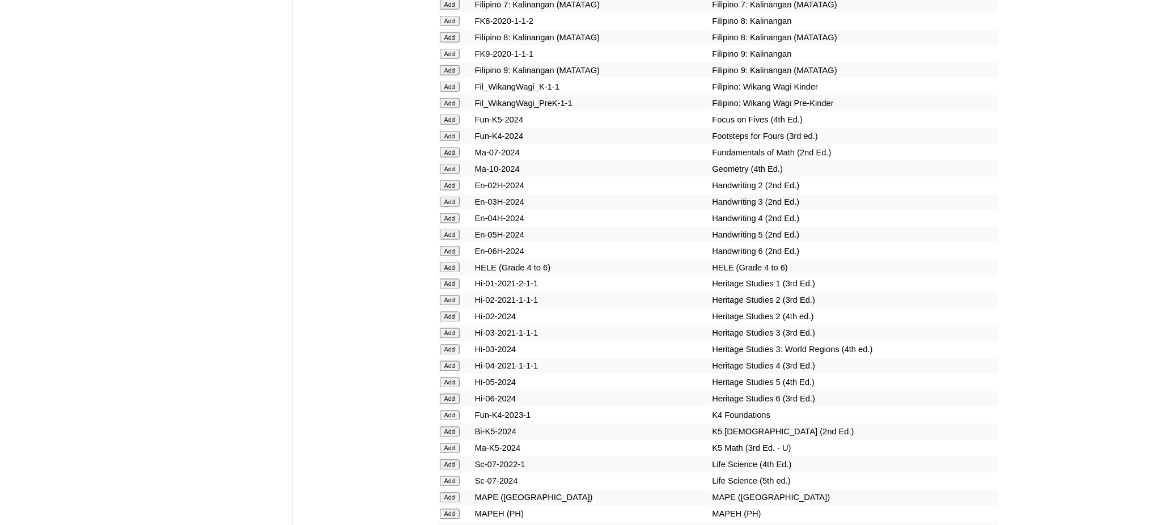
scroll to position [3553, 0]
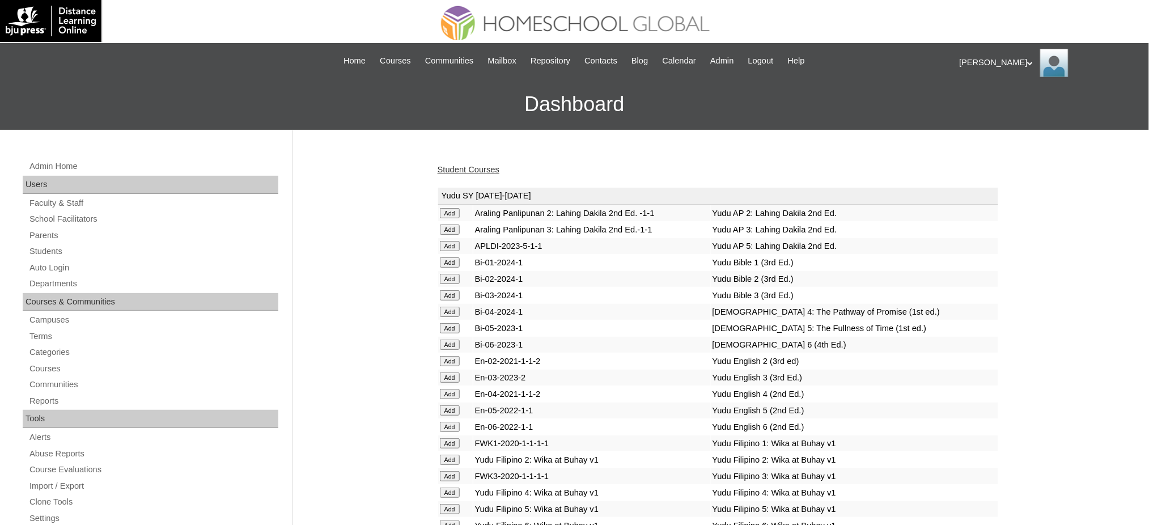
click at [463, 166] on link "Student Courses" at bounding box center [469, 169] width 62 height 9
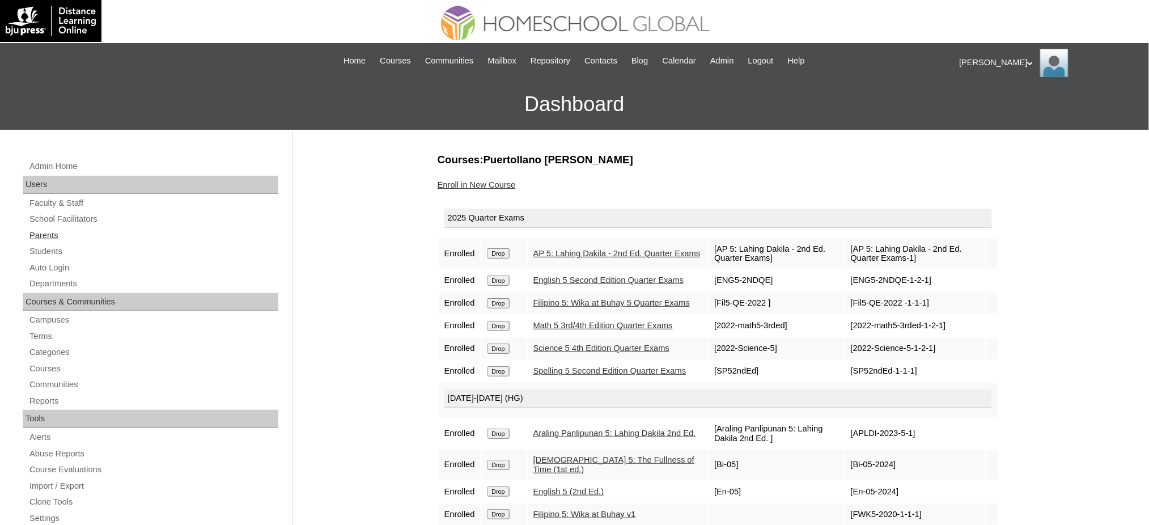
click at [44, 233] on link "Parents" at bounding box center [153, 236] width 250 height 14
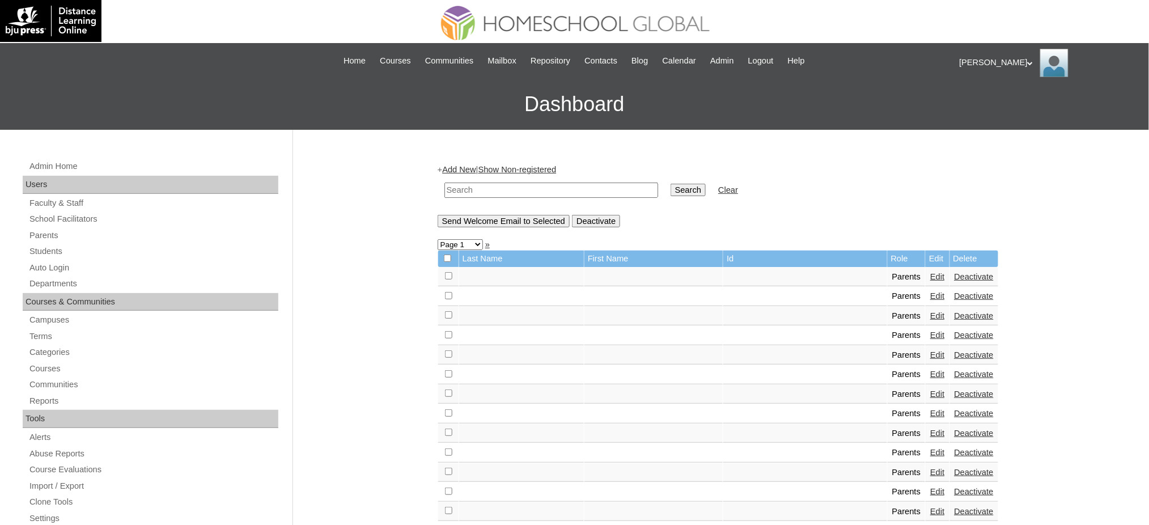
click at [493, 191] on input "text" at bounding box center [552, 190] width 214 height 15
type input "v"
paste input "MHP00136-TECHPH2020"
type input "MHP00136-TECHPH2020"
click at [671, 190] on input "Search" at bounding box center [688, 190] width 35 height 12
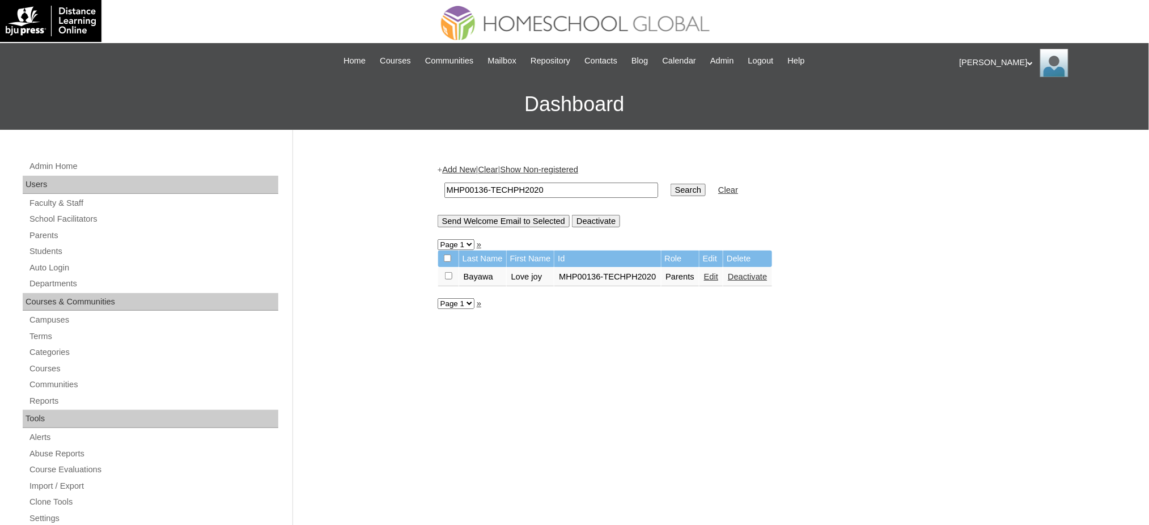
click at [707, 273] on link "Edit" at bounding box center [711, 276] width 14 height 9
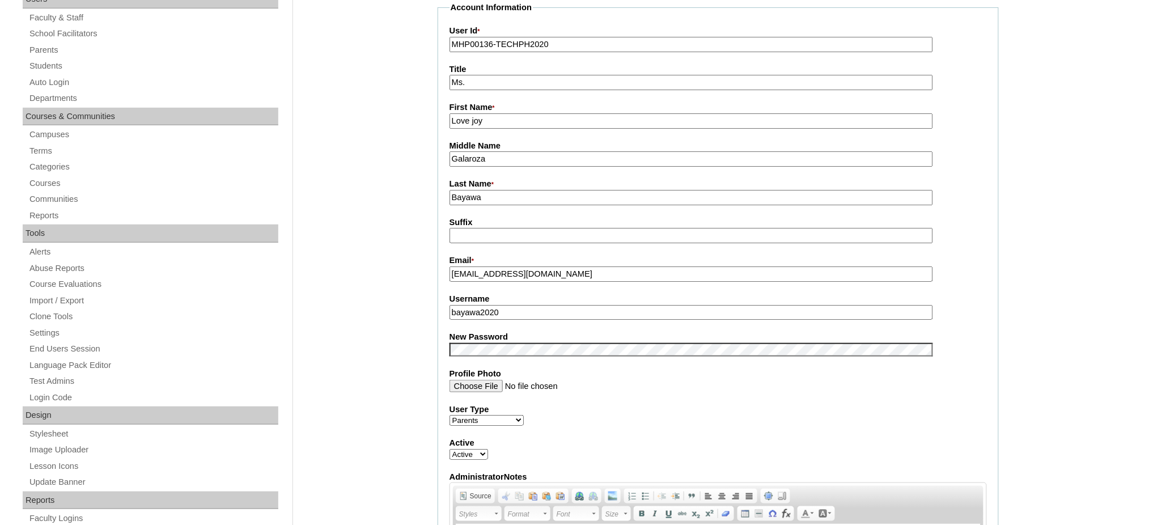
scroll to position [227, 0]
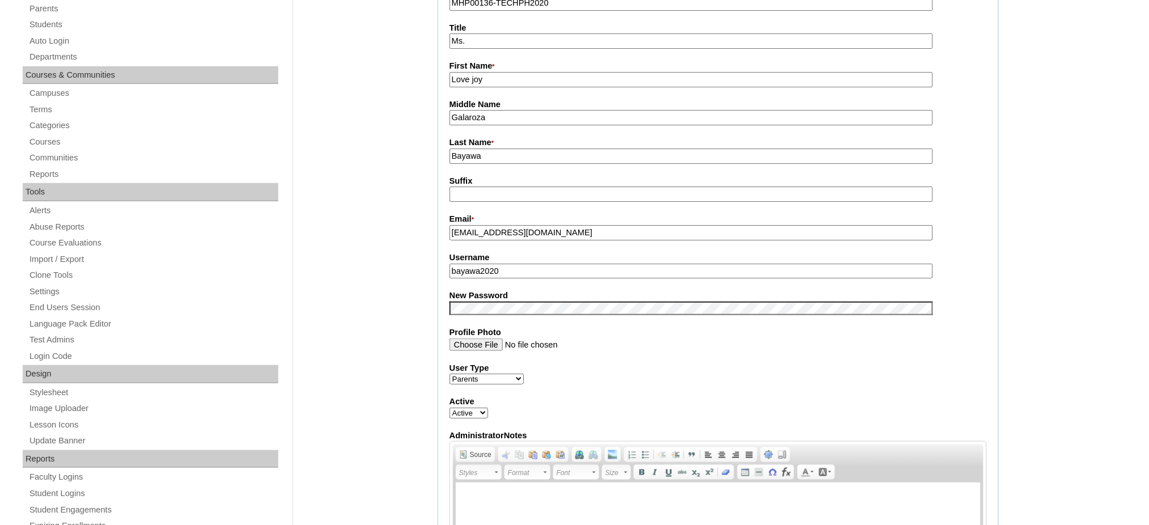
click at [512, 269] on input "bayawa2020" at bounding box center [692, 271] width 484 height 15
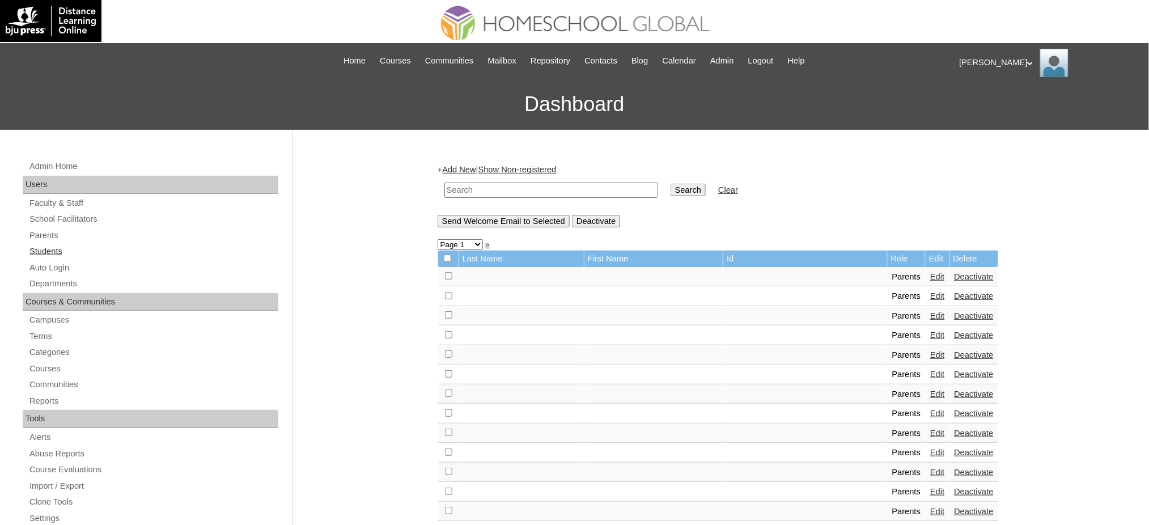
click at [37, 255] on link "Students" at bounding box center [153, 251] width 250 height 14
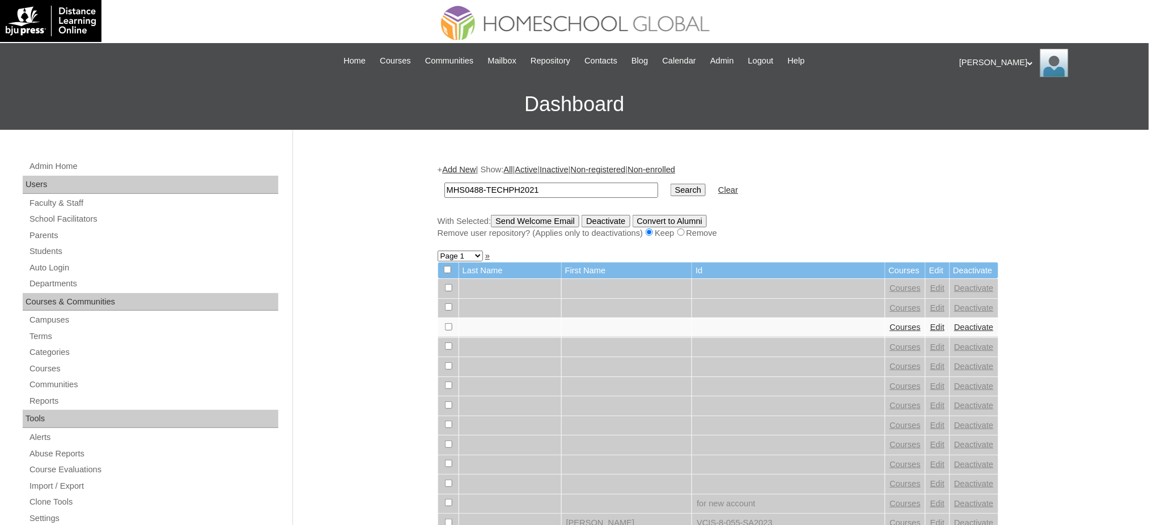
type input "MHS0488-TECHPH2021"
click at [671, 190] on input "Search" at bounding box center [688, 190] width 35 height 12
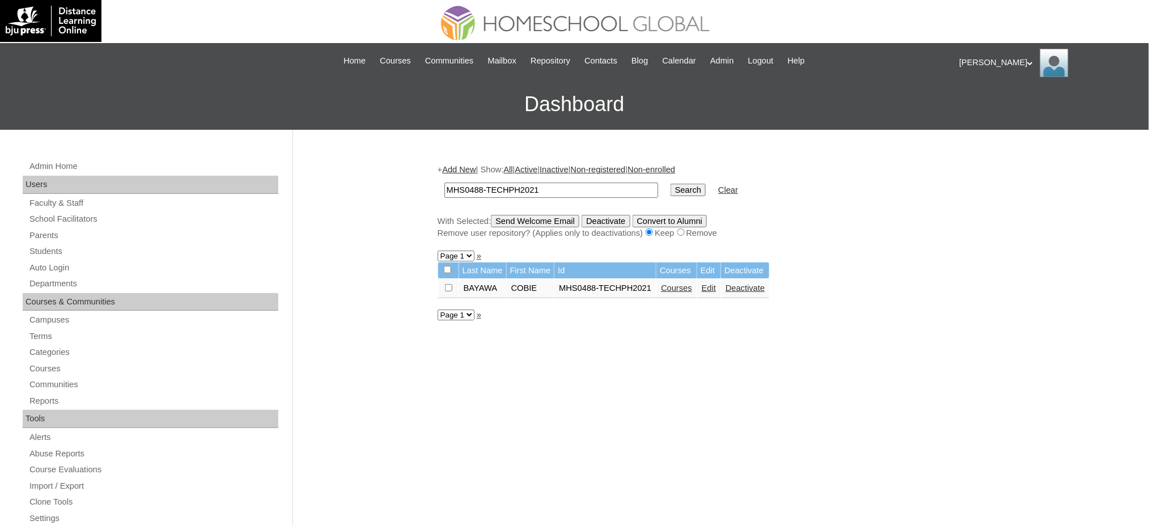
click at [708, 286] on link "Edit" at bounding box center [709, 288] width 14 height 9
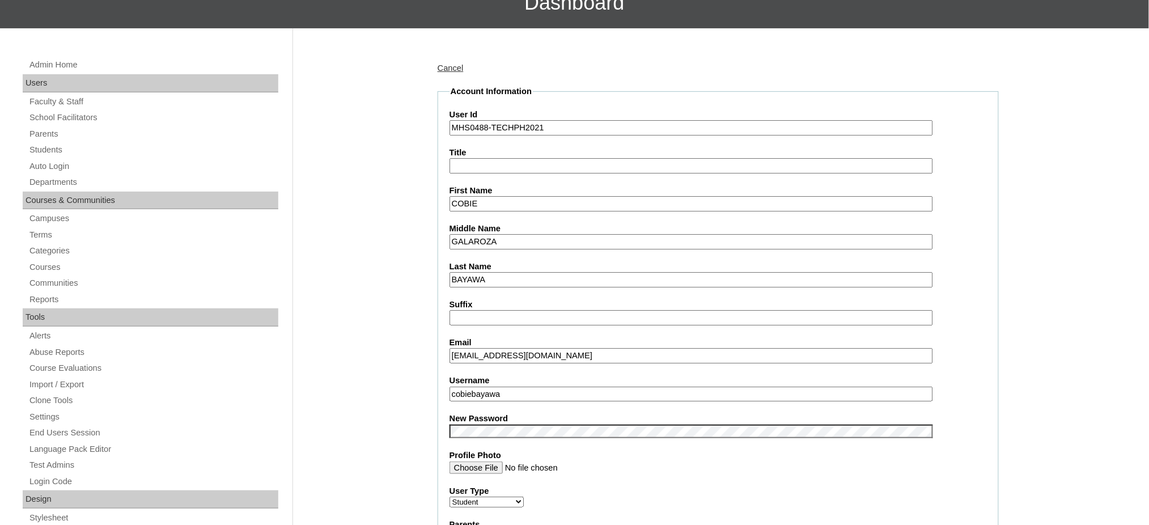
scroll to position [151, 0]
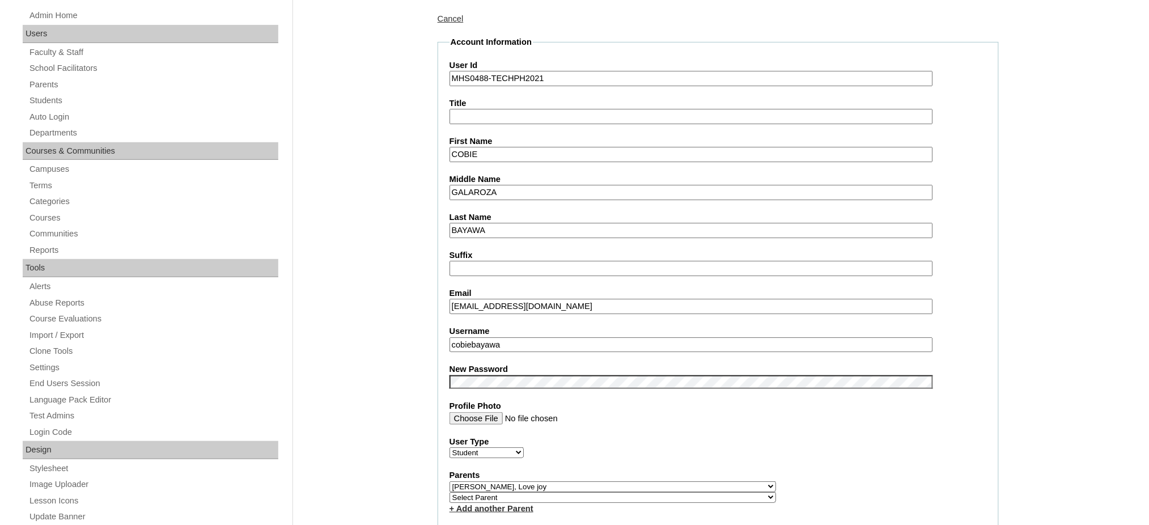
click at [524, 337] on input "cobiebayawa" at bounding box center [692, 344] width 484 height 15
click at [463, 79] on input "MHS0488-TECHPH2021" at bounding box center [692, 78] width 484 height 15
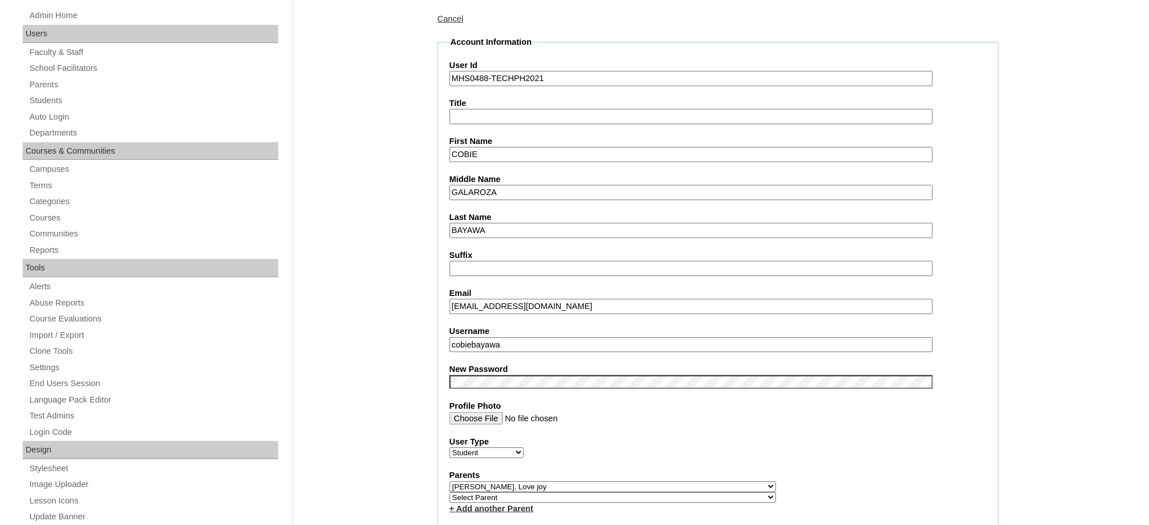
click at [463, 79] on input "MHS0488-TECHPH2021" at bounding box center [692, 78] width 484 height 15
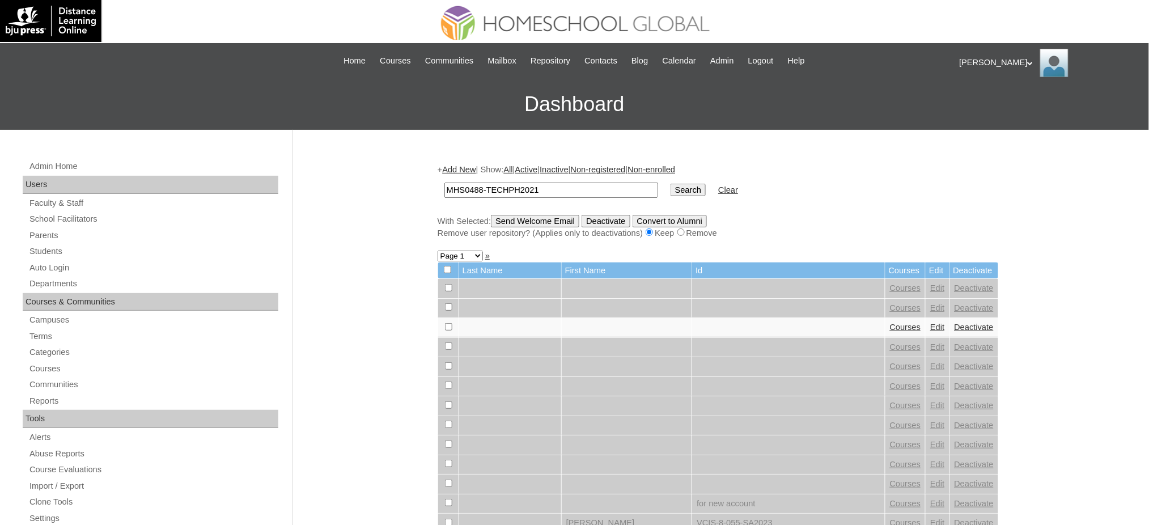
type input "MHS0488-TECHPH2021"
click at [671, 191] on input "Search" at bounding box center [688, 190] width 35 height 12
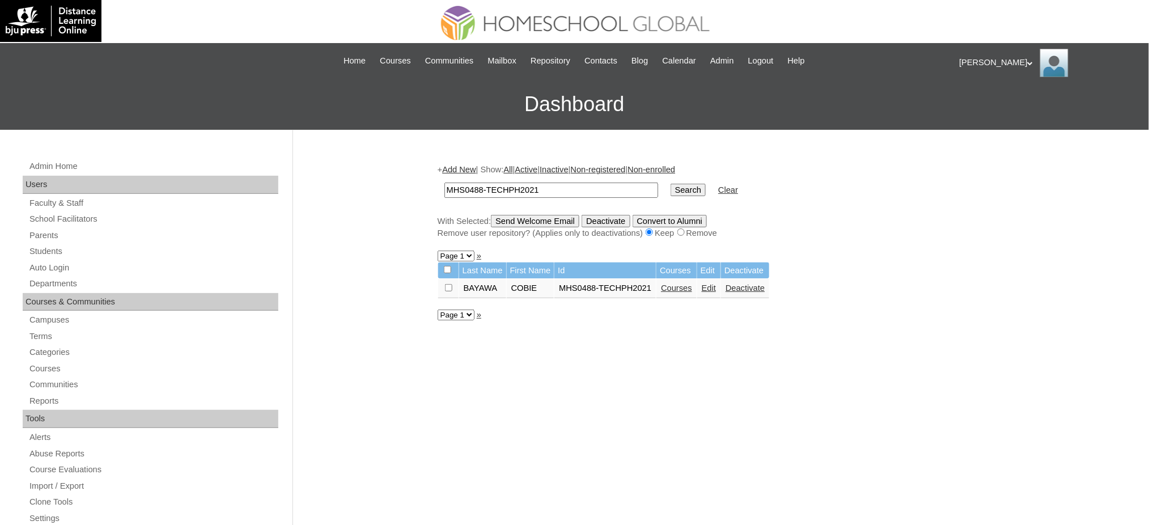
click at [670, 287] on link "Courses" at bounding box center [676, 288] width 31 height 9
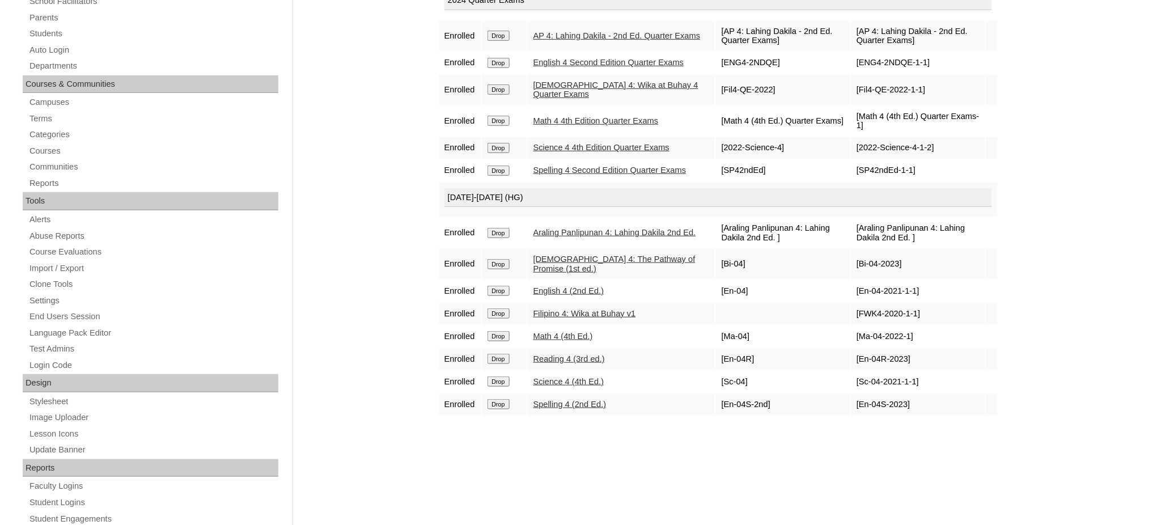
scroll to position [227, 0]
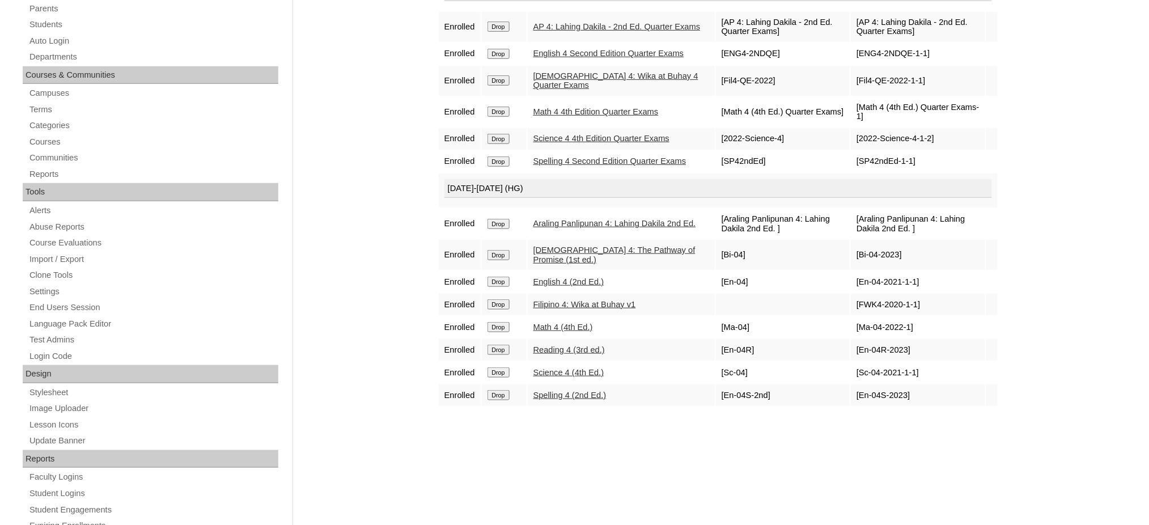
click at [505, 30] on td "Drop" at bounding box center [504, 27] width 45 height 30
click at [509, 26] on input "Drop" at bounding box center [499, 27] width 22 height 10
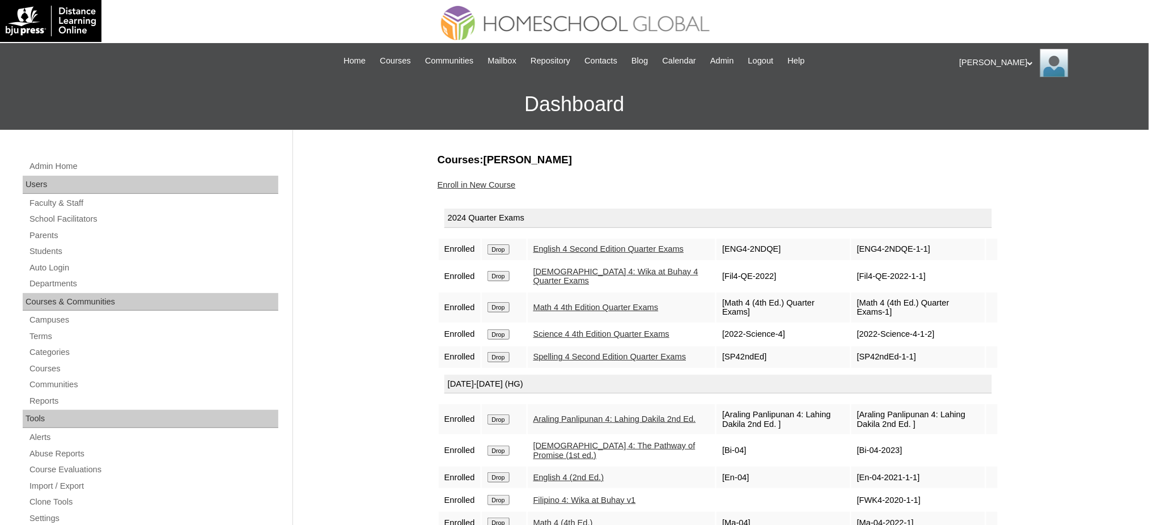
click at [508, 255] on input "Drop" at bounding box center [499, 249] width 22 height 10
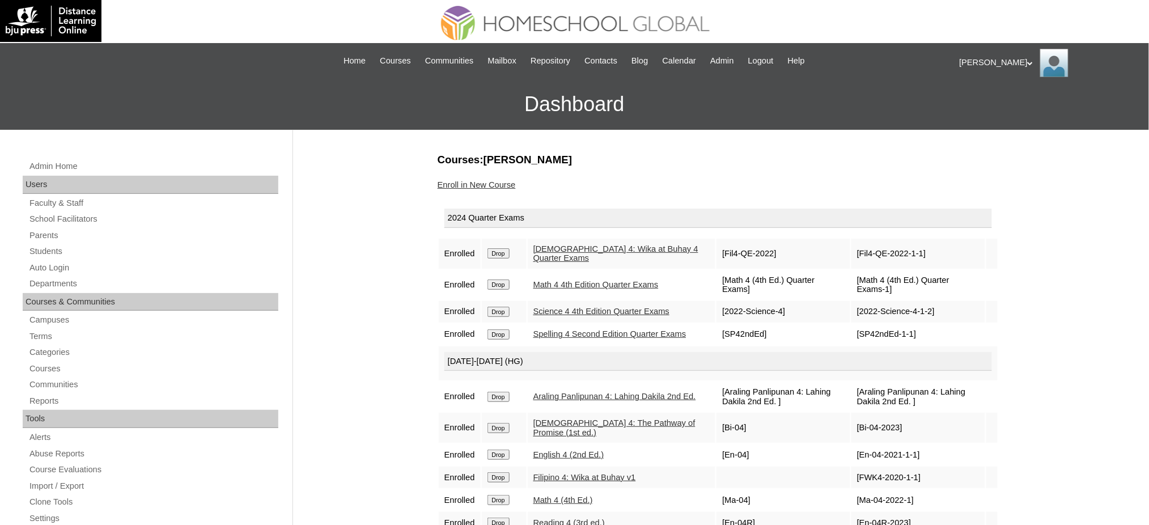
click at [499, 252] on input "Drop" at bounding box center [499, 253] width 22 height 10
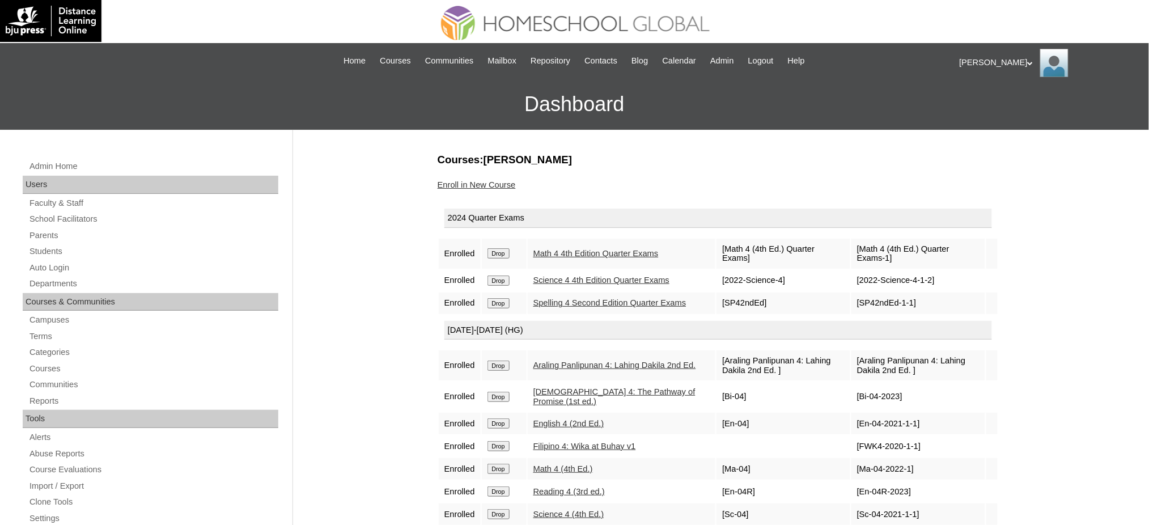
click at [502, 250] on input "Drop" at bounding box center [499, 253] width 22 height 10
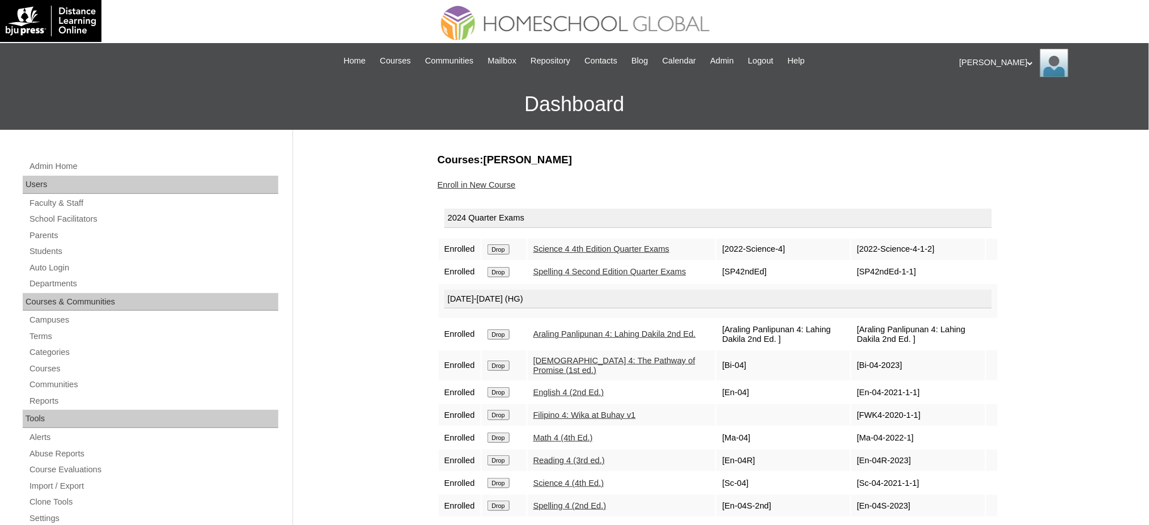
click at [500, 250] on input "Drop" at bounding box center [499, 249] width 22 height 10
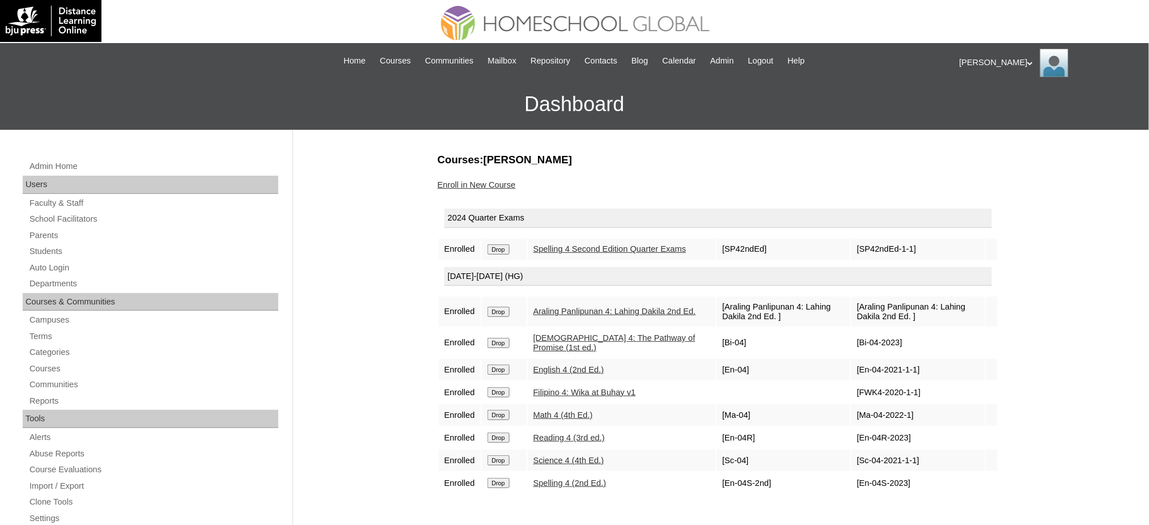
click at [504, 251] on input "Drop" at bounding box center [499, 249] width 22 height 10
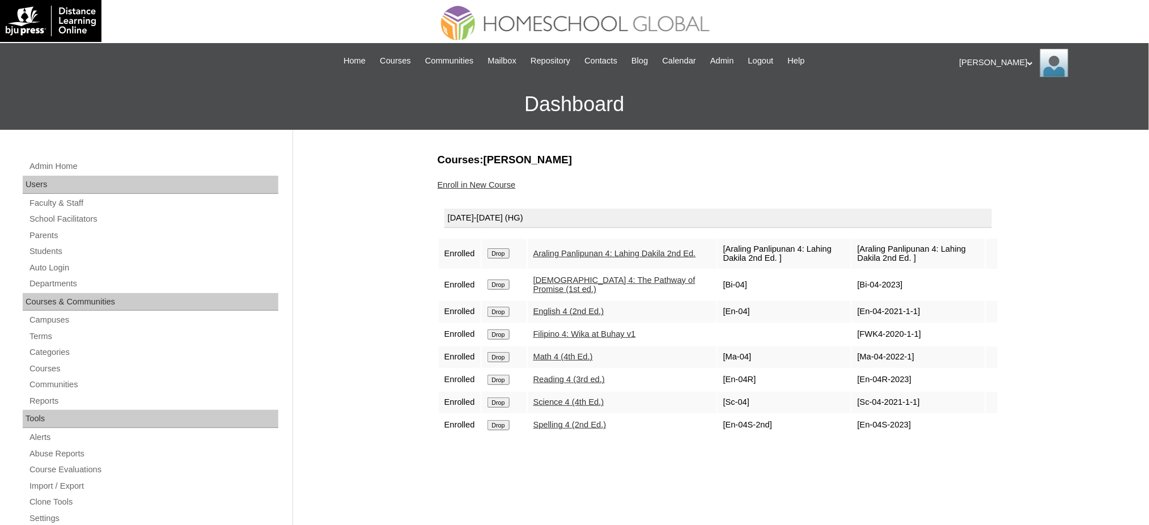
click at [502, 253] on input "Drop" at bounding box center [499, 253] width 22 height 10
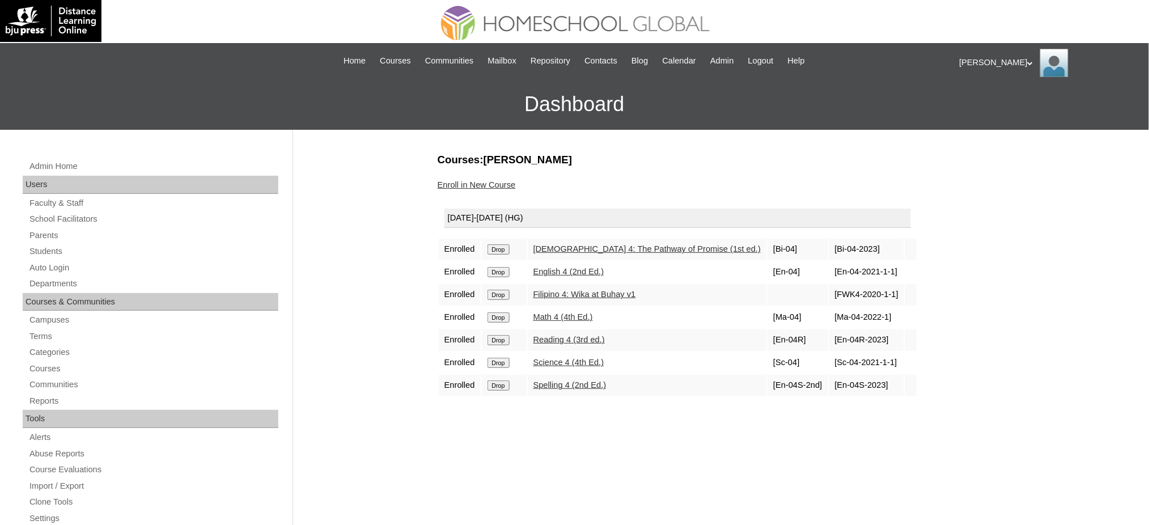
click at [494, 250] on input "Drop" at bounding box center [499, 249] width 22 height 10
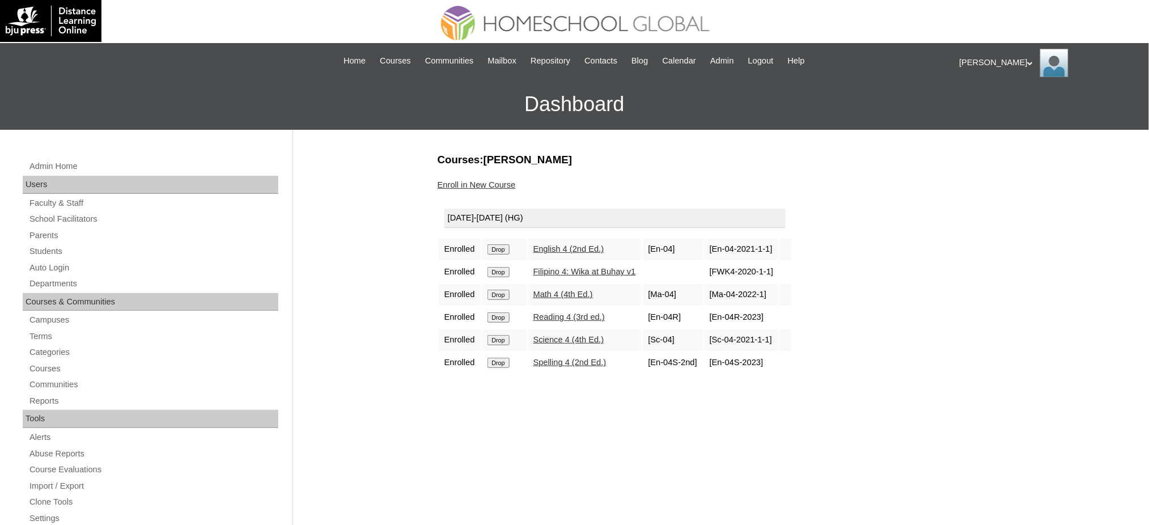
click at [504, 250] on input "Drop" at bounding box center [499, 249] width 22 height 10
click at [499, 248] on input "Drop" at bounding box center [499, 249] width 22 height 10
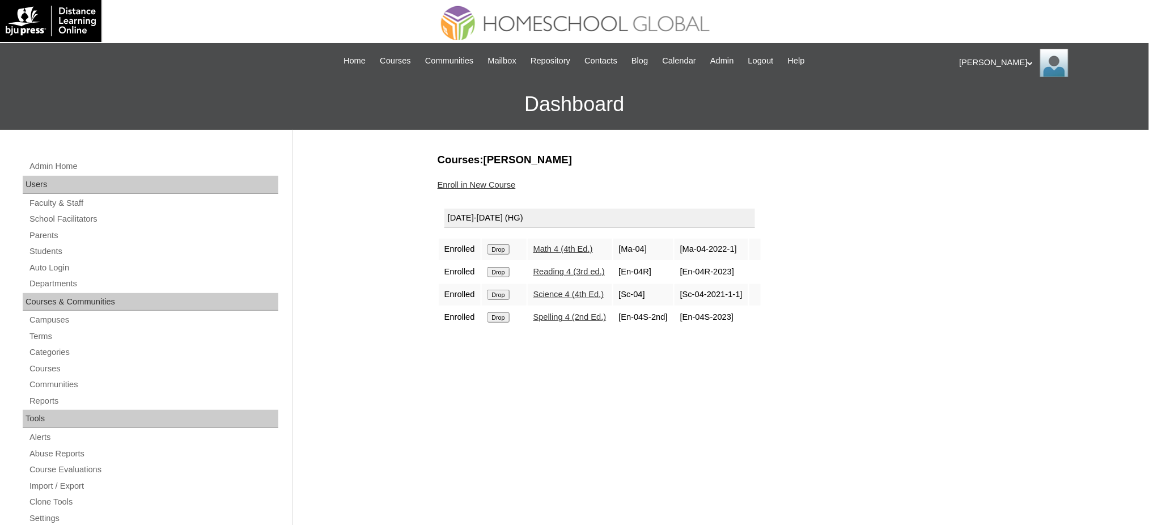
click at [500, 248] on input "Drop" at bounding box center [499, 249] width 22 height 10
click at [509, 250] on input "Drop" at bounding box center [499, 249] width 22 height 10
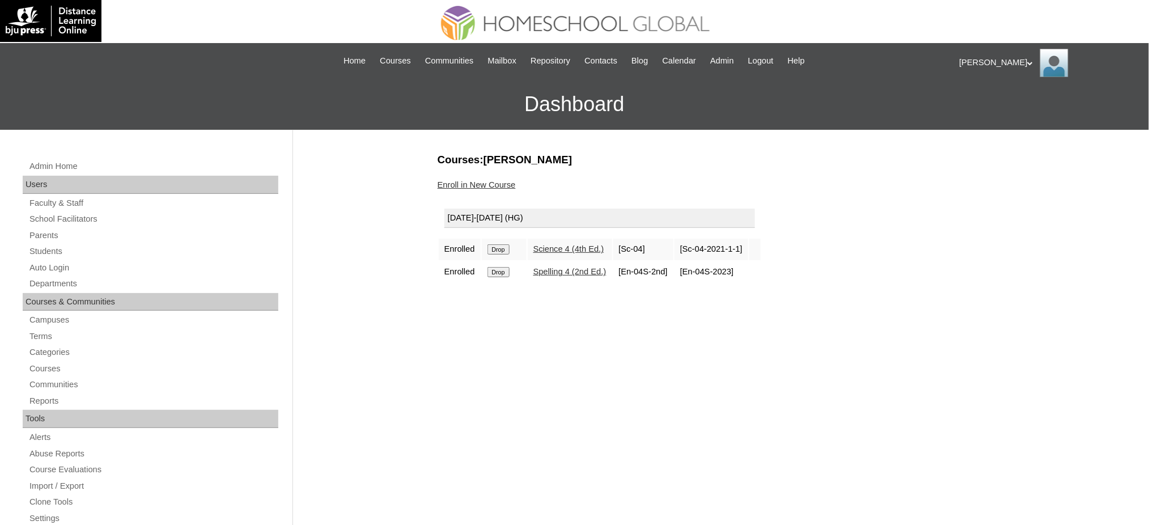
click at [499, 249] on input "Drop" at bounding box center [499, 249] width 22 height 10
click at [504, 249] on input "Drop" at bounding box center [499, 249] width 22 height 10
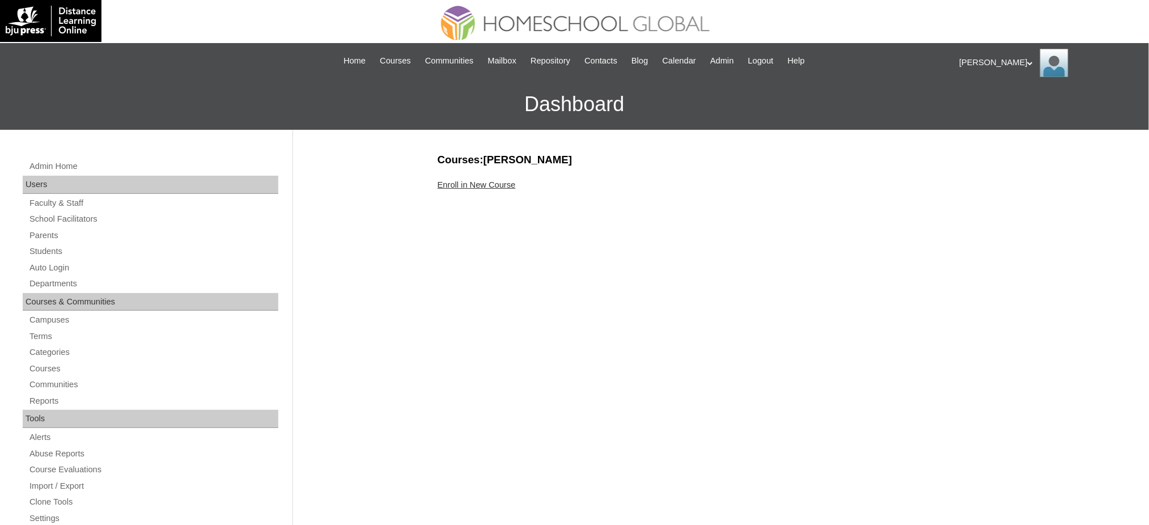
click at [472, 182] on link "Enroll in New Course" at bounding box center [477, 184] width 78 height 9
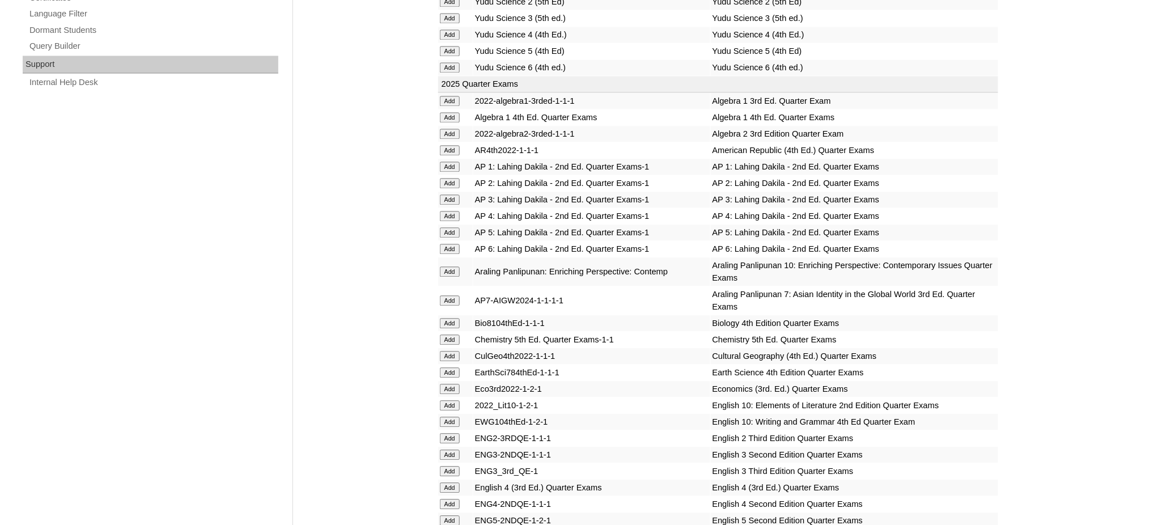
scroll to position [907, 0]
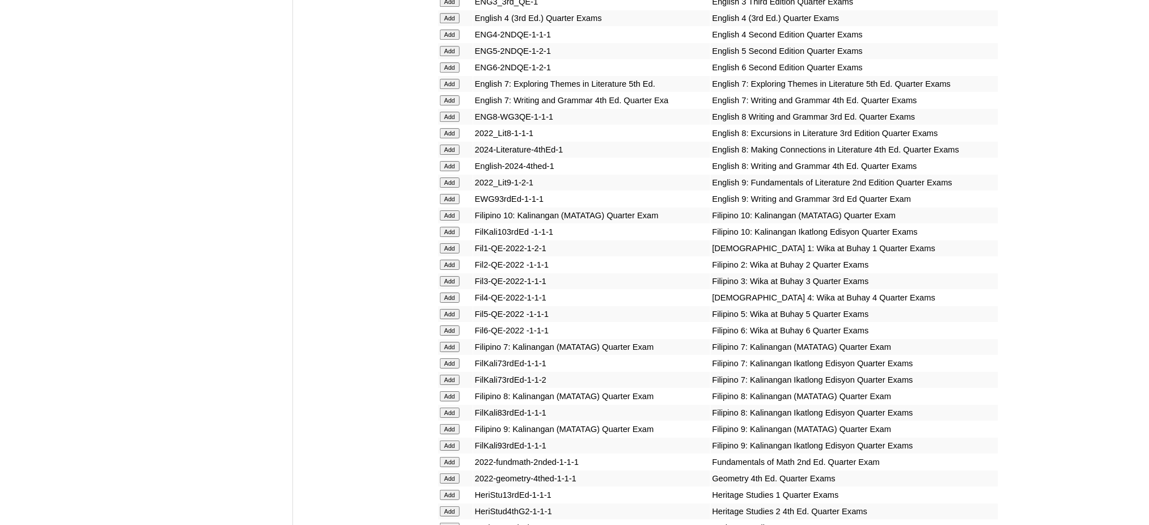
scroll to position [1285, 0]
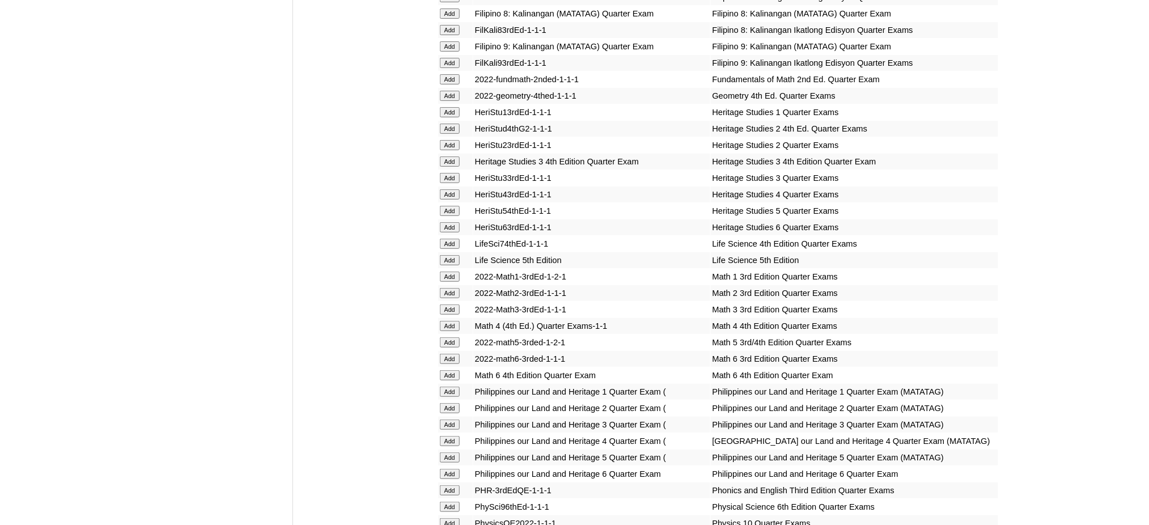
scroll to position [1663, 0]
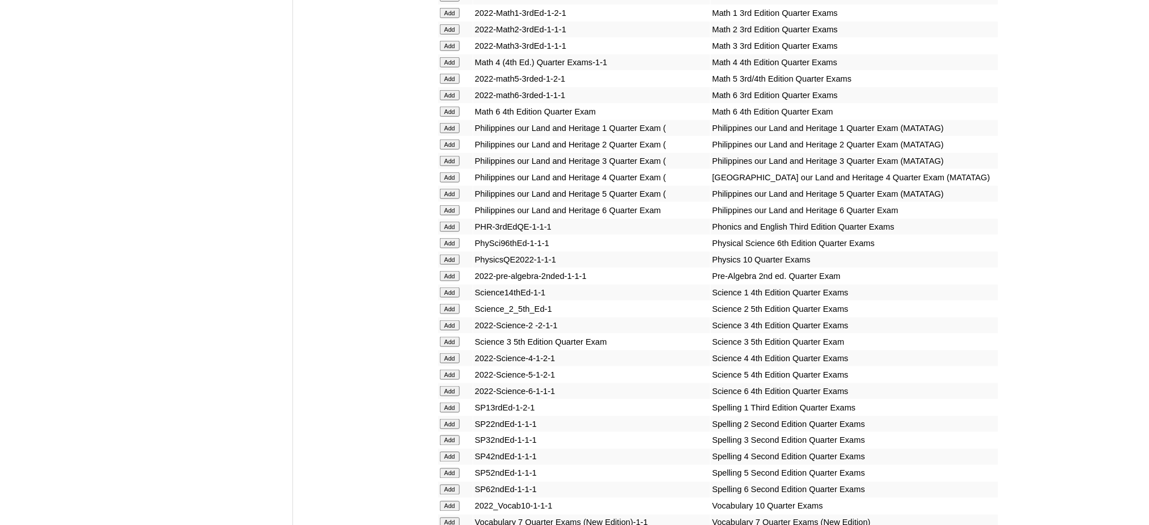
scroll to position [1965, 0]
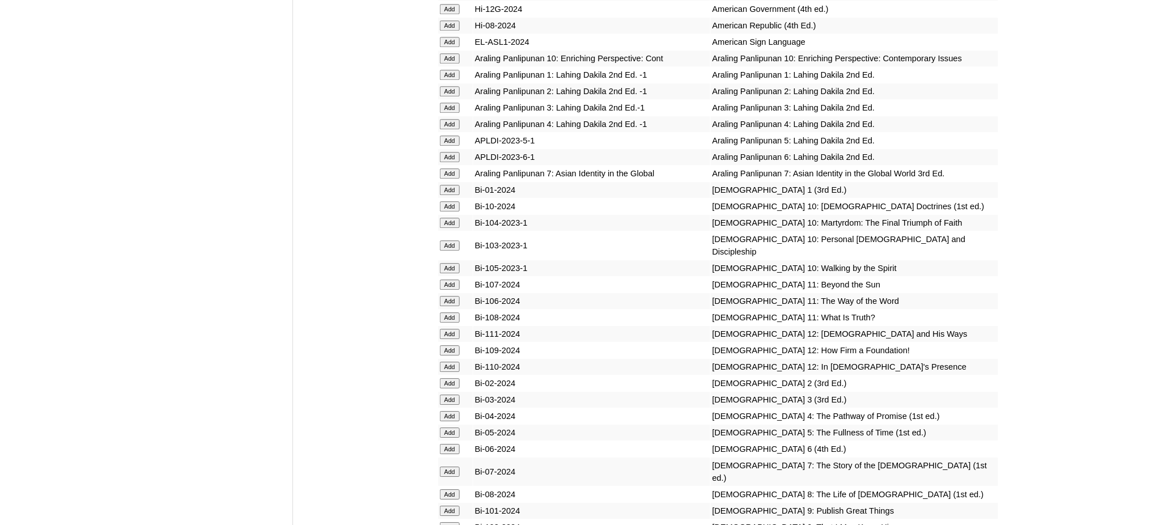
scroll to position [2646, 0]
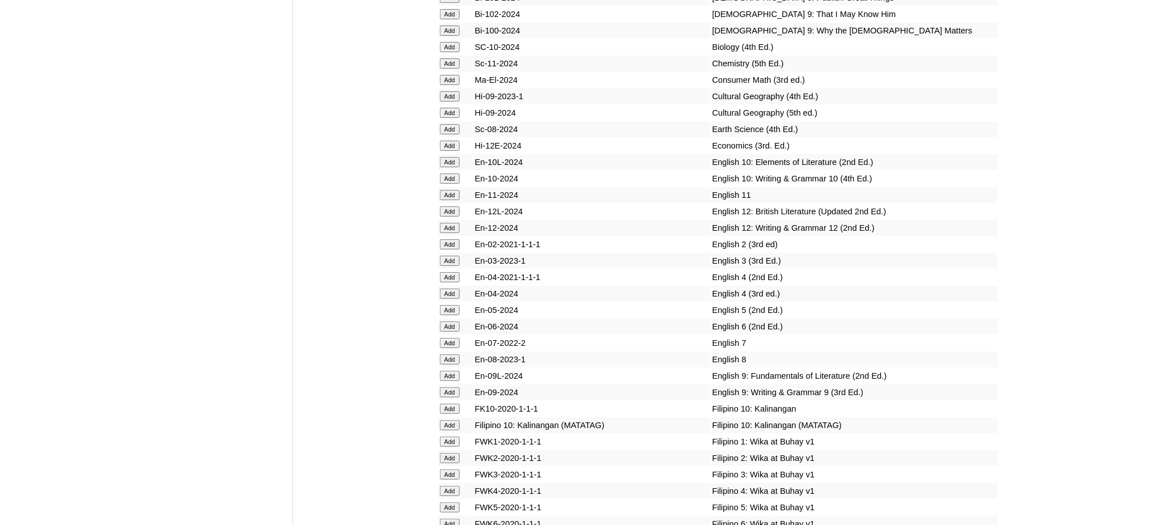
scroll to position [3100, 0]
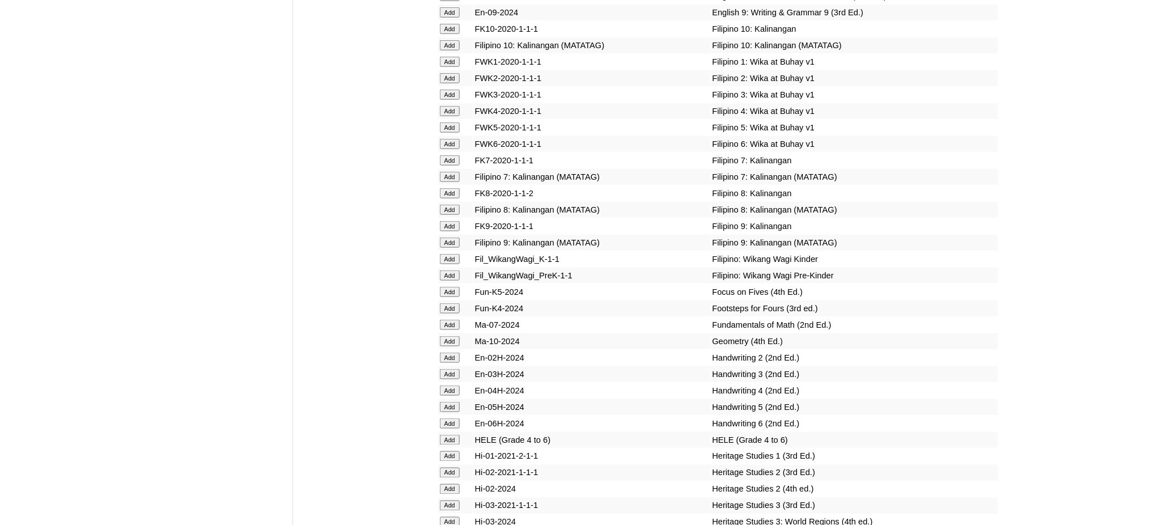
scroll to position [3478, 0]
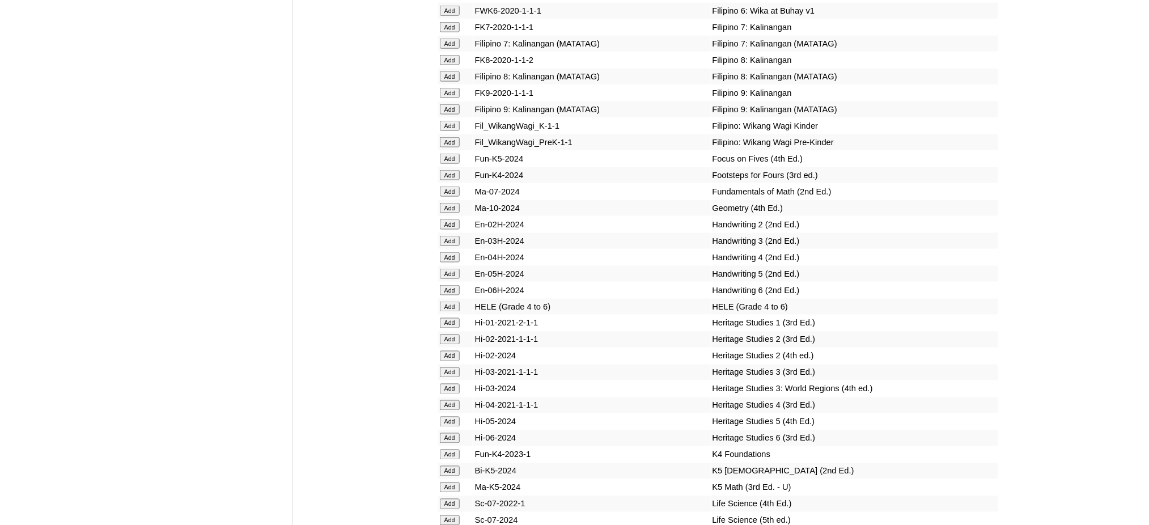
scroll to position [3780, 0]
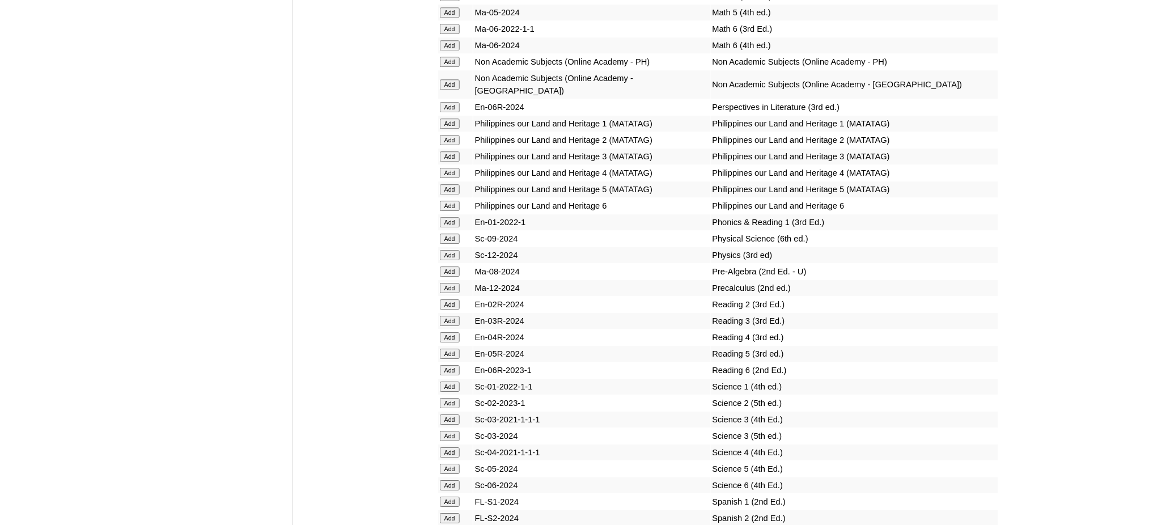
scroll to position [4234, 0]
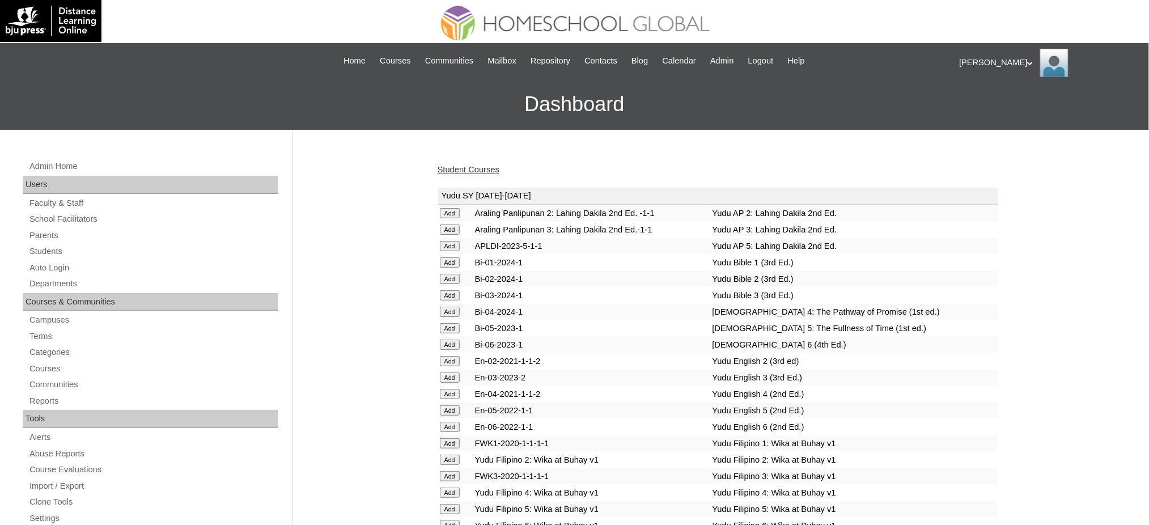
click at [484, 168] on link "Student Courses" at bounding box center [469, 169] width 62 height 9
